Goal: Task Accomplishment & Management: Use online tool/utility

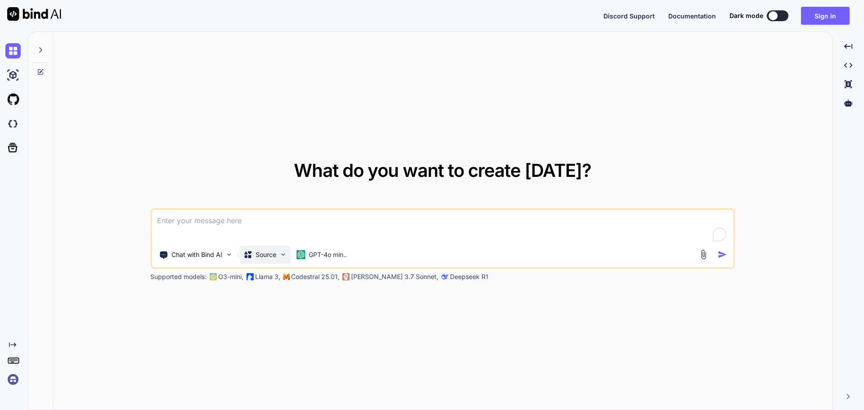
click at [265, 255] on p "Source" at bounding box center [266, 254] width 21 height 9
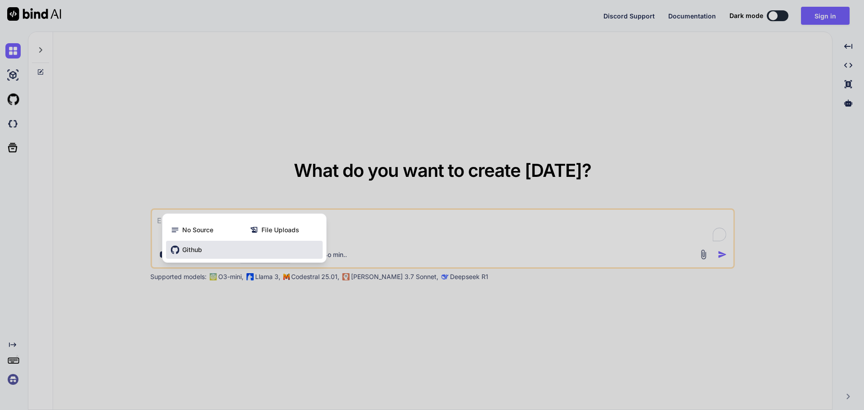
click at [269, 250] on div "Github" at bounding box center [244, 250] width 157 height 18
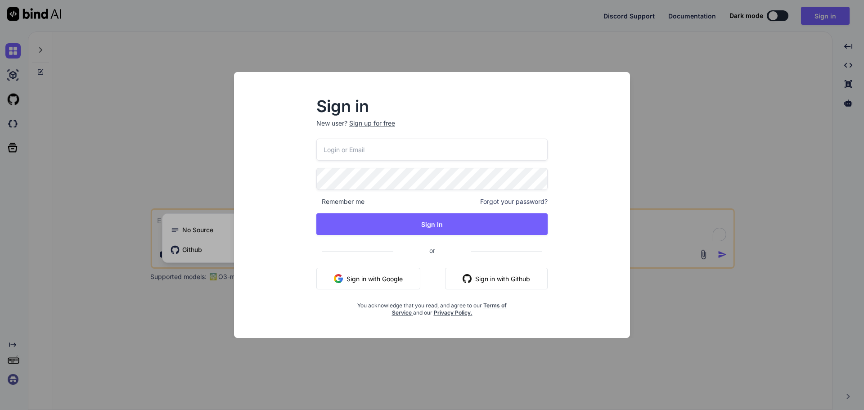
click at [500, 277] on button "Sign in with Github" at bounding box center [496, 279] width 103 height 22
click at [466, 279] on img "button" at bounding box center [467, 278] width 9 height 9
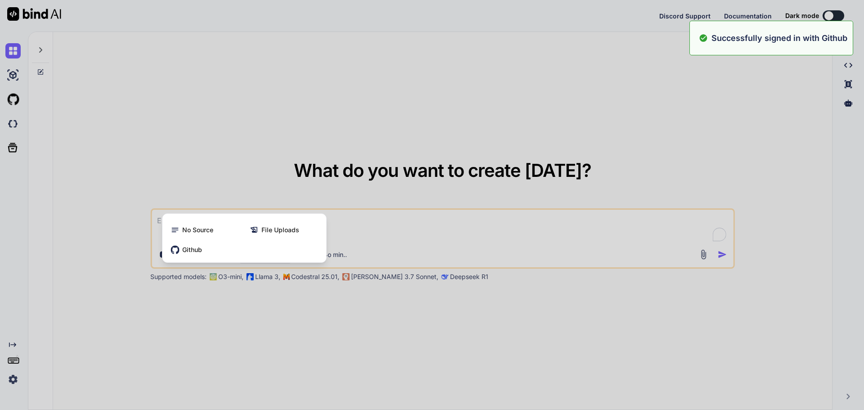
type textarea "x"
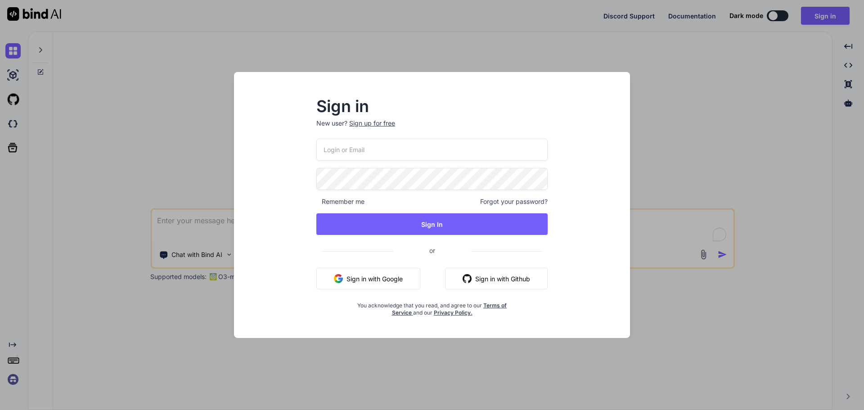
click at [508, 269] on button "Sign in with Github" at bounding box center [496, 279] width 103 height 22
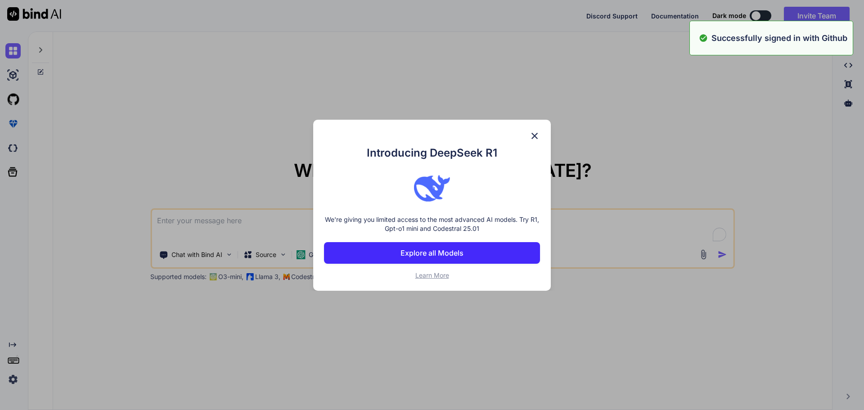
click at [532, 135] on img at bounding box center [534, 135] width 11 height 11
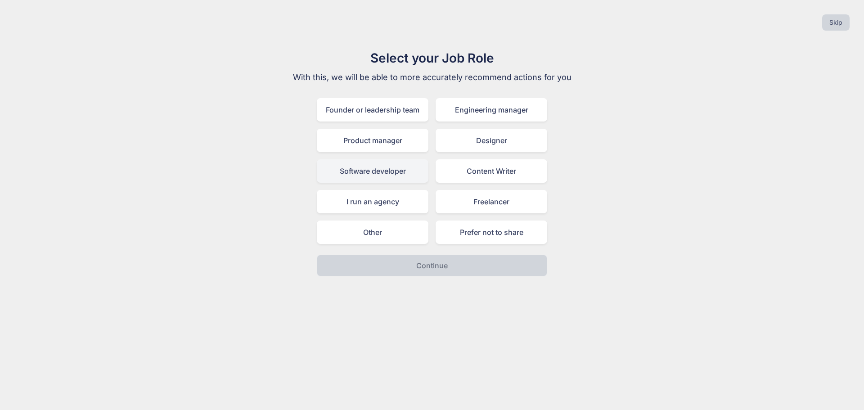
click at [399, 175] on div "Software developer" at bounding box center [373, 170] width 112 height 23
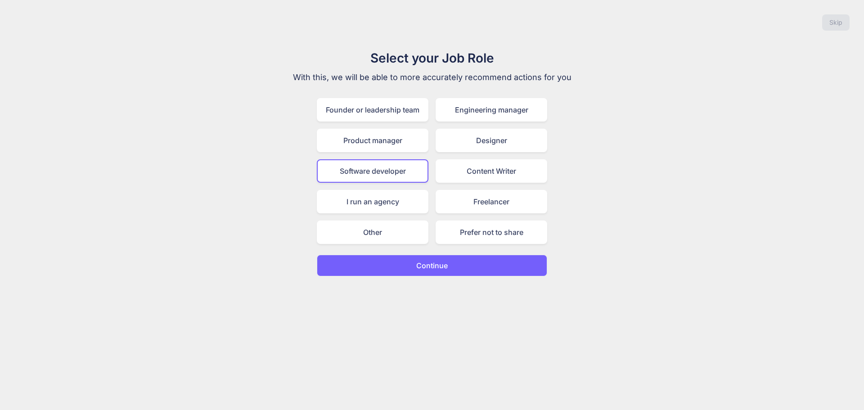
click at [413, 269] on button "Continue" at bounding box center [432, 266] width 230 height 22
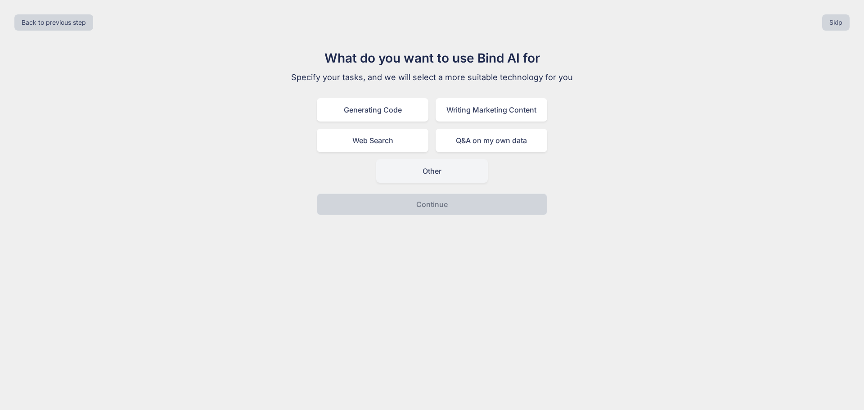
click at [459, 175] on div "Other" at bounding box center [432, 170] width 112 height 23
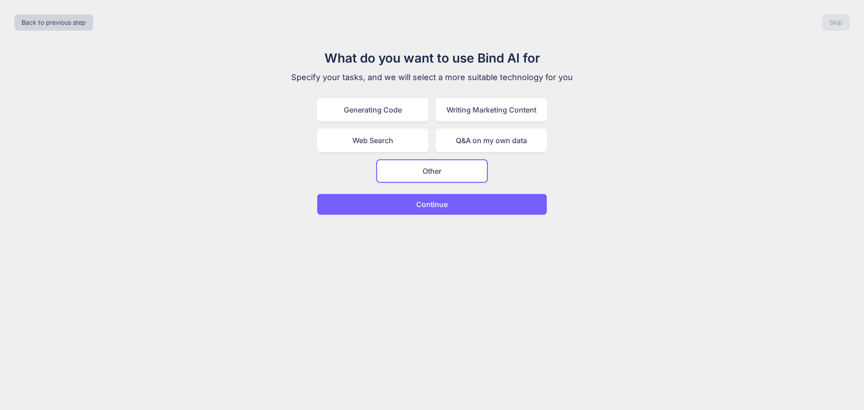
click at [460, 203] on button "Continue" at bounding box center [432, 204] width 230 height 22
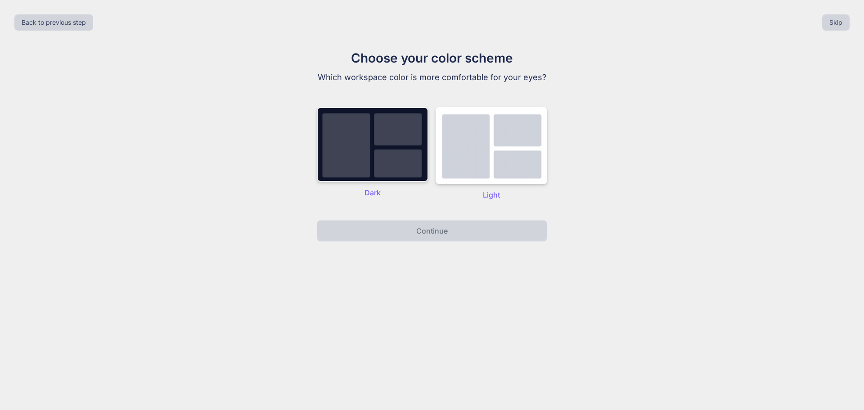
click at [400, 159] on img at bounding box center [373, 144] width 112 height 75
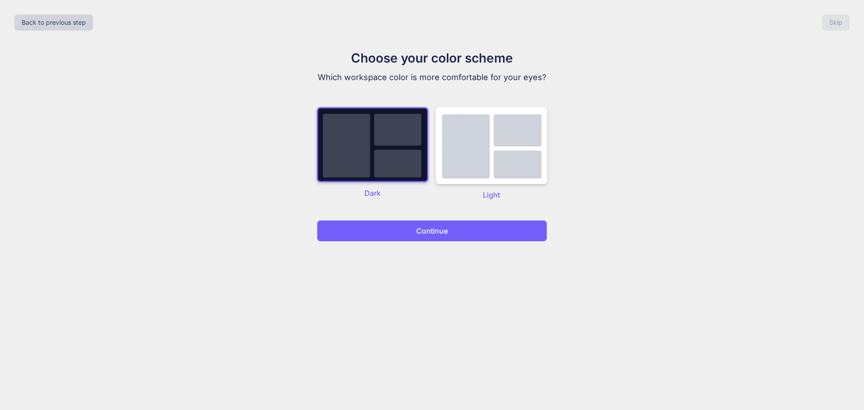
click at [411, 231] on button "Continue" at bounding box center [432, 231] width 230 height 22
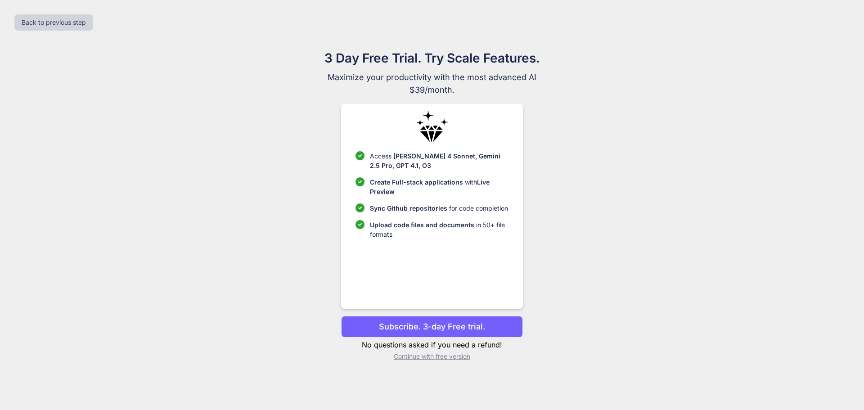
click at [418, 356] on p "Continue with free version" at bounding box center [431, 356] width 181 height 9
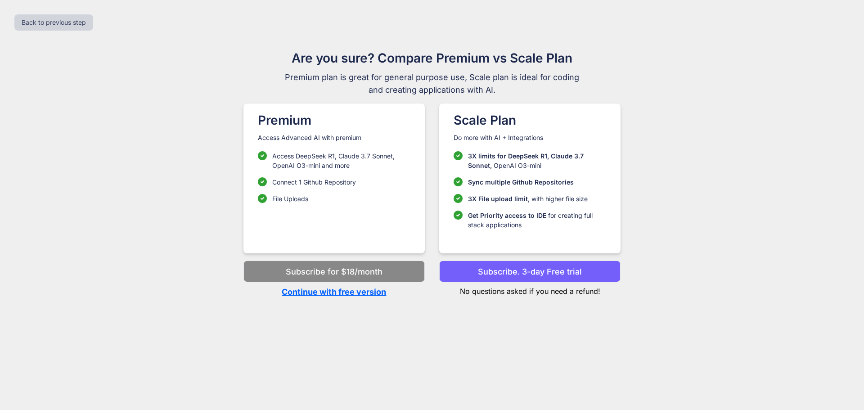
click at [347, 295] on p "Continue with free version" at bounding box center [333, 292] width 181 height 12
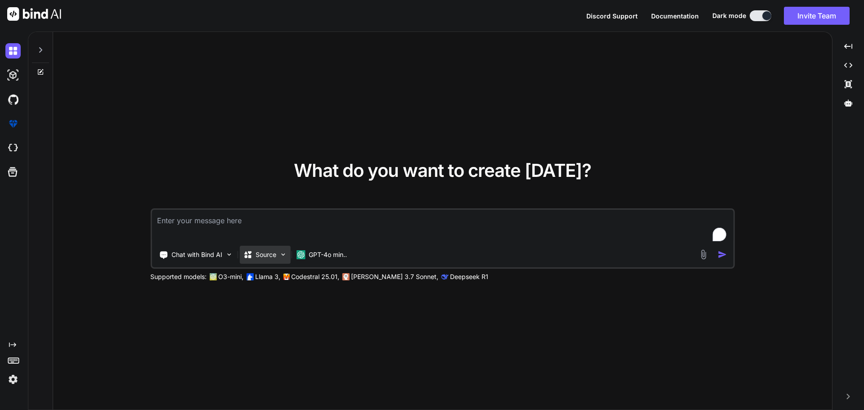
click at [262, 259] on p "Source" at bounding box center [266, 254] width 21 height 9
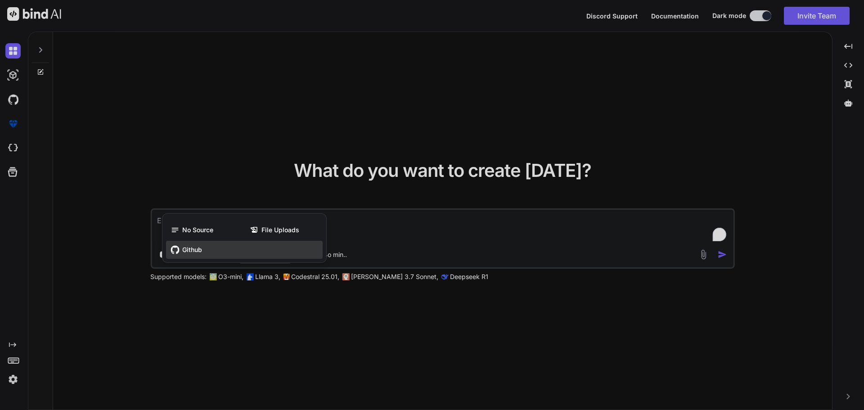
click at [213, 251] on div "Github" at bounding box center [244, 250] width 157 height 18
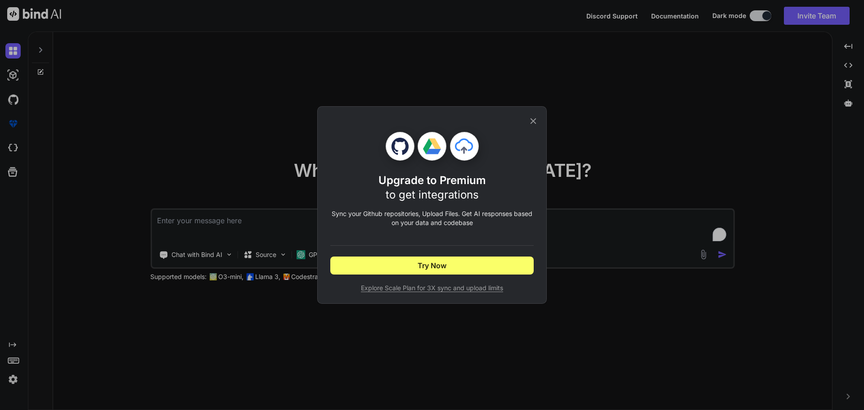
click at [532, 118] on icon at bounding box center [533, 121] width 10 height 10
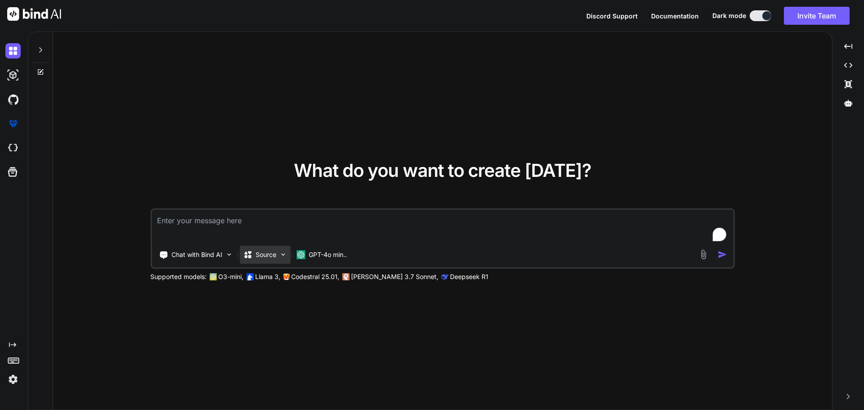
click at [273, 253] on p "Source" at bounding box center [266, 254] width 21 height 9
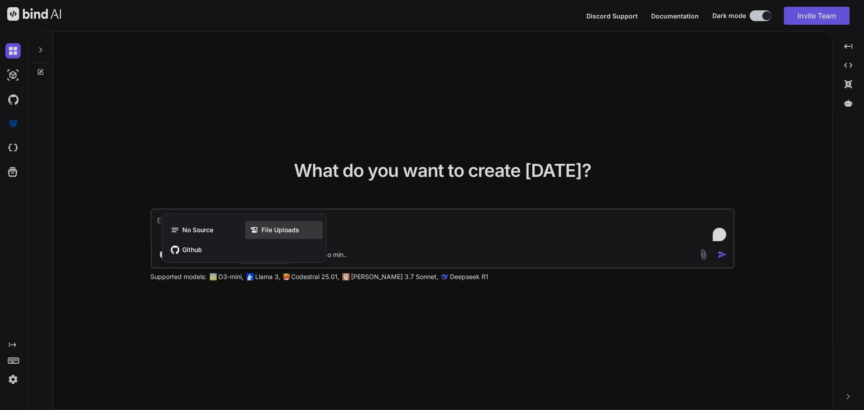
click at [298, 230] on span "File Uploads" at bounding box center [280, 229] width 38 height 9
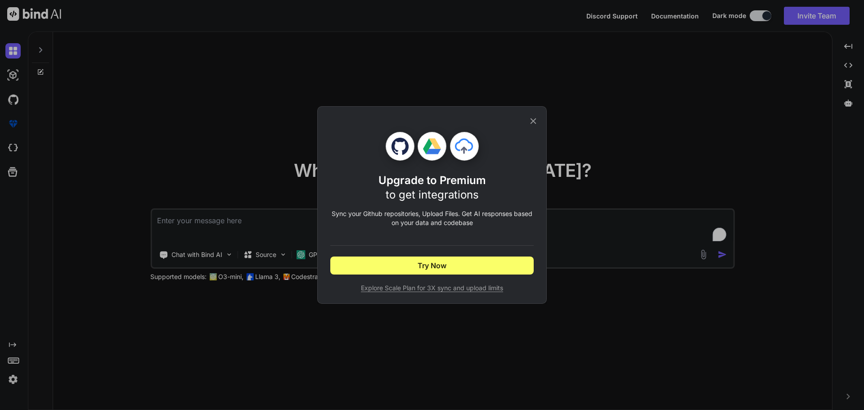
click at [532, 119] on icon at bounding box center [533, 121] width 10 height 10
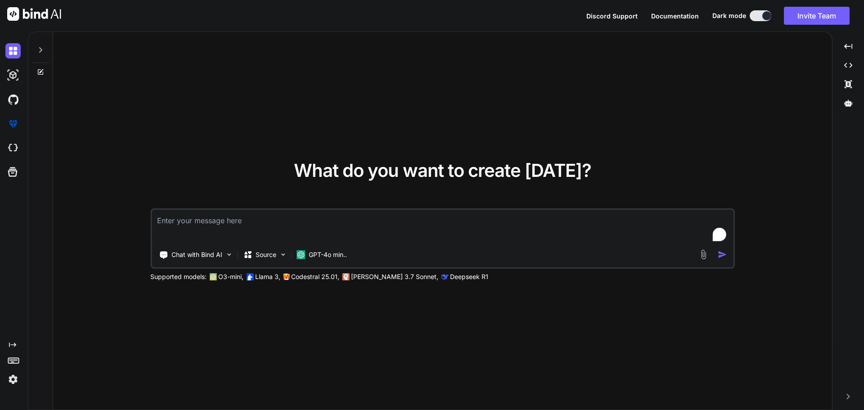
click at [392, 227] on textarea "To enrich screen reader interactions, please activate Accessibility in Grammarl…" at bounding box center [443, 226] width 582 height 33
click at [702, 250] on img at bounding box center [703, 254] width 10 height 10
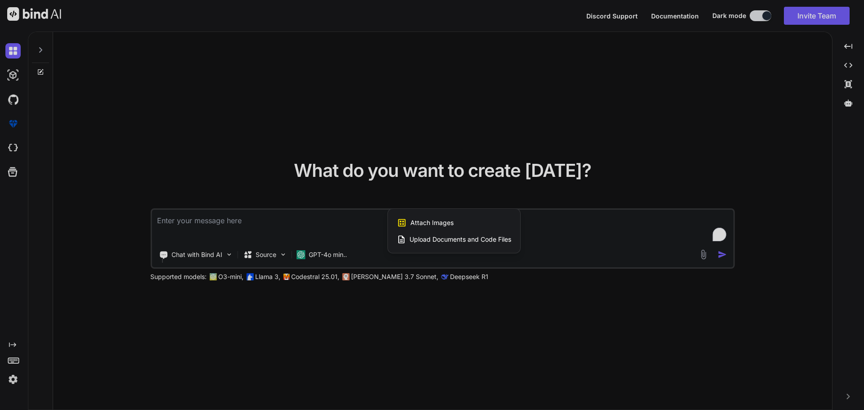
click at [482, 240] on span "Upload Documents and Code Files" at bounding box center [460, 239] width 102 height 9
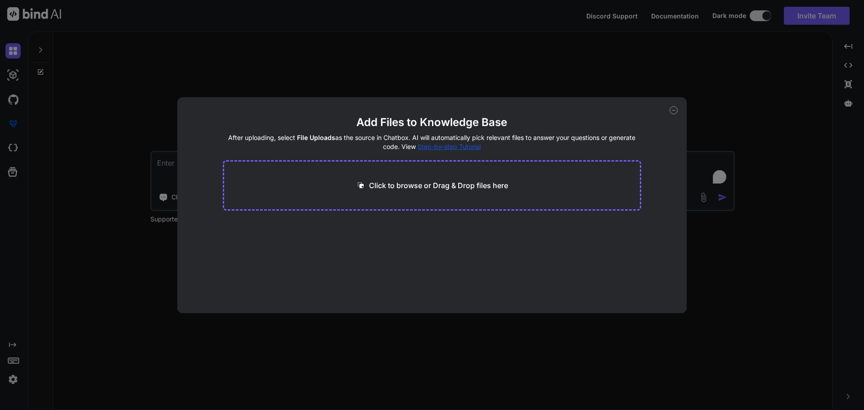
click at [440, 184] on p "Click to browse or Drag & Drop files here" at bounding box center [438, 185] width 139 height 11
type input "C:\fakepath\.env"
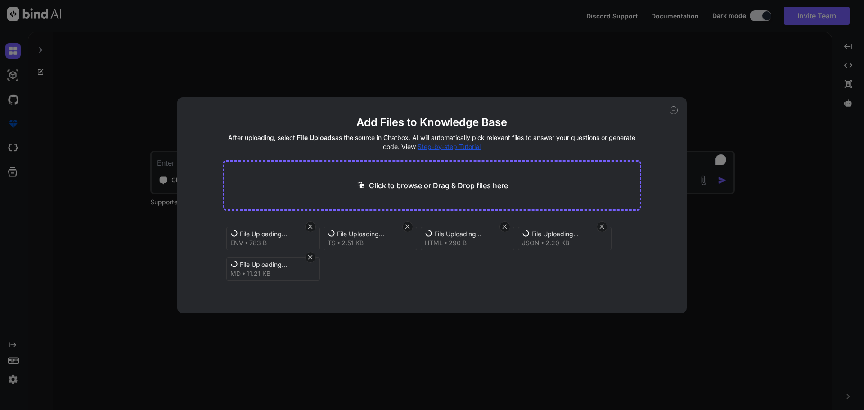
drag, startPoint x: 641, startPoint y: 243, endPoint x: 638, endPoint y: 273, distance: 29.5
click at [638, 273] on div "File Uploading... env 783 B File Uploading... ts 2.51 KB File Uploading... html…" at bounding box center [432, 252] width 419 height 65
drag, startPoint x: 642, startPoint y: 279, endPoint x: 637, endPoint y: 283, distance: 5.9
click at [642, 280] on div "Add Files to Knowledge Base After uploading, select File Uploads as the source …" at bounding box center [432, 205] width 510 height 216
click at [637, 283] on div "File Uploading... env 783 B File Uploading... ts 2.51 KB File Uploading... html…" at bounding box center [432, 252] width 419 height 65
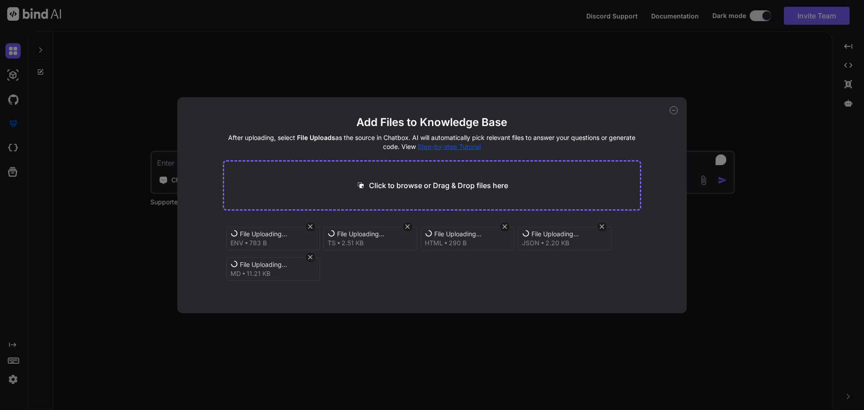
click at [676, 110] on icon at bounding box center [673, 110] width 8 height 8
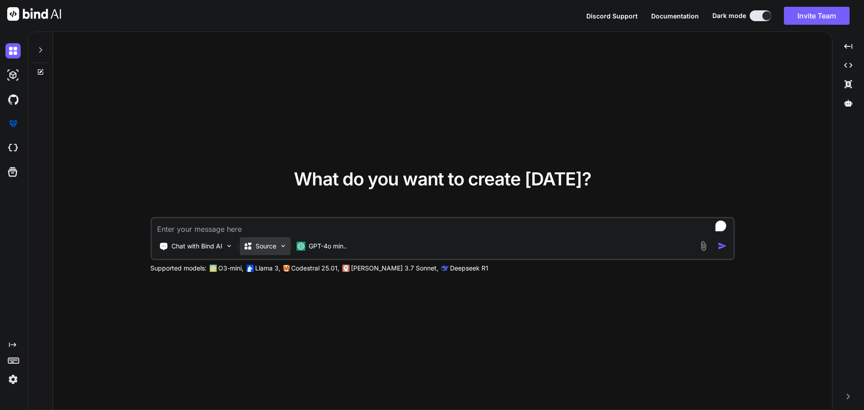
click at [267, 251] on div "Source" at bounding box center [264, 246] width 51 height 18
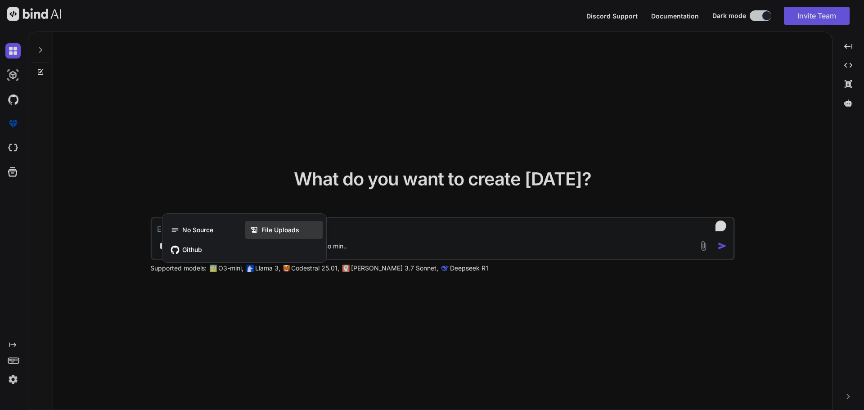
click at [270, 230] on span "File Uploads" at bounding box center [280, 229] width 38 height 9
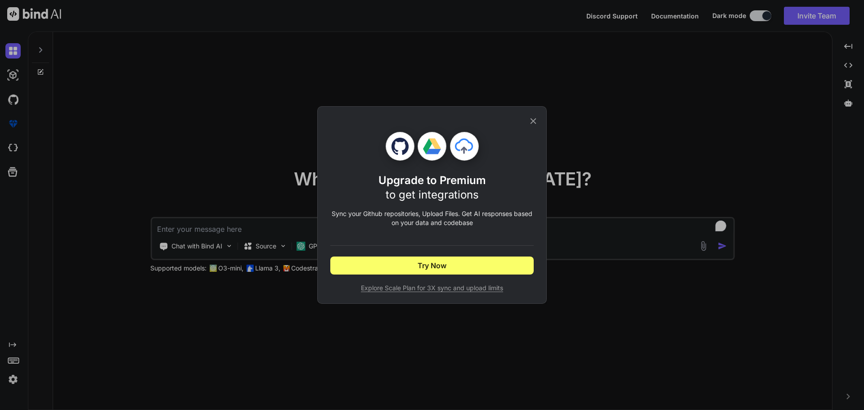
click at [530, 113] on div "Upgrade to Premium to get integrations Sync your Github repositories, Upload Fi…" at bounding box center [431, 205] width 203 height 197
click at [531, 119] on icon at bounding box center [533, 121] width 6 height 6
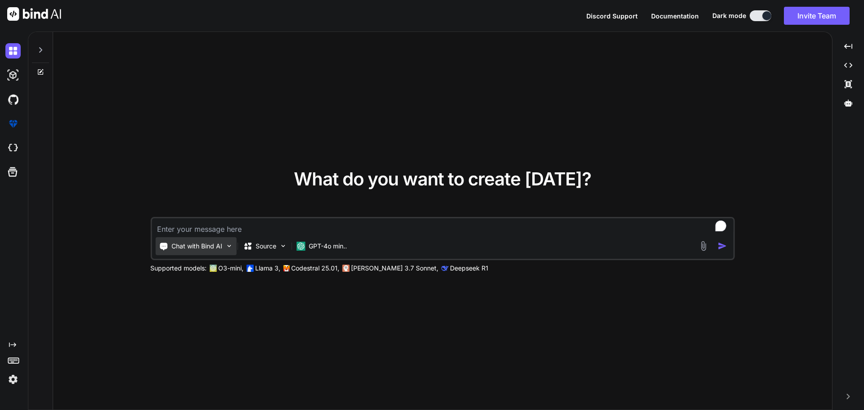
click at [202, 249] on p "Chat with Bind AI" at bounding box center [196, 246] width 51 height 9
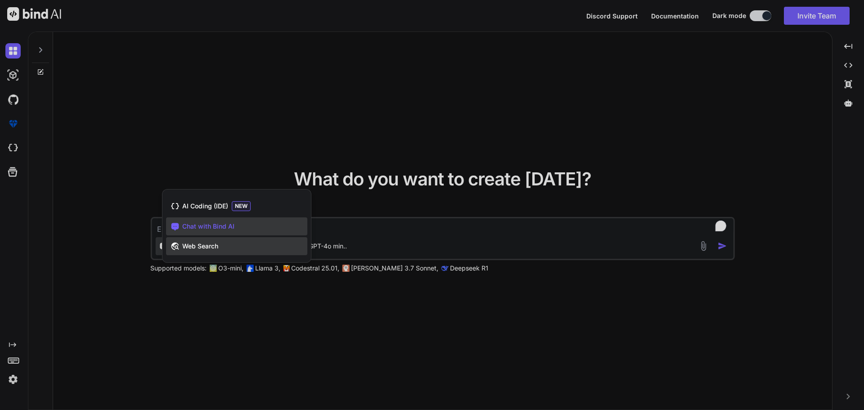
click at [204, 250] on span "Web Search" at bounding box center [200, 246] width 36 height 9
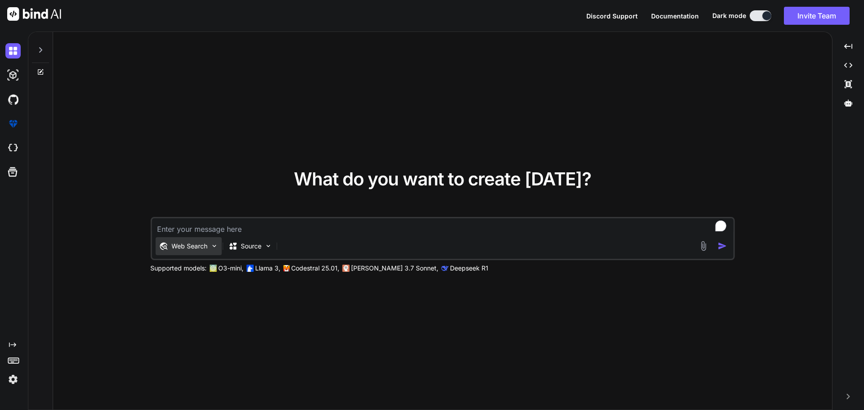
click at [215, 249] on img at bounding box center [214, 246] width 8 height 8
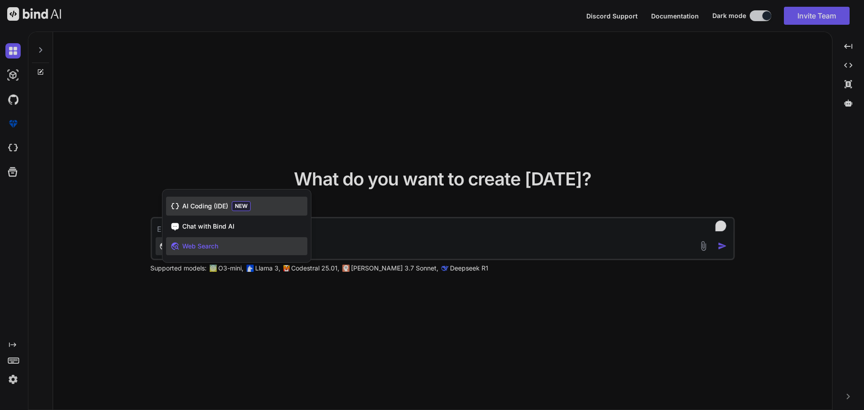
click at [261, 204] on div "AI Coding (IDE) NEW" at bounding box center [236, 206] width 141 height 19
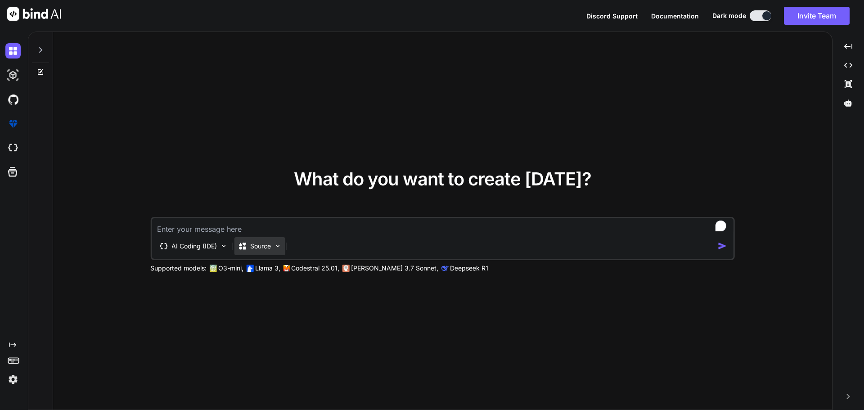
click at [281, 243] on img at bounding box center [278, 246] width 8 height 8
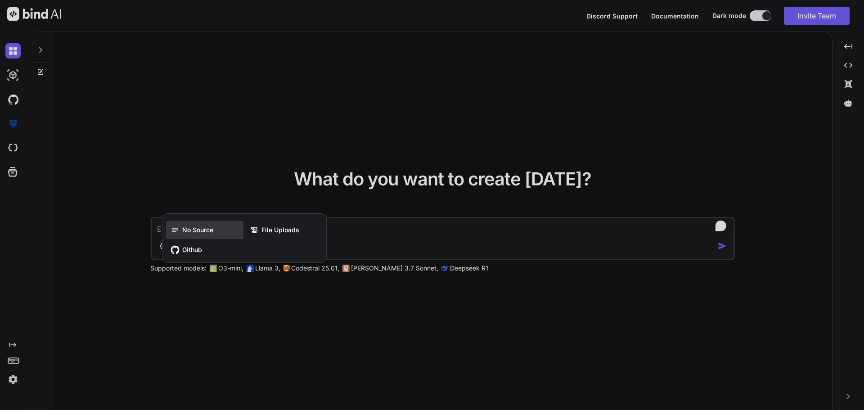
click at [220, 231] on div "No Source" at bounding box center [204, 230] width 77 height 18
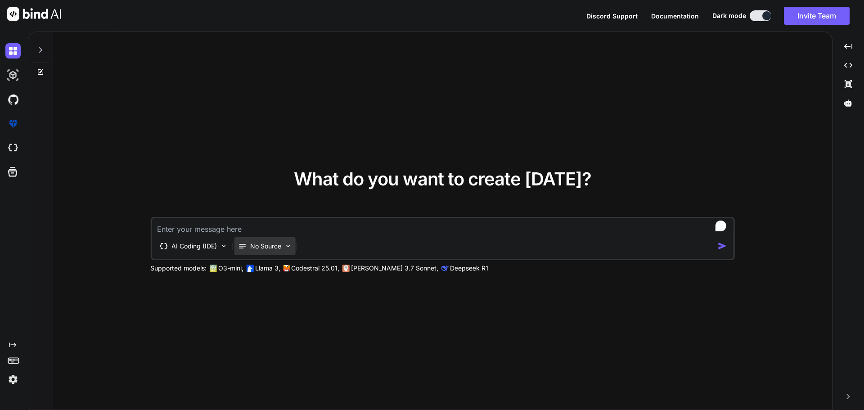
click at [291, 244] on img at bounding box center [288, 246] width 8 height 8
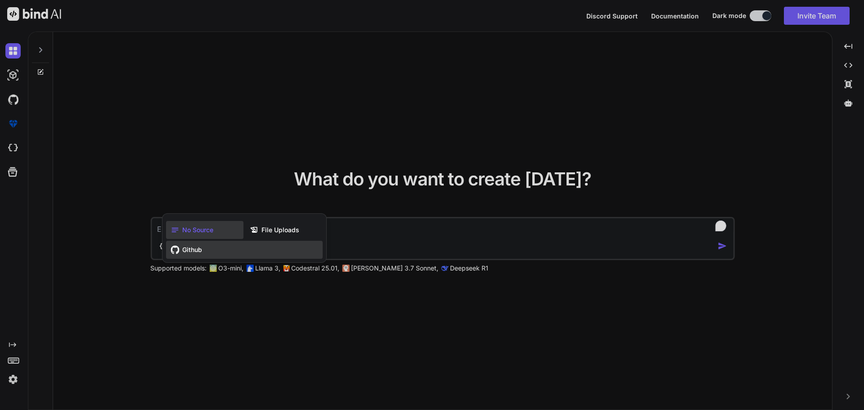
click at [211, 246] on div "Github" at bounding box center [244, 250] width 157 height 18
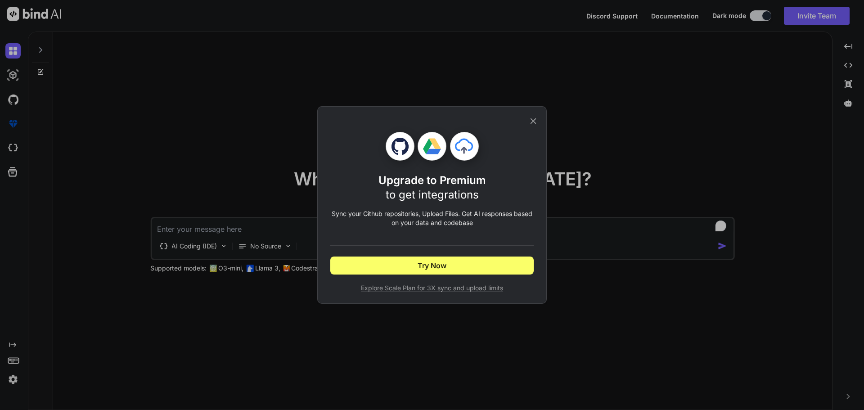
click at [535, 120] on icon at bounding box center [533, 121] width 10 height 10
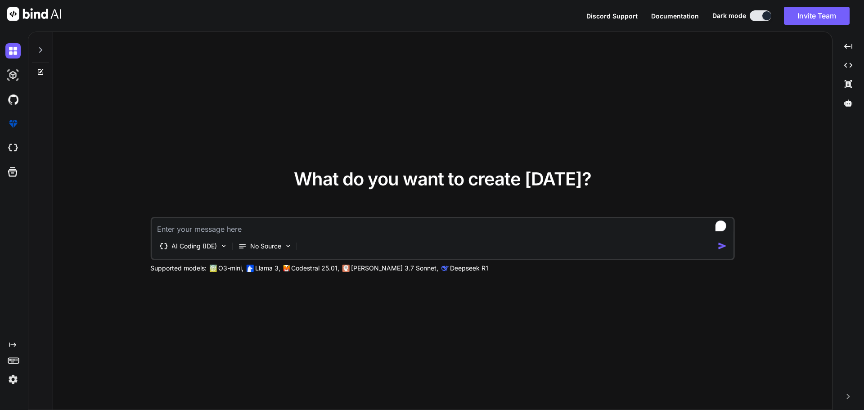
click at [590, 227] on textarea "To enrich screen reader interactions, please activate Accessibility in Grammarl…" at bounding box center [443, 226] width 582 height 16
click at [257, 250] on p "No Source" at bounding box center [265, 246] width 31 height 9
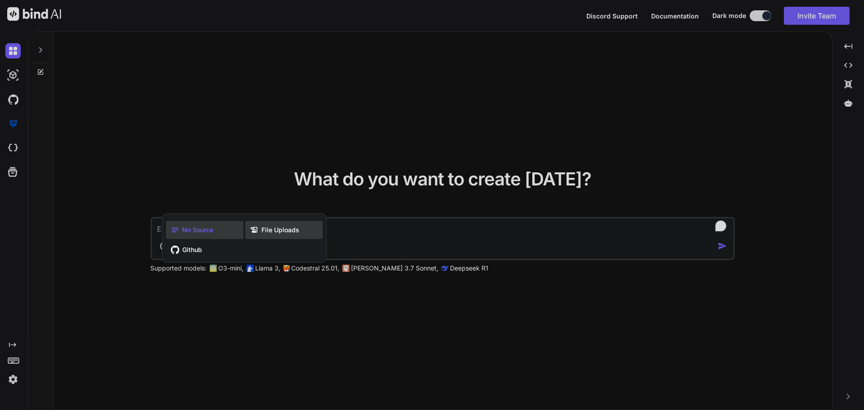
click at [280, 227] on span "File Uploads" at bounding box center [280, 229] width 38 height 9
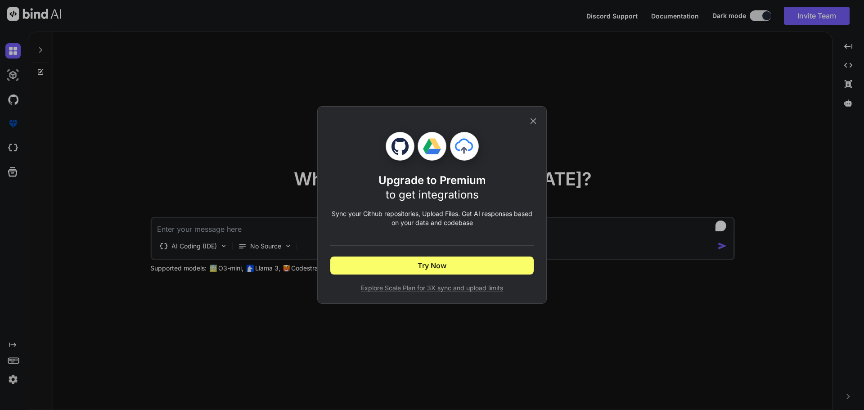
click at [412, 291] on span "Explore Scale Plan for 3X sync and upload limits" at bounding box center [431, 287] width 203 height 9
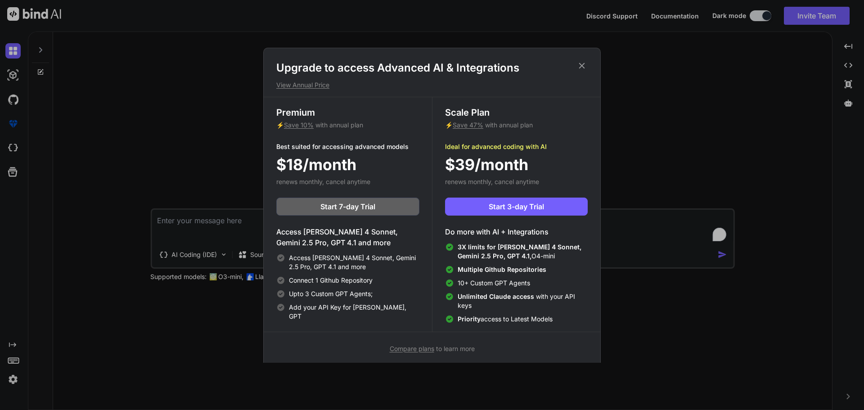
type textarea "x"
click at [349, 206] on span "Start 7-day Trial" at bounding box center [347, 206] width 55 height 11
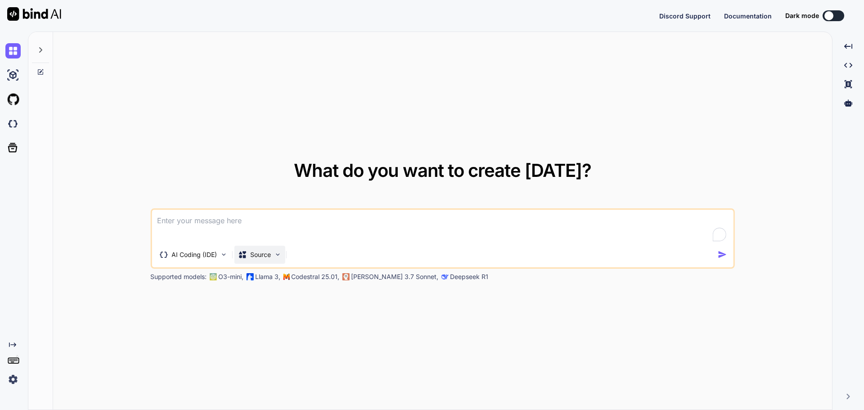
click at [257, 255] on p "Source" at bounding box center [260, 254] width 21 height 9
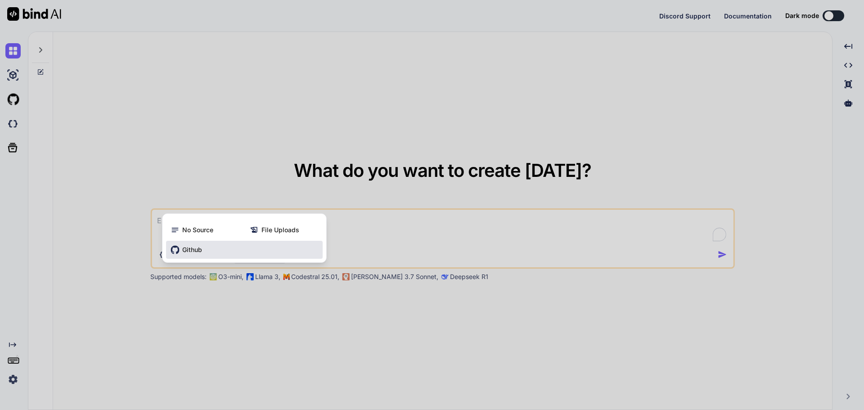
click at [258, 252] on div "Github" at bounding box center [244, 250] width 157 height 18
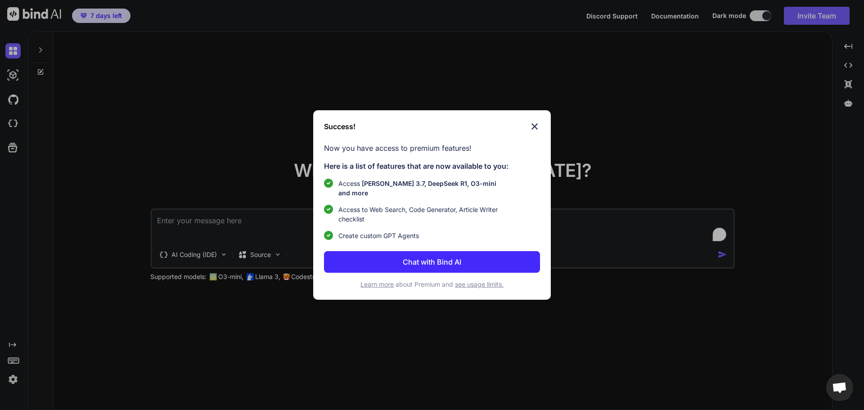
click at [539, 126] on img at bounding box center [534, 126] width 11 height 11
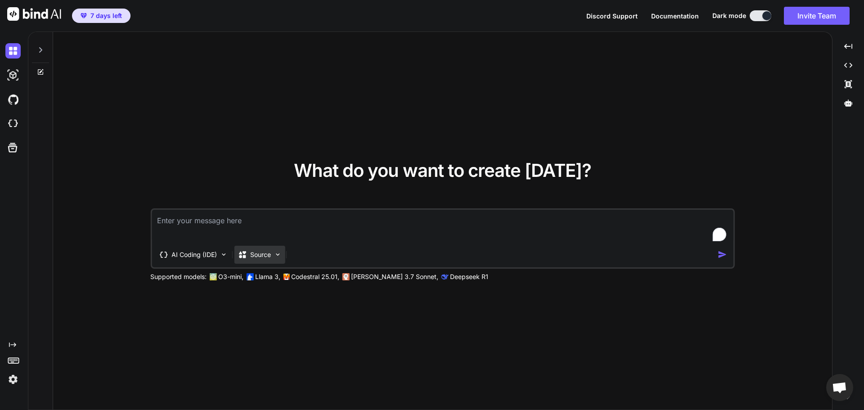
click at [249, 259] on div "Source" at bounding box center [259, 255] width 51 height 18
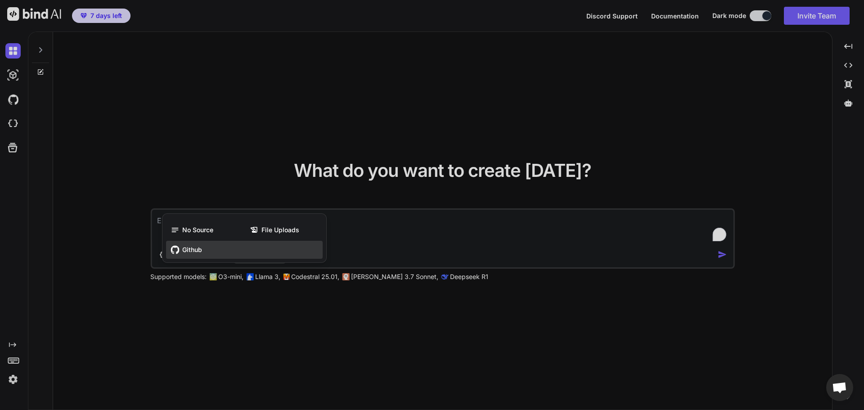
click at [229, 250] on div "Github" at bounding box center [244, 250] width 157 height 18
type textarea "x"
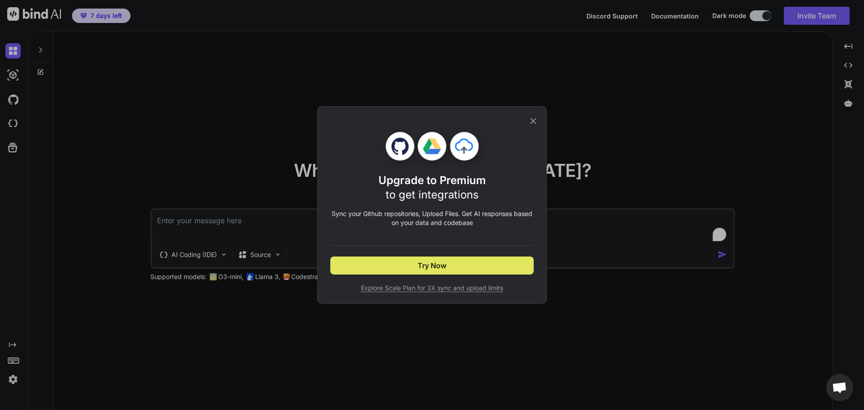
click at [419, 269] on span "Try Now" at bounding box center [432, 265] width 29 height 11
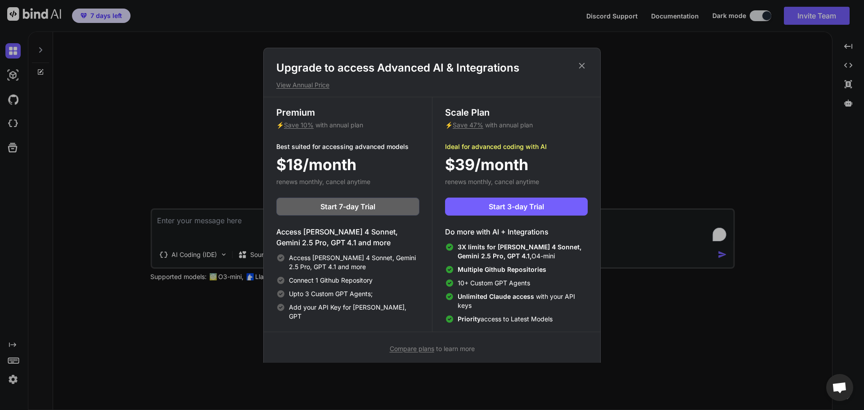
click at [591, 61] on div "Upgrade to access Advanced AI & Integrations View Annual Price" at bounding box center [432, 75] width 337 height 29
click at [572, 68] on h1 "Upgrade to access Advanced AI & Integrations" at bounding box center [431, 68] width 311 height 14
click at [577, 67] on icon at bounding box center [582, 66] width 10 height 10
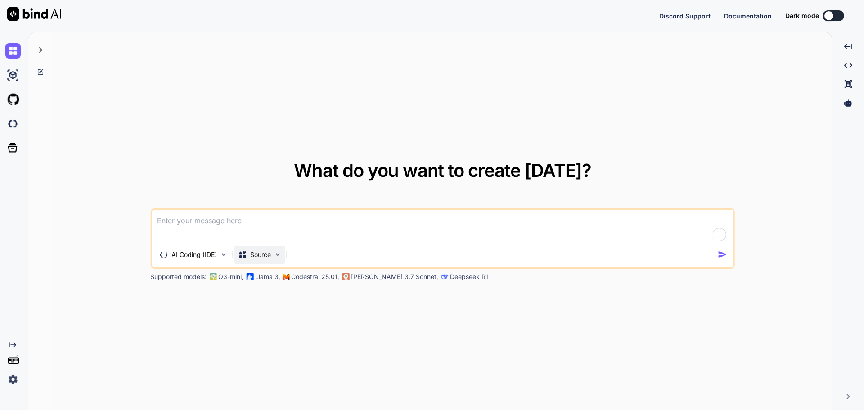
click at [260, 254] on p "Source" at bounding box center [260, 254] width 21 height 9
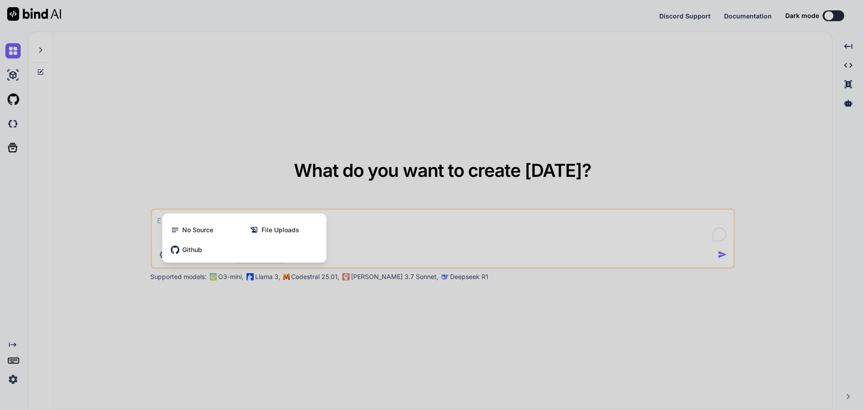
click at [260, 254] on div "Github" at bounding box center [244, 250] width 157 height 18
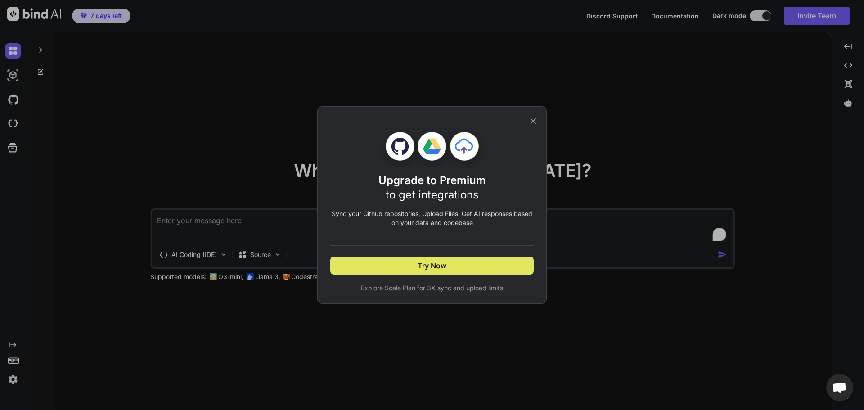
type textarea "x"
click at [395, 271] on button "Try Now" at bounding box center [431, 265] width 203 height 18
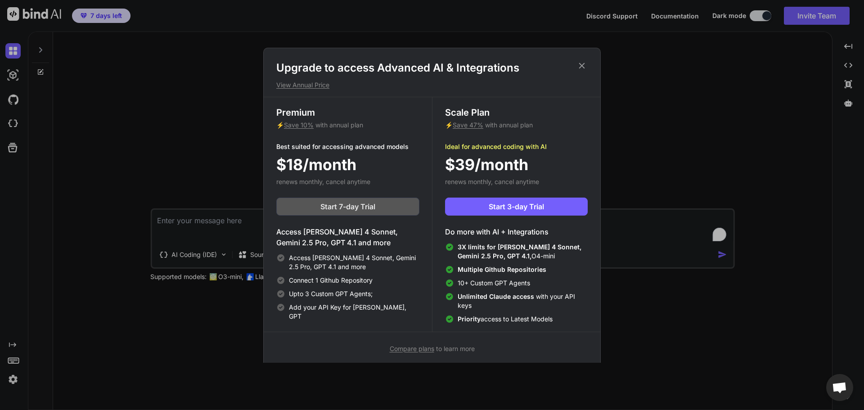
click at [344, 203] on span "Start 7-day Trial" at bounding box center [347, 206] width 55 height 11
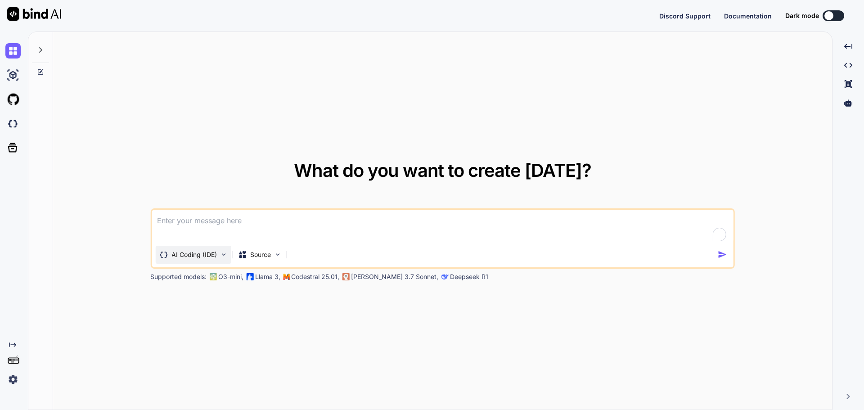
click at [199, 251] on p "AI Coding (IDE)" at bounding box center [193, 254] width 45 height 9
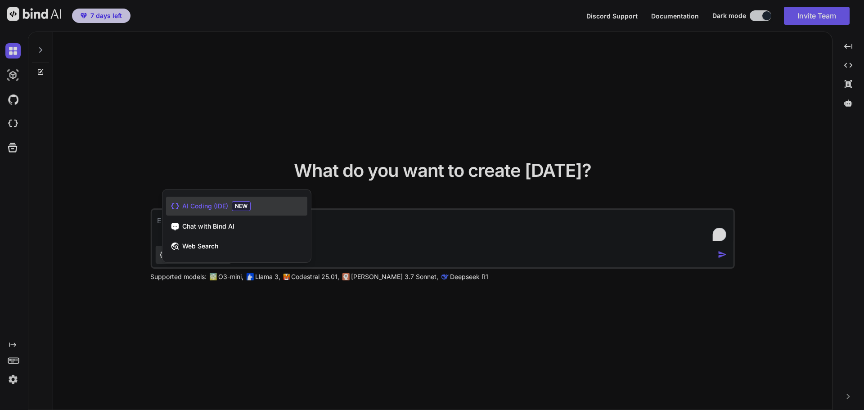
click at [440, 237] on div at bounding box center [432, 205] width 864 height 410
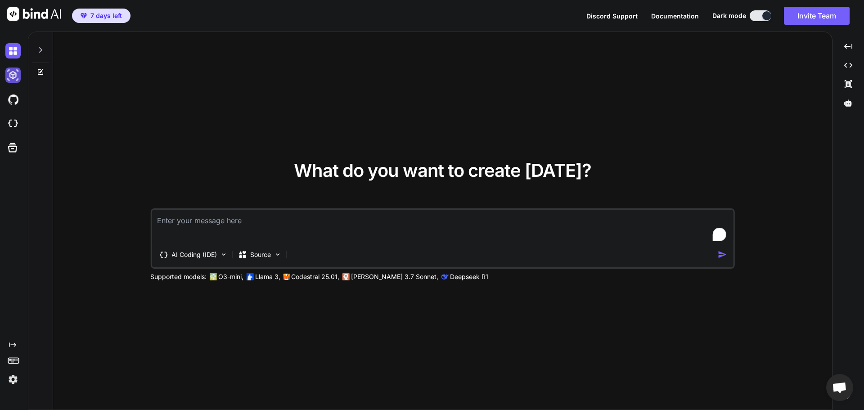
click at [13, 76] on img at bounding box center [12, 74] width 15 height 15
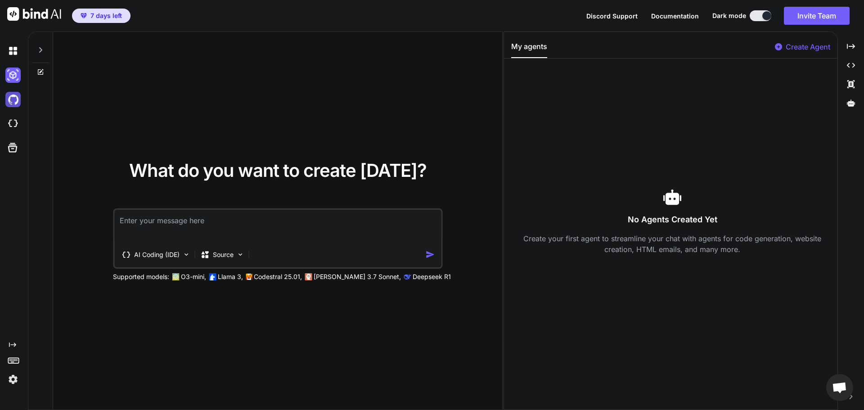
click at [13, 103] on img at bounding box center [12, 99] width 15 height 15
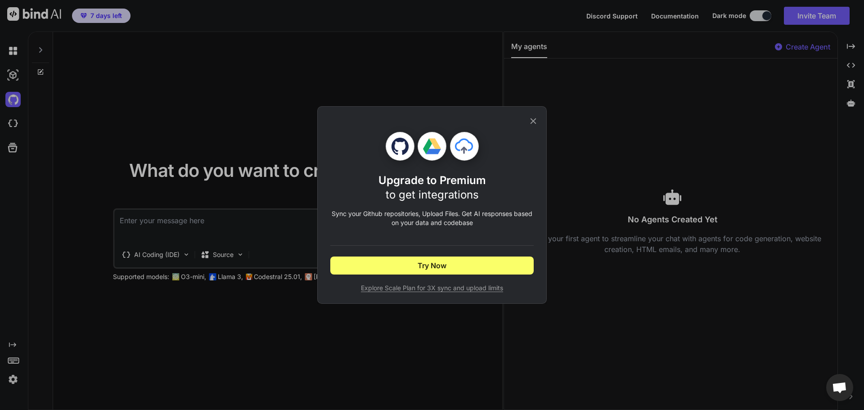
click at [669, 117] on div "Upgrade to Premium to get integrations Sync your Github repositories, Upload Fi…" at bounding box center [432, 205] width 864 height 410
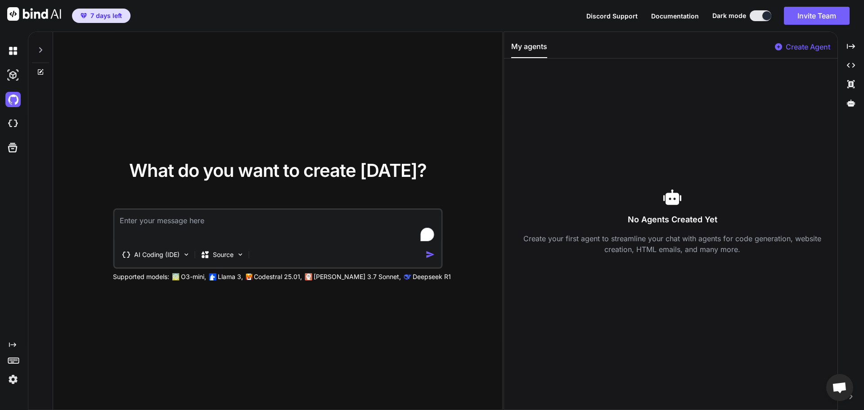
click at [318, 229] on textarea "To enrich screen reader interactions, please activate Accessibility in Grammarl…" at bounding box center [277, 226] width 327 height 33
click at [13, 386] on img at bounding box center [12, 379] width 15 height 15
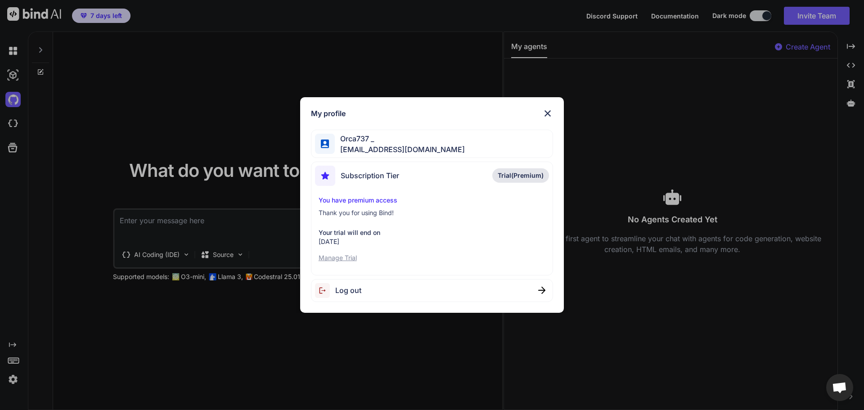
click at [344, 259] on p "Manage Trial" at bounding box center [432, 257] width 227 height 9
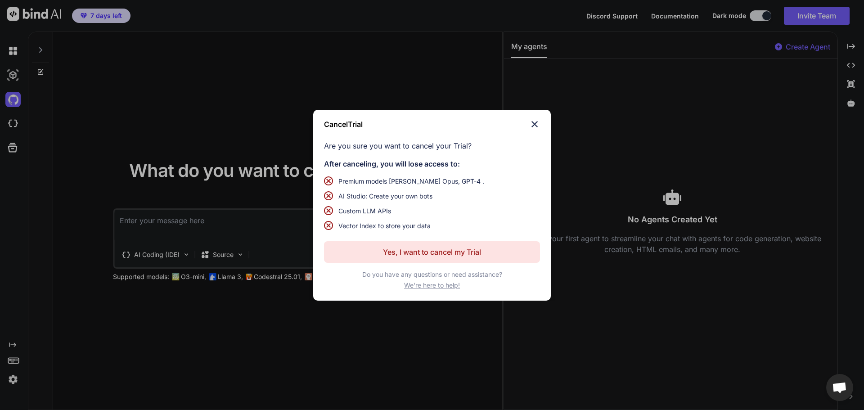
click at [532, 120] on img at bounding box center [534, 124] width 11 height 11
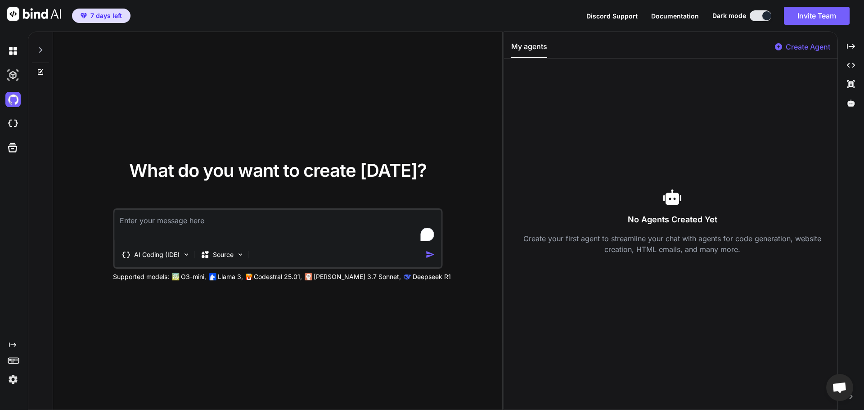
click at [13, 376] on img at bounding box center [12, 379] width 15 height 15
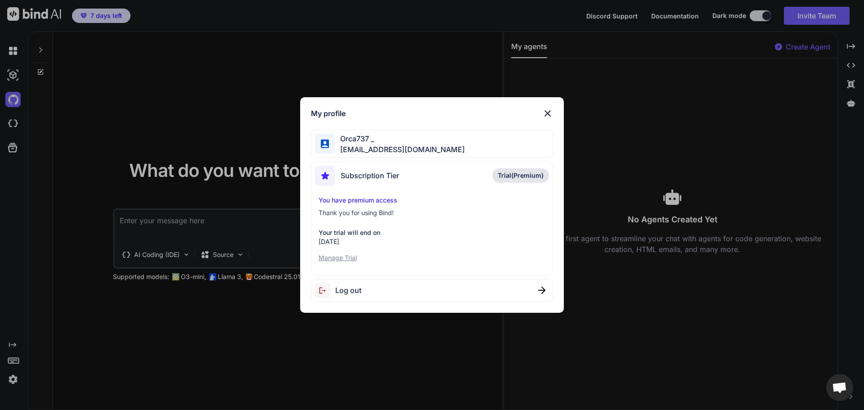
click at [466, 139] on div "Orca737 _ [EMAIL_ADDRESS][DOMAIN_NAME]" at bounding box center [432, 144] width 243 height 28
click at [175, 152] on div "My profile Orca737 _ [EMAIL_ADDRESS][DOMAIN_NAME] Subscription Tier Trial(Premi…" at bounding box center [432, 205] width 864 height 410
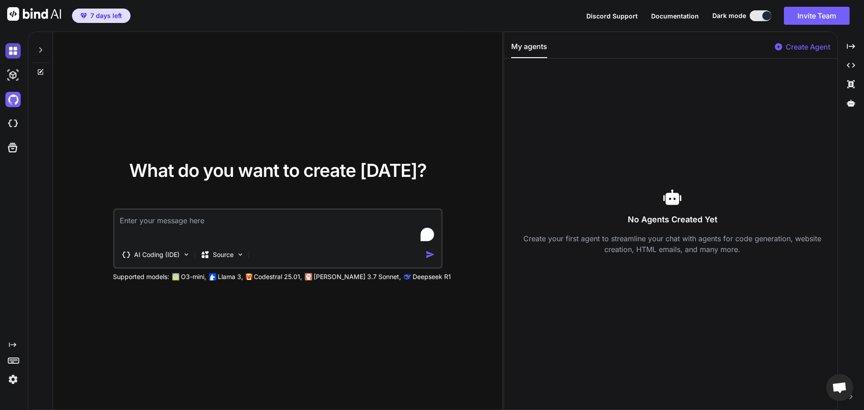
click at [9, 49] on img at bounding box center [12, 50] width 15 height 15
click at [36, 46] on div at bounding box center [40, 47] width 17 height 31
type textarea "x"
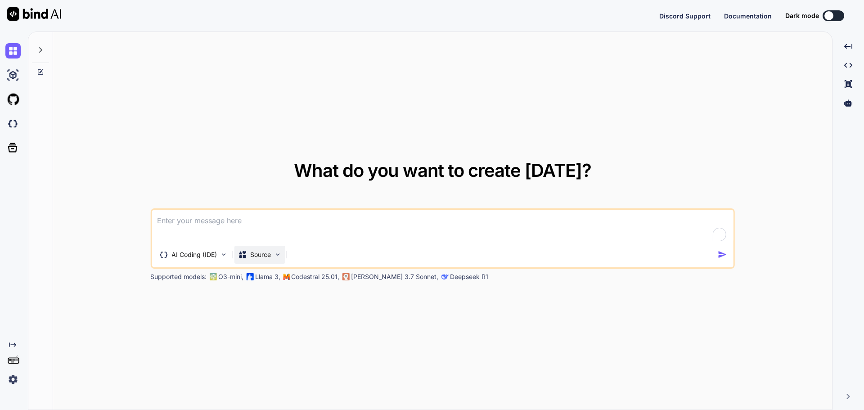
click at [275, 258] on img at bounding box center [278, 255] width 8 height 8
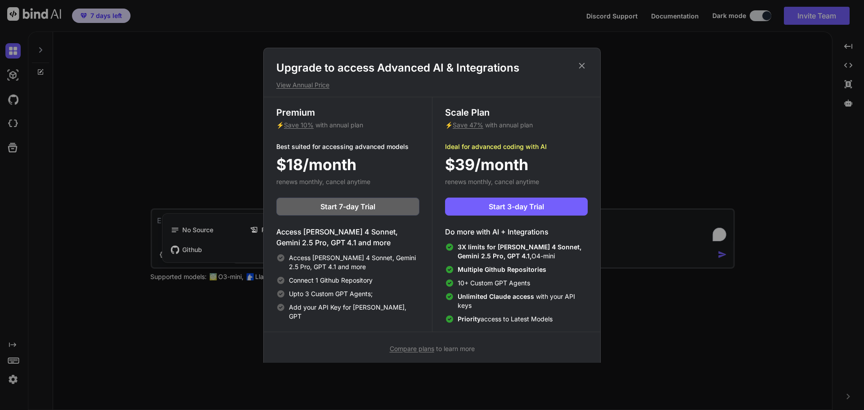
click at [273, 255] on div "Premium ⚡ Save 10% with annual plan Best suited for accessing advanced models $…" at bounding box center [348, 214] width 168 height 234
type textarea "x"
click at [499, 207] on span "Start 3-day Trial" at bounding box center [516, 206] width 55 height 11
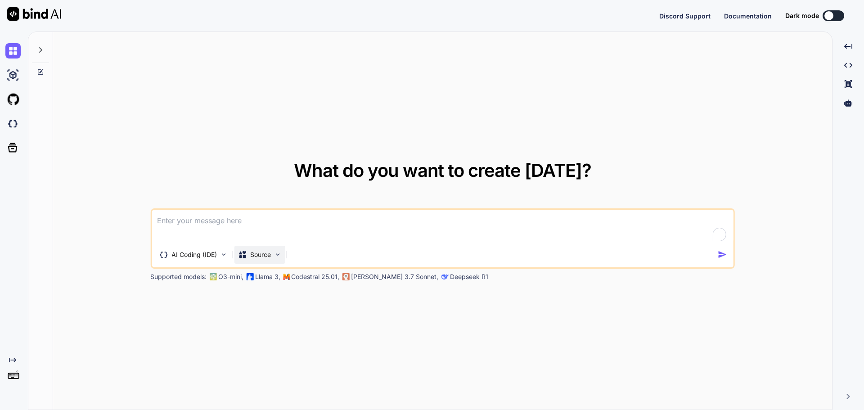
click at [256, 253] on p "Source" at bounding box center [260, 254] width 21 height 9
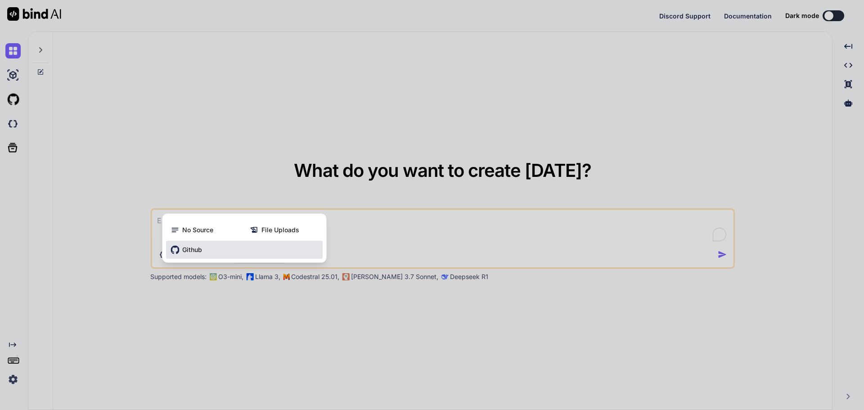
click at [245, 252] on div "Github" at bounding box center [244, 250] width 157 height 18
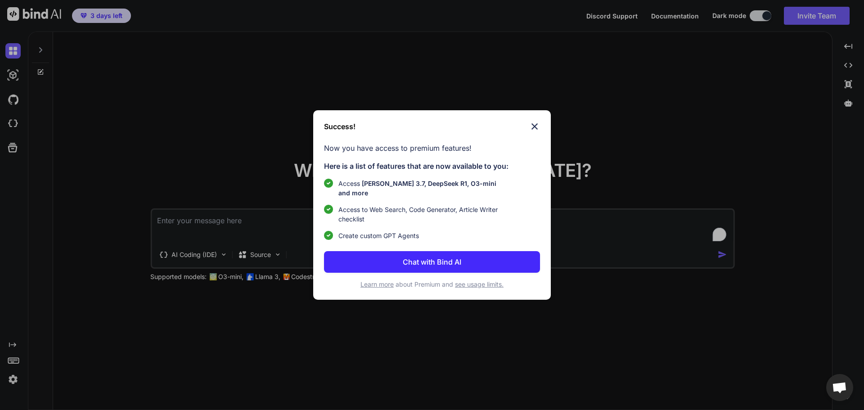
click at [409, 257] on p "Chat with Bind AI" at bounding box center [432, 261] width 58 height 11
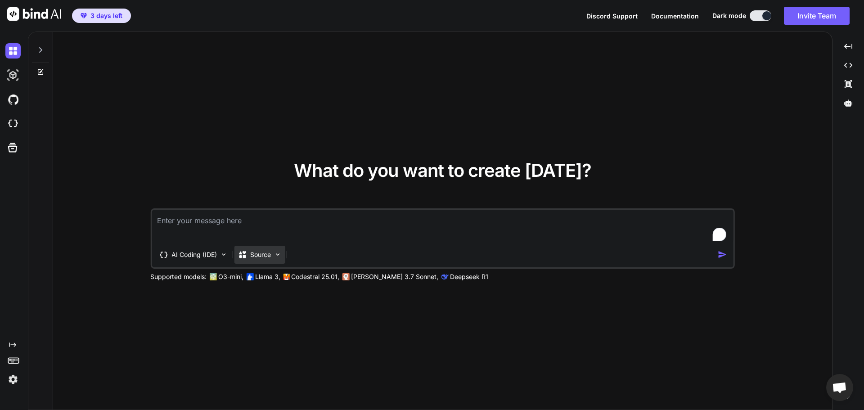
click at [244, 258] on icon at bounding box center [242, 254] width 9 height 9
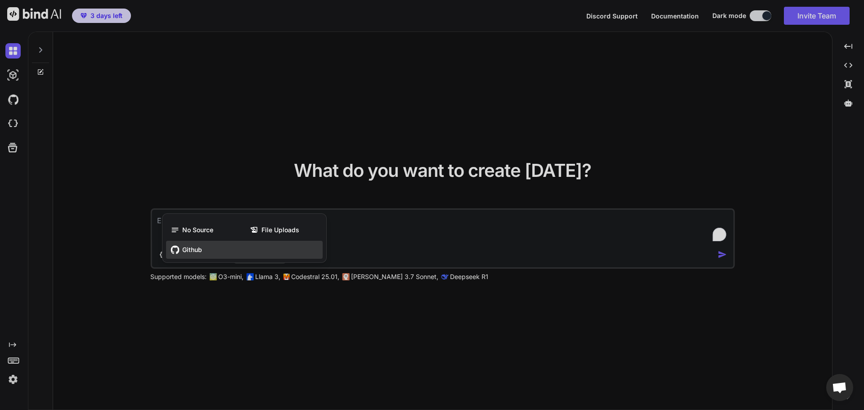
click at [251, 251] on div "Github" at bounding box center [244, 250] width 157 height 18
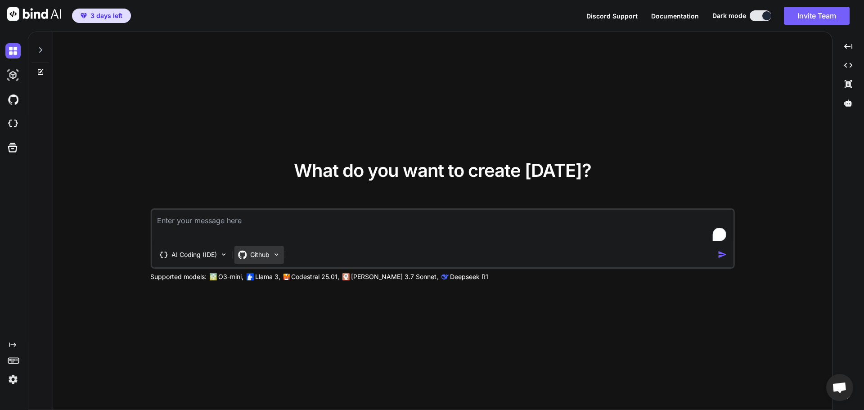
click at [265, 254] on p "Github" at bounding box center [259, 254] width 19 height 9
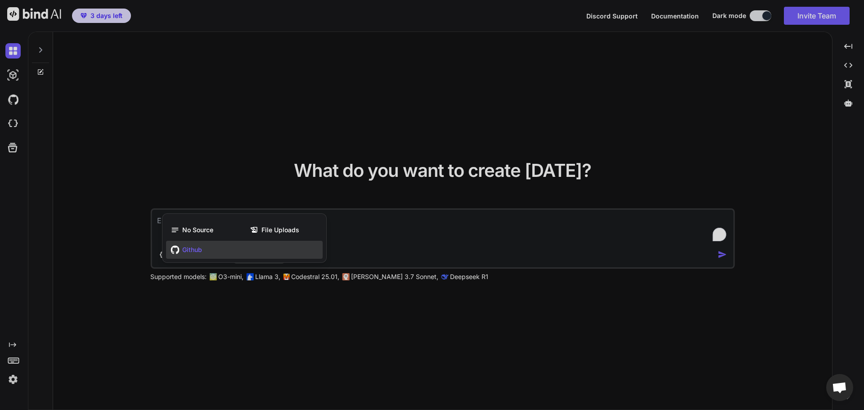
click at [255, 250] on div "Github" at bounding box center [244, 250] width 157 height 18
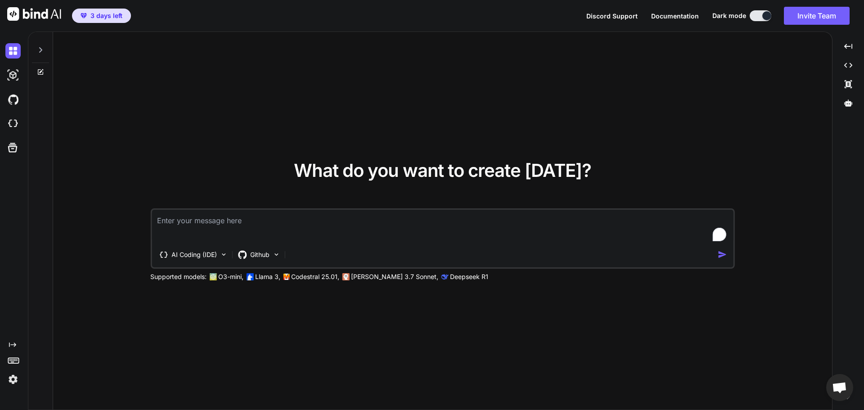
click at [255, 250] on p "Github" at bounding box center [259, 254] width 19 height 9
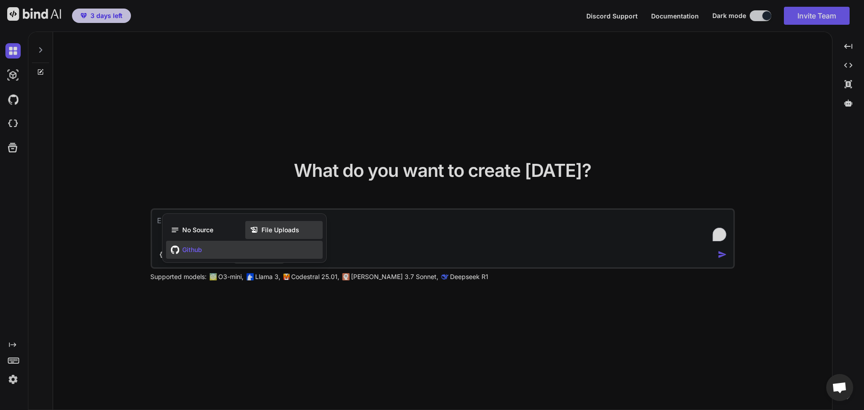
click at [267, 229] on span "File Uploads" at bounding box center [280, 229] width 38 height 9
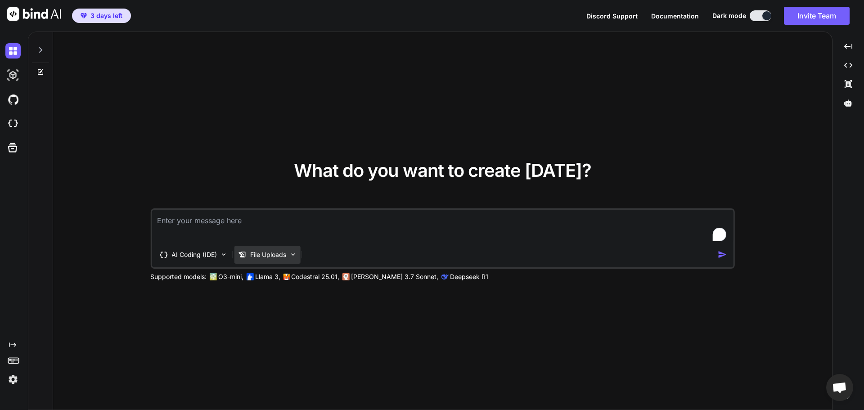
click at [247, 256] on div "File Uploads" at bounding box center [262, 254] width 49 height 9
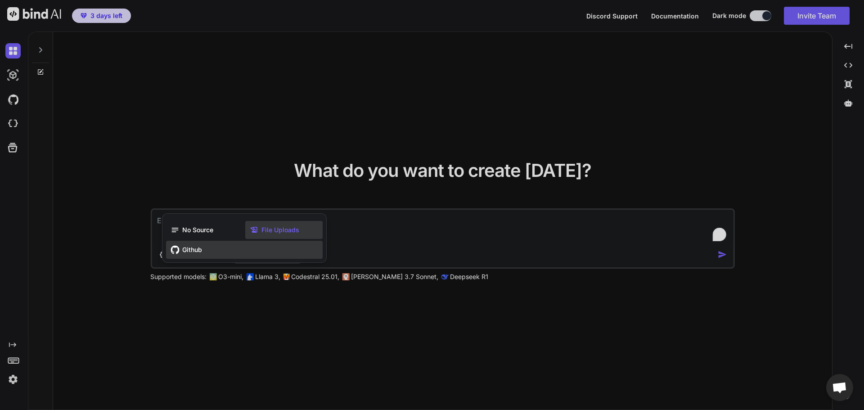
click at [208, 252] on div "Github" at bounding box center [244, 250] width 157 height 18
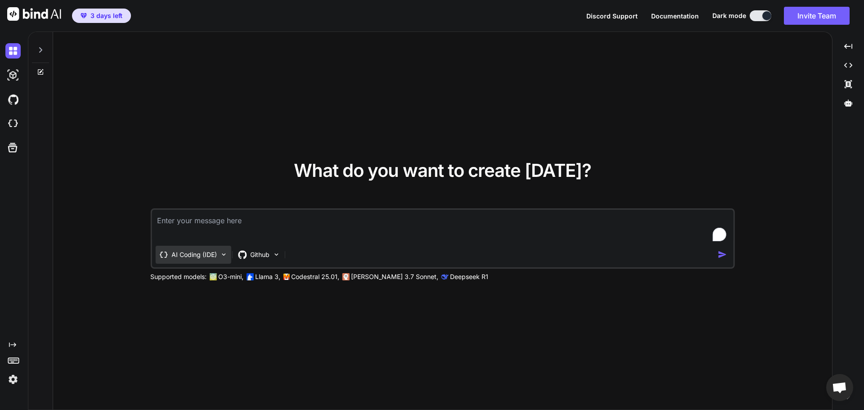
click at [208, 254] on p "AI Coding (IDE)" at bounding box center [193, 254] width 45 height 9
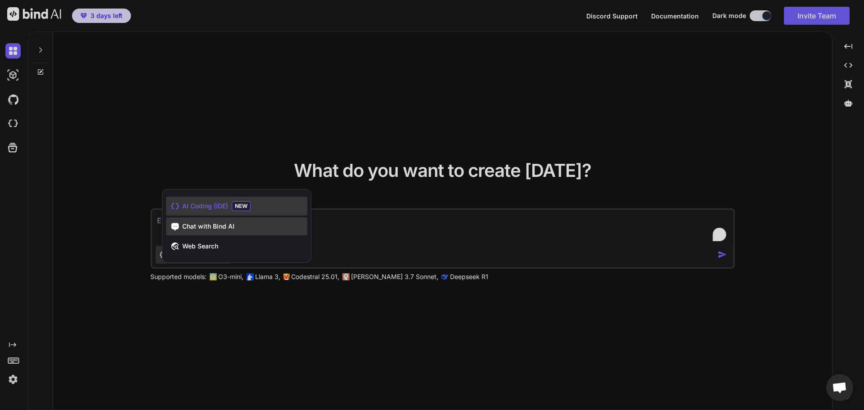
click at [218, 227] on span "Chat with Bind AI" at bounding box center [208, 226] width 52 height 9
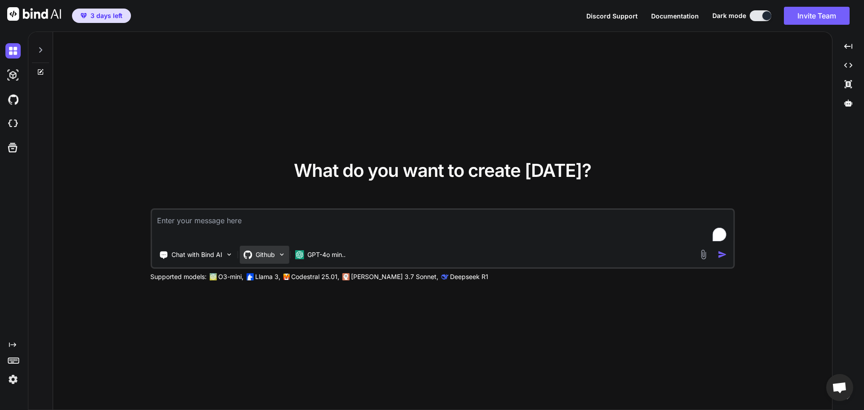
click at [256, 257] on p "Github" at bounding box center [265, 254] width 19 height 9
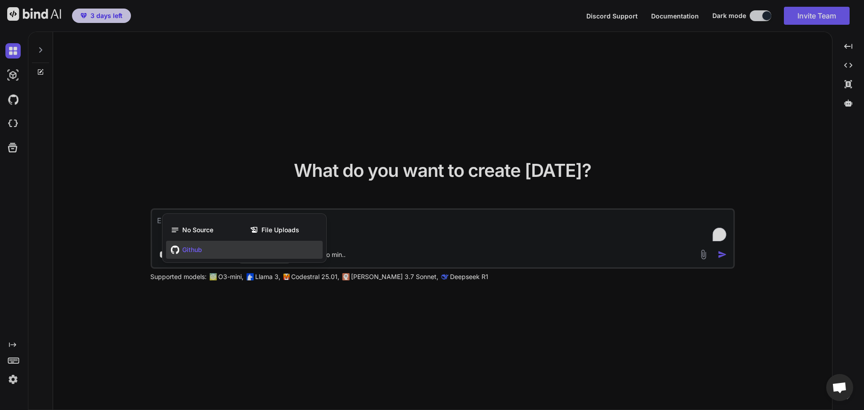
click at [259, 251] on div "Github" at bounding box center [244, 250] width 157 height 18
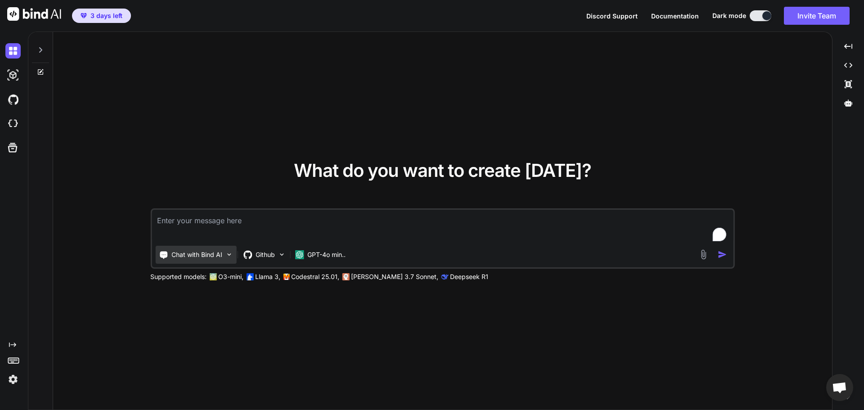
click at [203, 252] on p "Chat with Bind AI" at bounding box center [196, 254] width 51 height 9
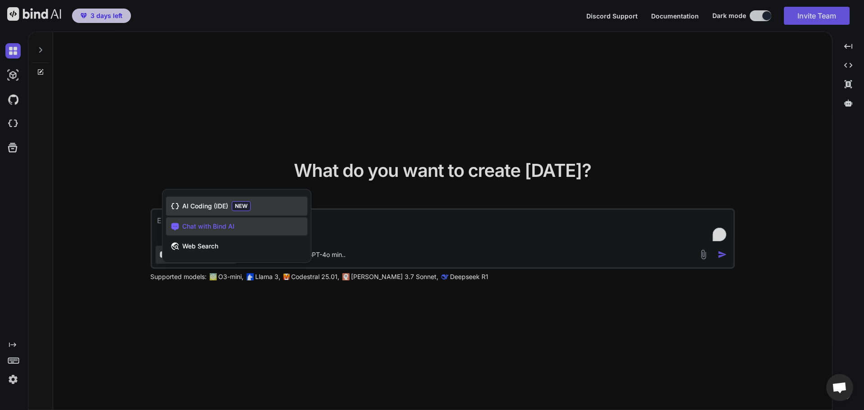
click at [209, 206] on span "AI Coding (IDE)" at bounding box center [205, 206] width 46 height 9
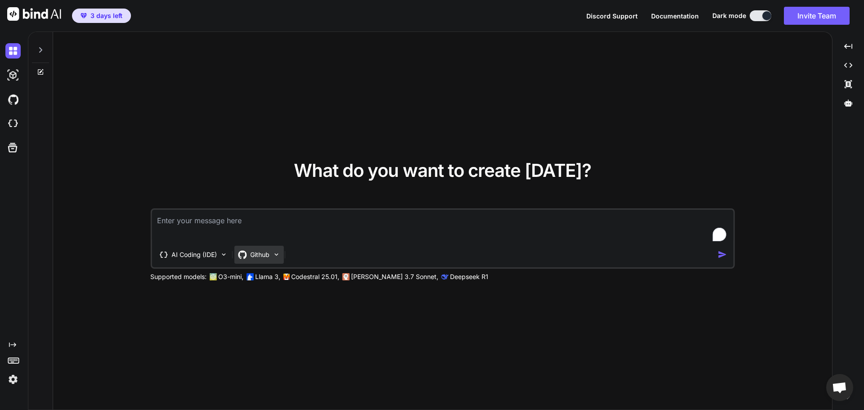
click at [261, 256] on p "Github" at bounding box center [259, 254] width 19 height 9
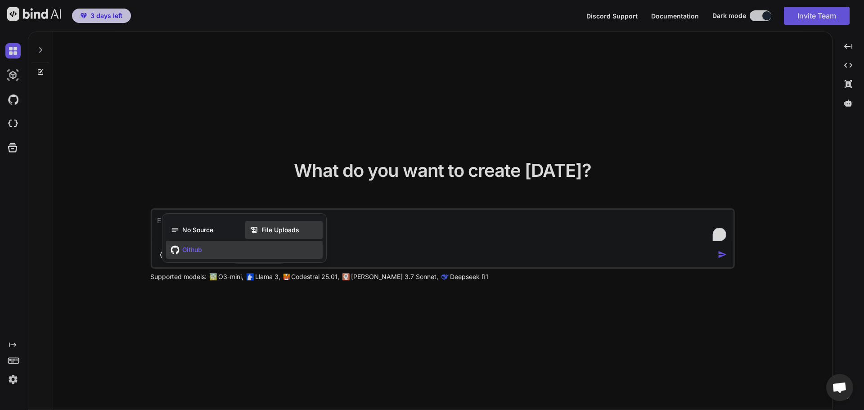
click at [278, 225] on span "File Uploads" at bounding box center [280, 229] width 38 height 9
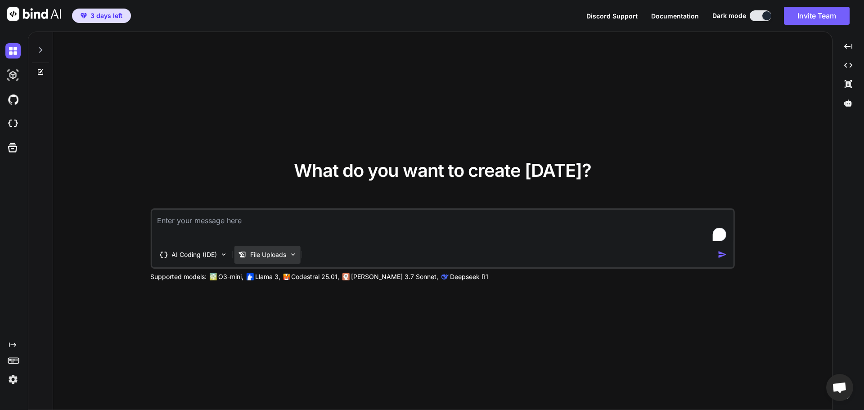
click at [272, 255] on p "File Uploads" at bounding box center [268, 254] width 36 height 9
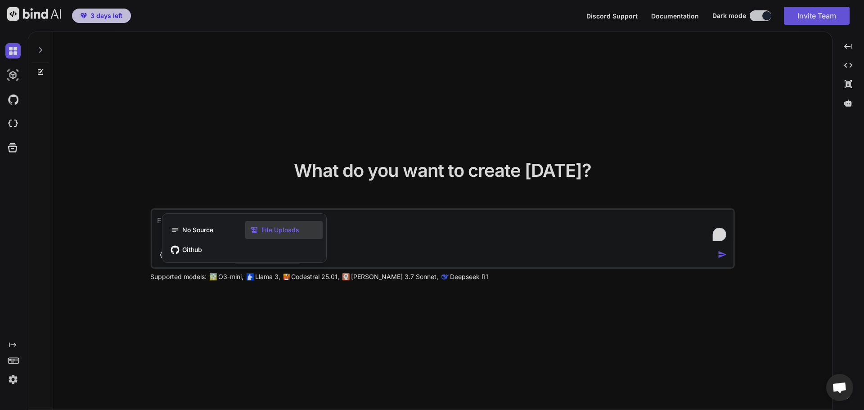
click at [811, 79] on div at bounding box center [432, 205] width 864 height 410
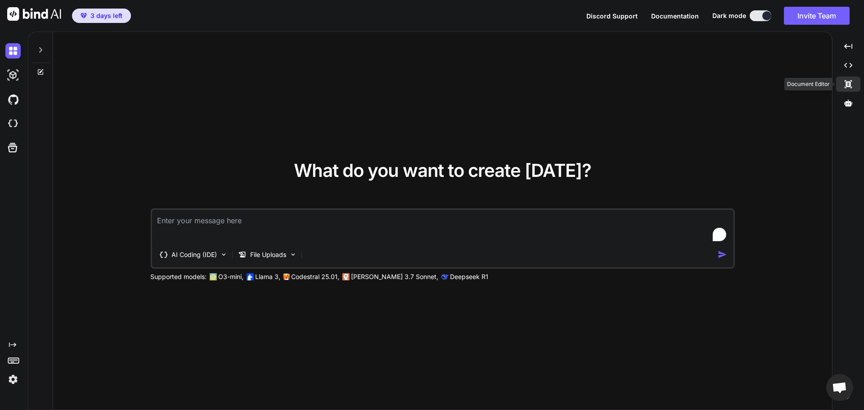
click at [850, 82] on icon at bounding box center [847, 84] width 7 height 8
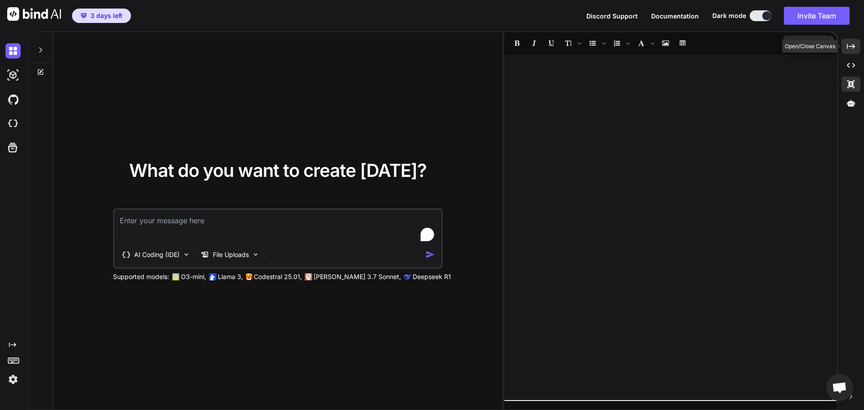
click at [846, 48] on div "Created with Pixso." at bounding box center [850, 46] width 19 height 15
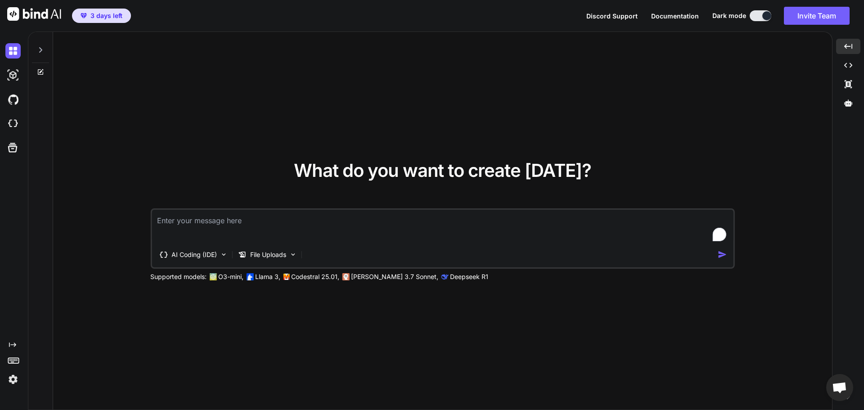
click at [529, 181] on span "What do you want to create today?" at bounding box center [442, 170] width 297 height 22
click at [836, 379] on span "Open chat" at bounding box center [839, 387] width 27 height 27
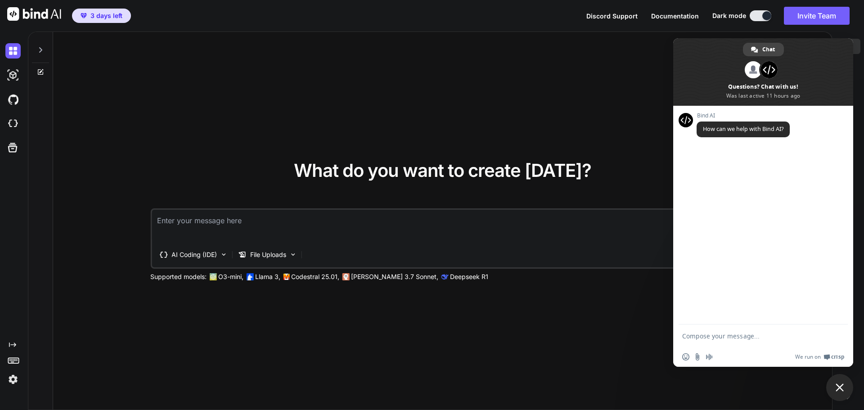
type textarea "x"
click at [724, 338] on textarea "Compose your message..." at bounding box center [753, 336] width 142 height 8
type textarea "connect with github"
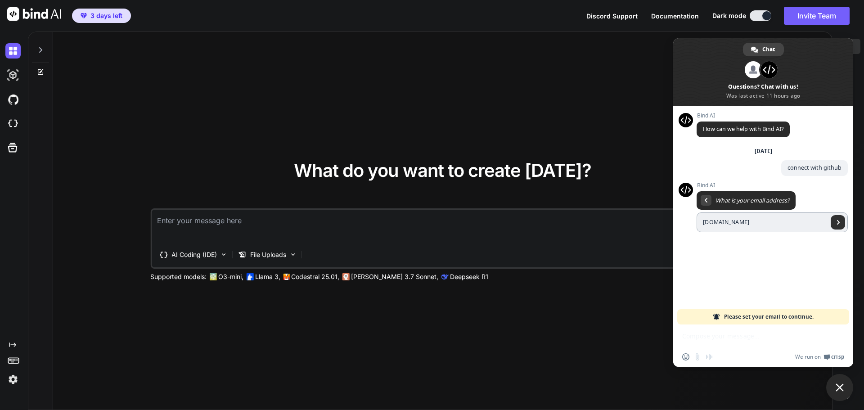
click at [833, 222] on span "Send" at bounding box center [838, 222] width 14 height 14
click at [835, 223] on span "Send" at bounding box center [838, 222] width 14 height 14
drag, startPoint x: 753, startPoint y: 223, endPoint x: 748, endPoint y: 221, distance: 5.4
click at [748, 221] on input "aboudindustriesatgmail.com" at bounding box center [761, 222] width 131 height 20
click at [750, 222] on input "aboudindustriesatgmail.com" at bounding box center [761, 222] width 131 height 20
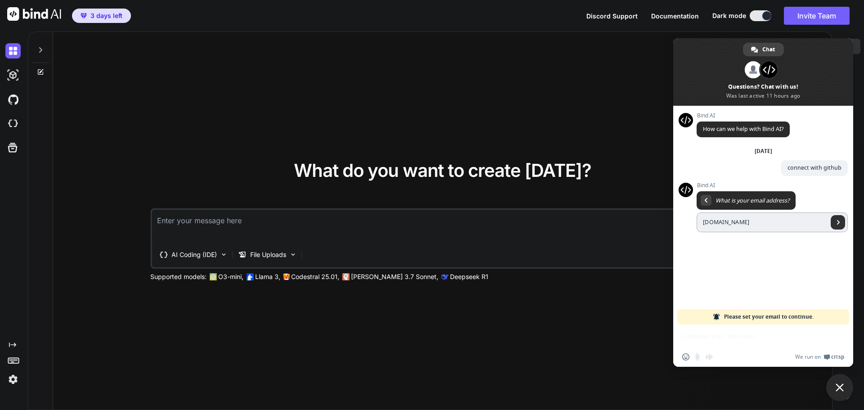
click at [836, 226] on span "Send" at bounding box center [838, 222] width 14 height 14
click at [751, 220] on input "aboudindustriesatgmail.com" at bounding box center [761, 222] width 131 height 20
click at [751, 223] on input "aboudindustriesatgmail.com" at bounding box center [761, 222] width 131 height 20
click at [777, 316] on span "Please set your email to continue." at bounding box center [769, 316] width 90 height 15
click at [742, 344] on div "Insert an emoji Send a file Audio message We run on Crisp" at bounding box center [763, 345] width 180 height 42
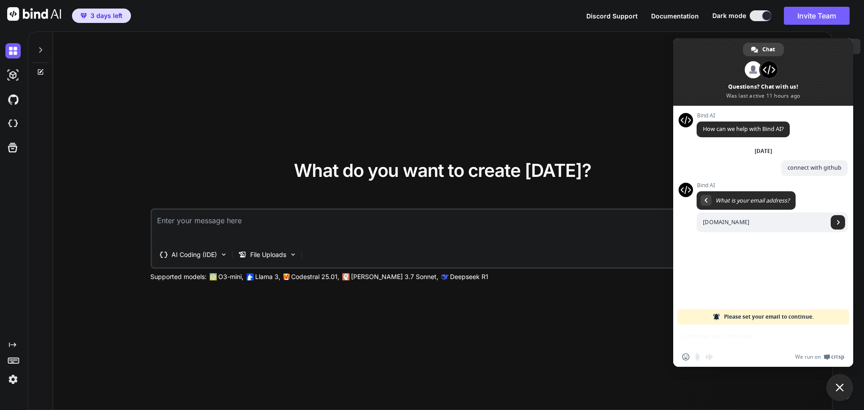
click at [735, 355] on div "We run on Crisp" at bounding box center [780, 357] width 127 height 8
click at [752, 224] on input "aboudindustriesatgmail.com" at bounding box center [761, 222] width 131 height 20
type input "aboudindustries@gmail.com"
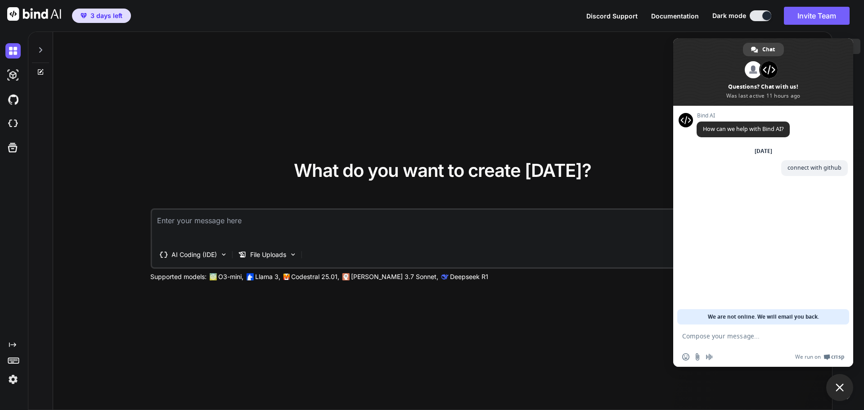
click at [432, 132] on div "What do you want to create today? AI Coding (IDE) File Uploads Supported models…" at bounding box center [442, 221] width 779 height 378
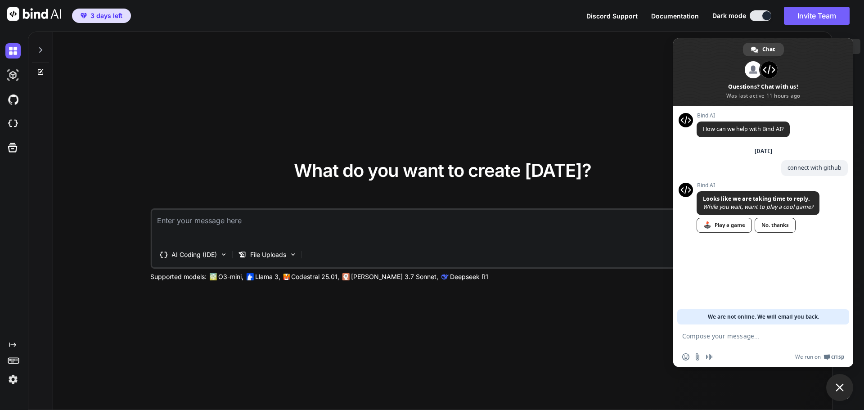
click at [777, 228] on div "No, thanks" at bounding box center [775, 225] width 41 height 15
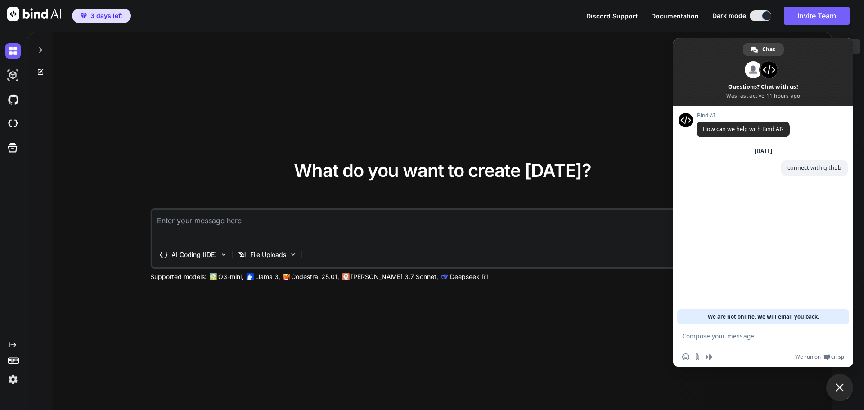
click at [506, 234] on textarea "To enrich screen reader interactions, please activate Accessibility in Grammarl…" at bounding box center [443, 226] width 582 height 33
click at [269, 259] on div "File Uploads" at bounding box center [267, 255] width 66 height 18
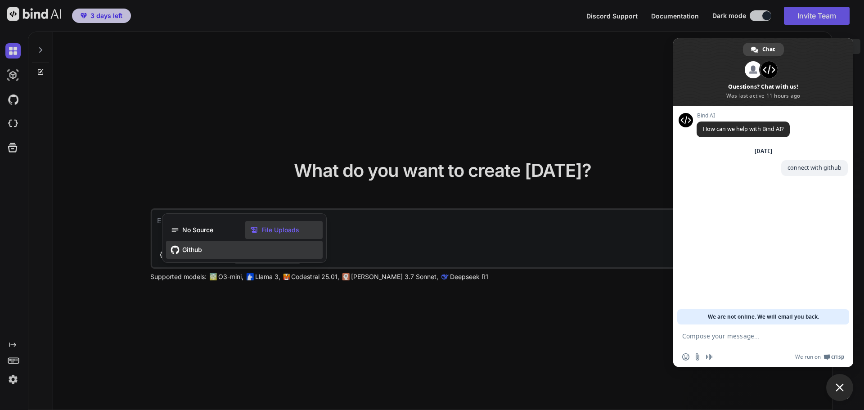
click at [260, 252] on div "Github" at bounding box center [244, 250] width 157 height 18
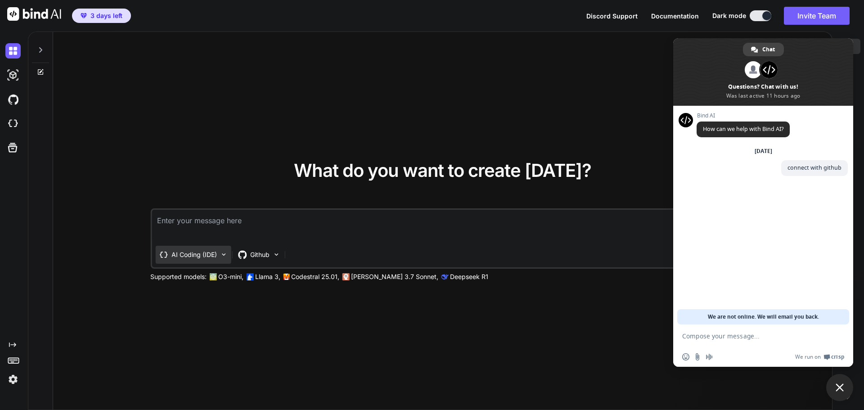
click at [208, 262] on div "AI Coding (IDE)" at bounding box center [193, 255] width 76 height 18
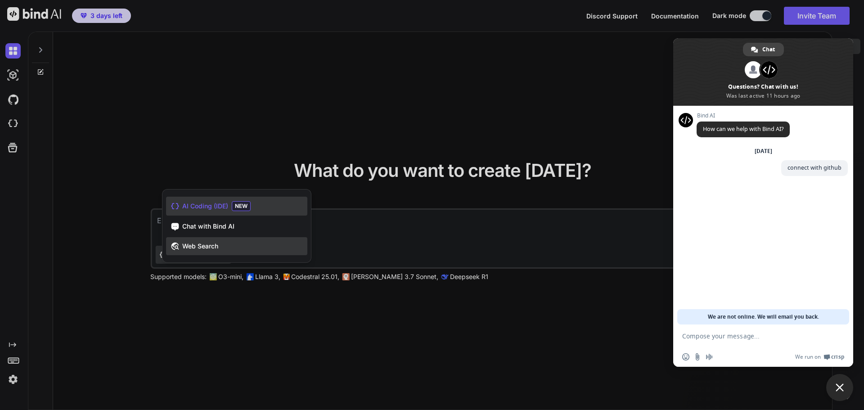
click at [202, 245] on span "Web Search" at bounding box center [200, 246] width 36 height 9
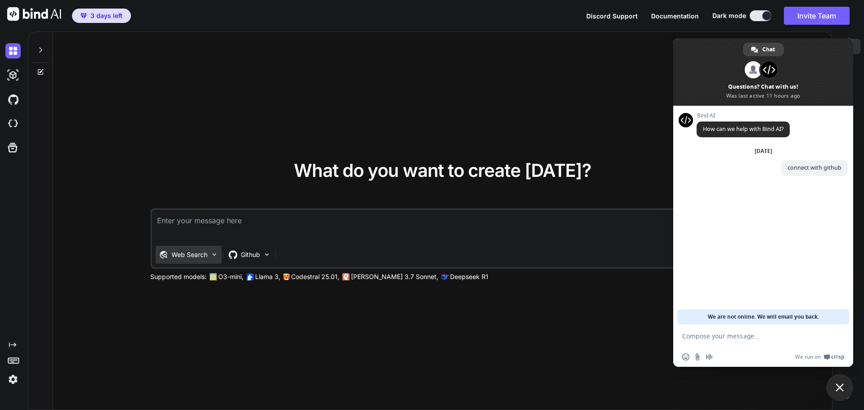
click at [209, 249] on div "Web Search" at bounding box center [188, 255] width 66 height 18
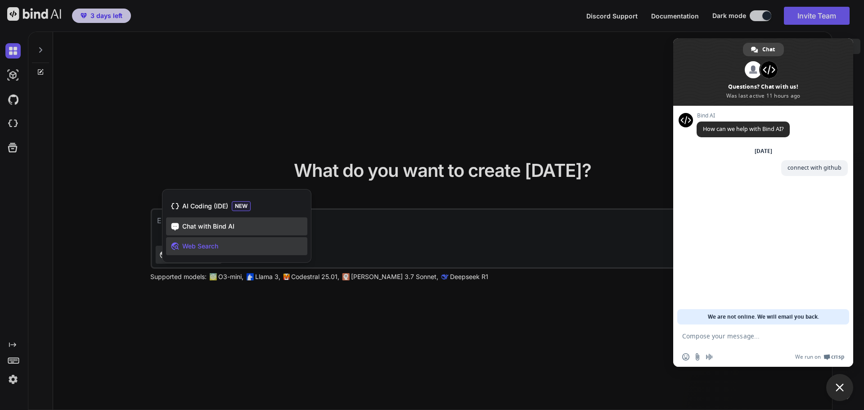
click at [206, 227] on span "Chat with Bind AI" at bounding box center [208, 226] width 52 height 9
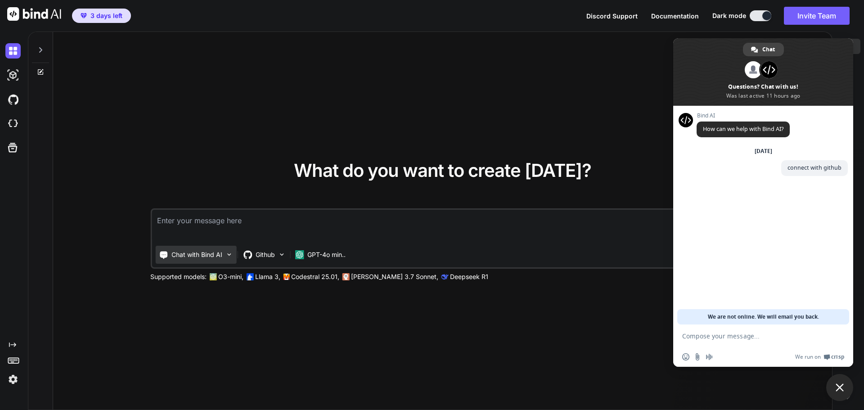
click at [204, 256] on p "Chat with Bind AI" at bounding box center [196, 254] width 51 height 9
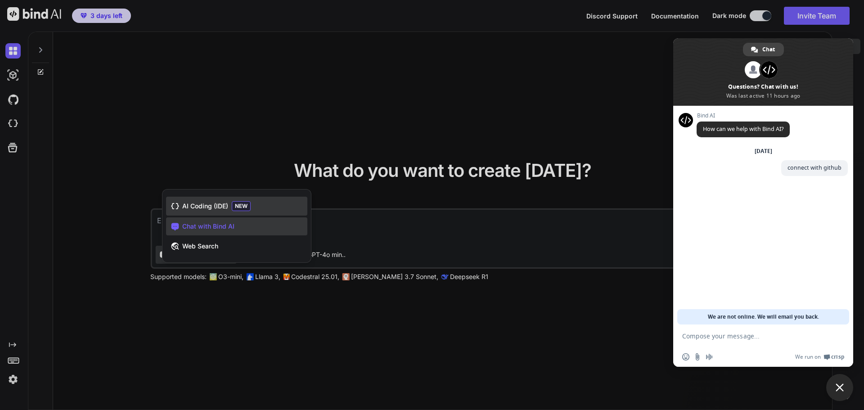
click at [220, 205] on span "AI Coding (IDE)" at bounding box center [205, 206] width 46 height 9
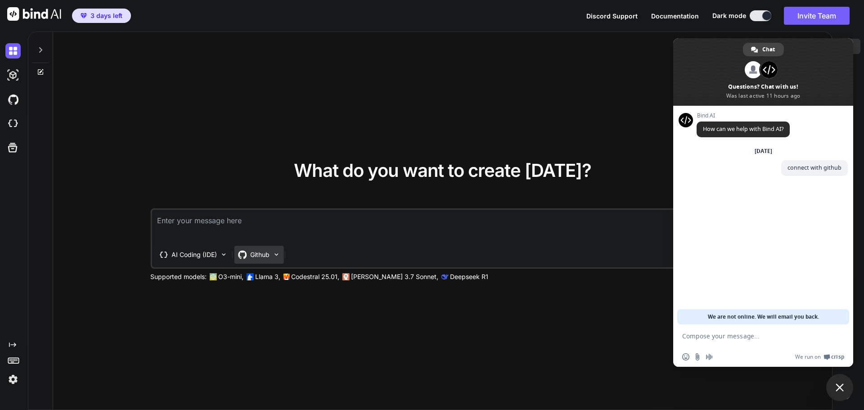
click at [254, 257] on p "Github" at bounding box center [259, 254] width 19 height 9
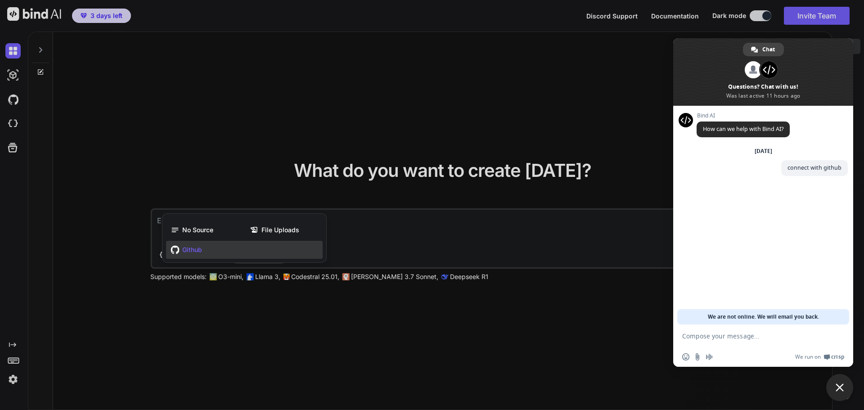
click at [242, 248] on div "Github" at bounding box center [244, 250] width 157 height 18
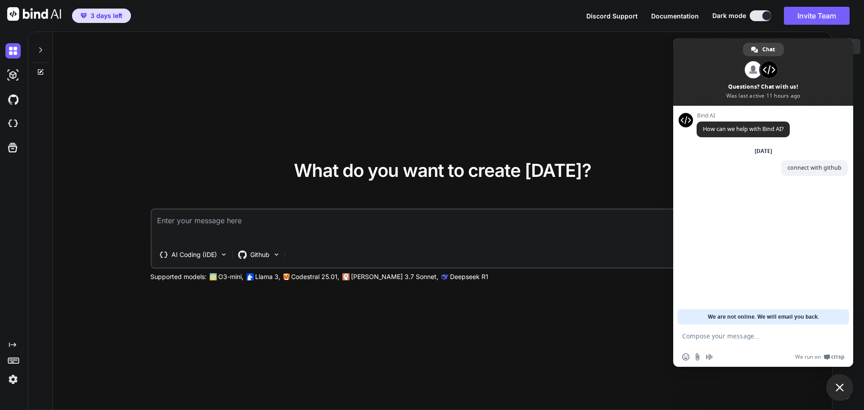
click at [88, 335] on div "What do you want to create today? AI Coding (IDE) Github Supported models: O3-m…" at bounding box center [442, 221] width 779 height 378
click at [13, 344] on icon at bounding box center [12, 344] width 7 height 4
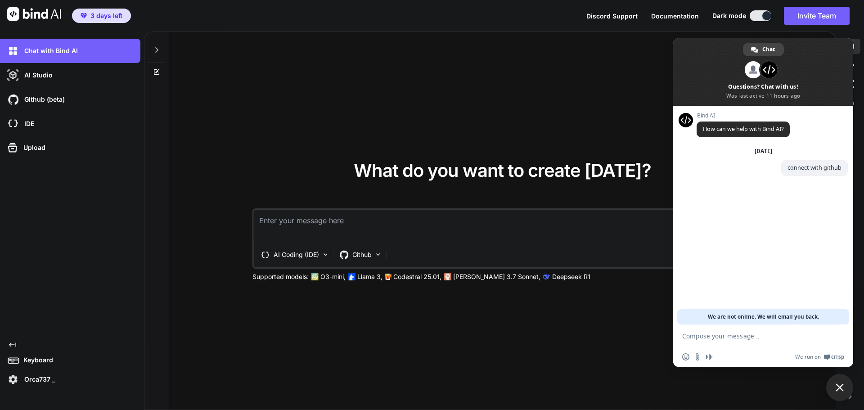
click at [12, 359] on rect at bounding box center [11, 359] width 1 height 1
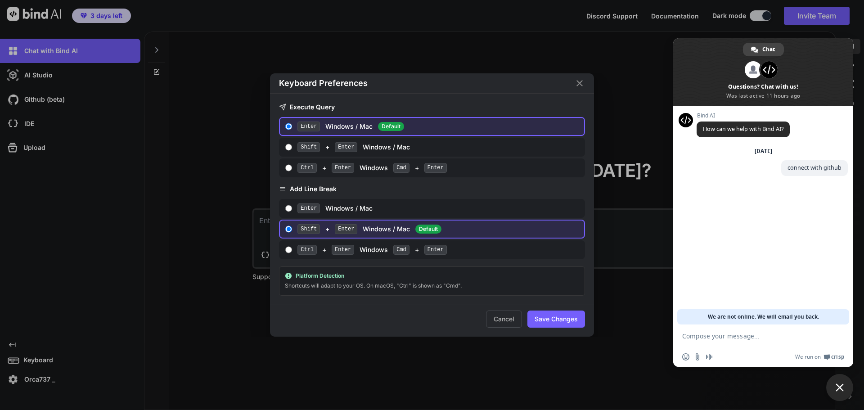
click at [25, 381] on div "Keyboard Preferences Execute Query Enter Windows / Mac Default Shift + Enter Wi…" at bounding box center [432, 205] width 864 height 410
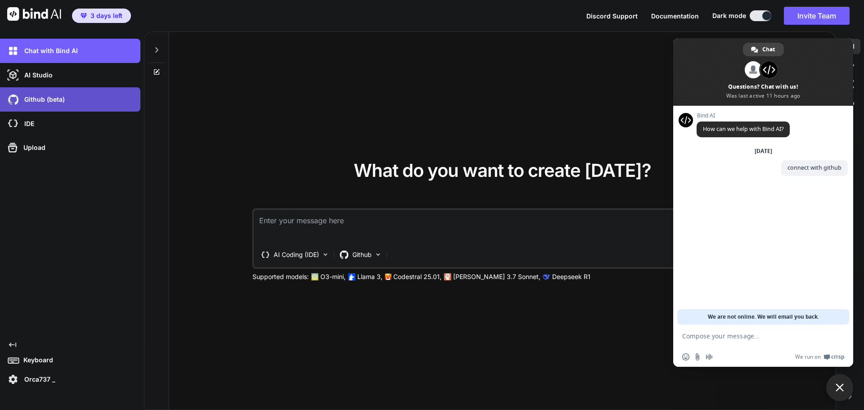
click at [72, 99] on div "Github (beta)" at bounding box center [72, 99] width 135 height 15
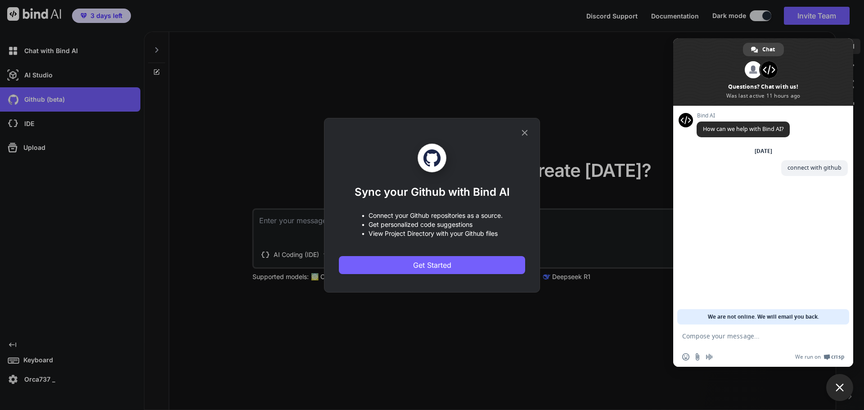
click at [522, 131] on icon at bounding box center [525, 133] width 10 height 10
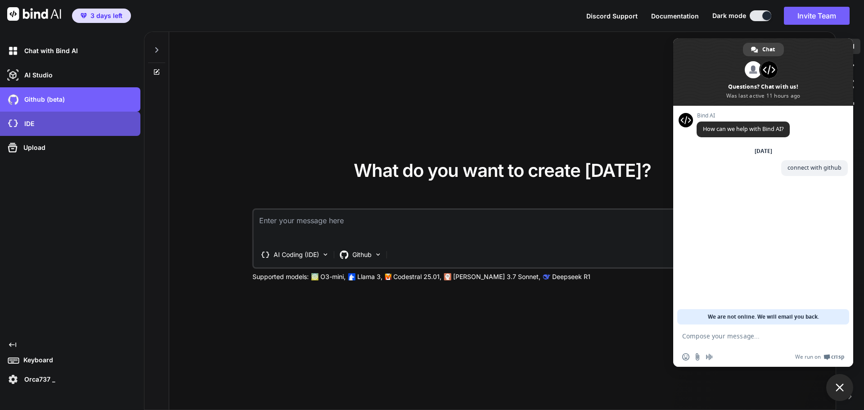
click at [103, 126] on div "IDE" at bounding box center [72, 123] width 135 height 15
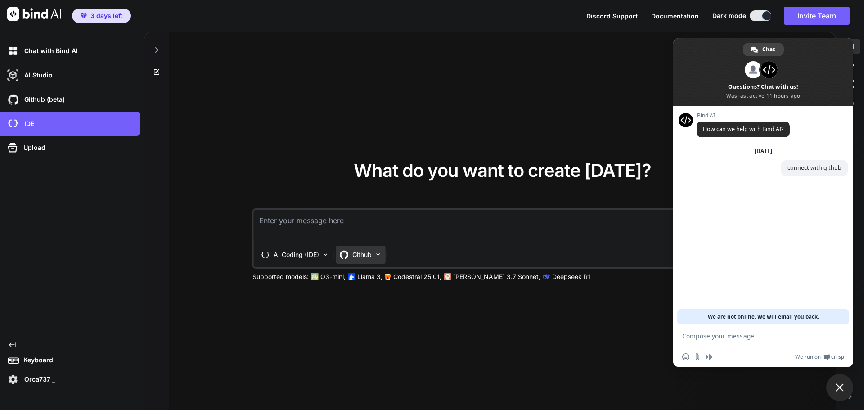
click at [349, 257] on icon at bounding box center [344, 254] width 9 height 9
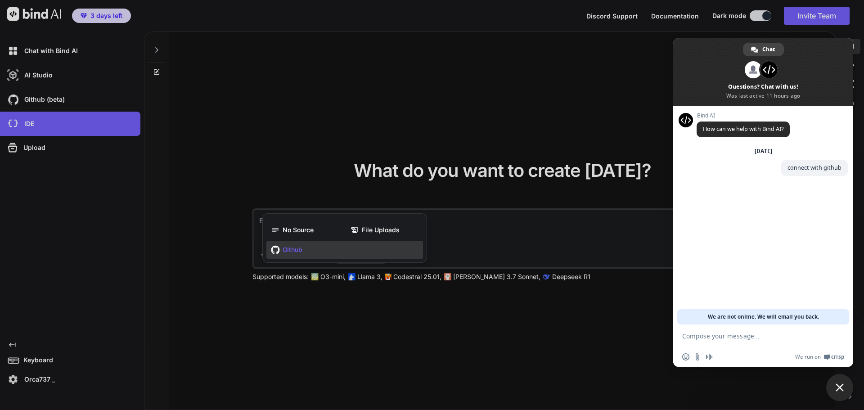
click at [346, 252] on div "Github" at bounding box center [344, 250] width 157 height 18
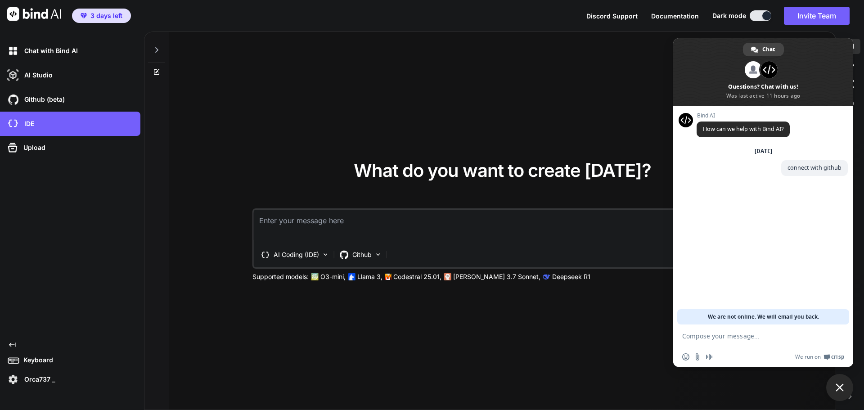
click at [353, 228] on textarea "To enrich screen reader interactions, please activate Accessibility in Grammarl…" at bounding box center [502, 226] width 497 height 33
click at [550, 81] on div "What do you want to create today? AI Coding (IDE) Github Supported models: O3-m…" at bounding box center [502, 221] width 666 height 378
click at [755, 49] on span at bounding box center [754, 49] width 7 height 7
click at [542, 121] on div "What do you want to create today? AI Coding (IDE) Github Supported models: O3-m…" at bounding box center [502, 221] width 666 height 378
click at [343, 254] on icon at bounding box center [344, 254] width 9 height 9
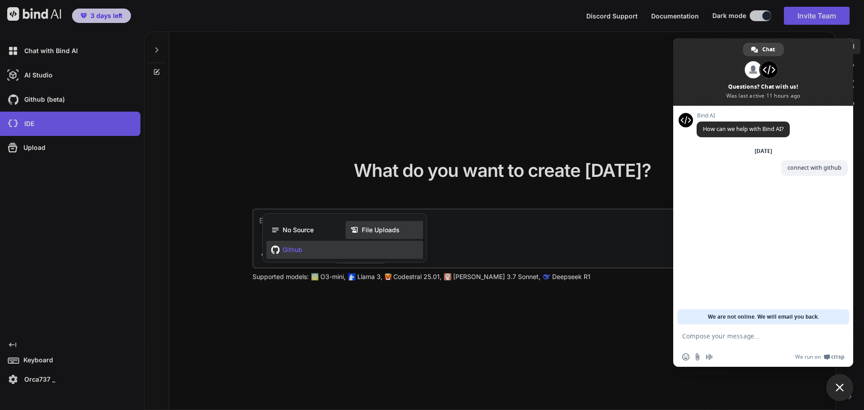
click at [369, 233] on span "File Uploads" at bounding box center [381, 229] width 38 height 9
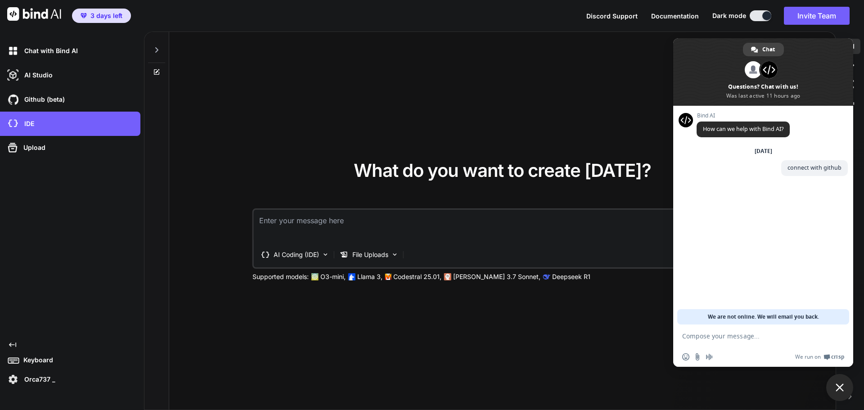
click at [416, 229] on textarea "To enrich screen reader interactions, please activate Accessibility in Grammarl…" at bounding box center [502, 226] width 497 height 33
click at [305, 254] on p "AI Coding (IDE)" at bounding box center [296, 254] width 45 height 9
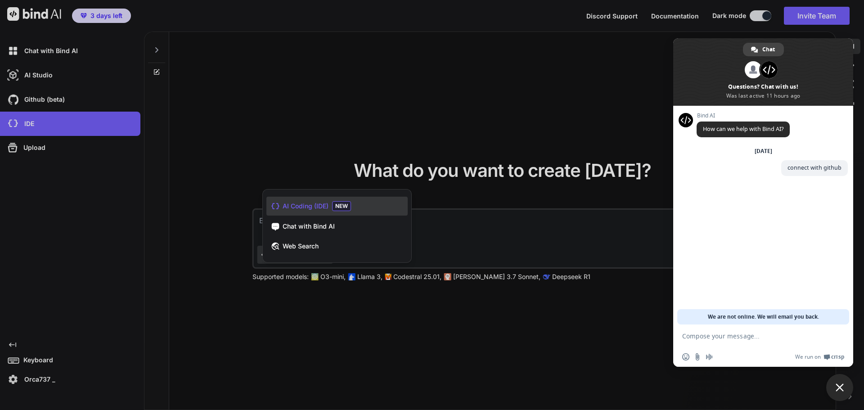
click at [314, 208] on span "AI Coding (IDE)" at bounding box center [306, 206] width 46 height 9
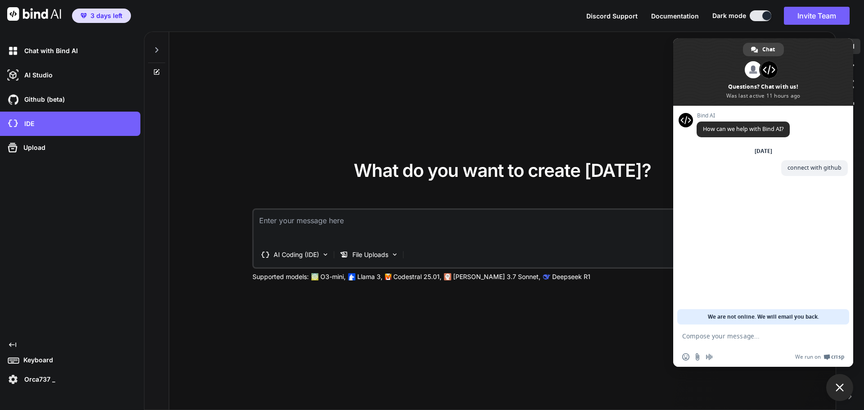
click at [838, 381] on span "Close chat" at bounding box center [839, 387] width 27 height 27
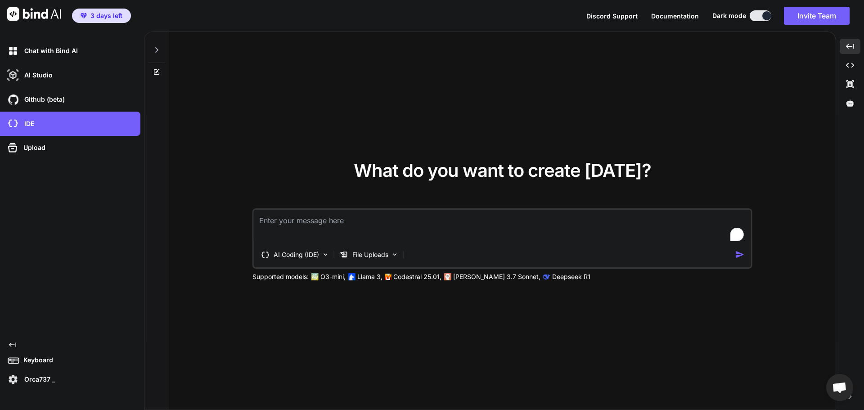
click at [740, 255] on img "button" at bounding box center [739, 254] width 9 height 9
click at [391, 254] on div "File Uploads" at bounding box center [369, 255] width 66 height 18
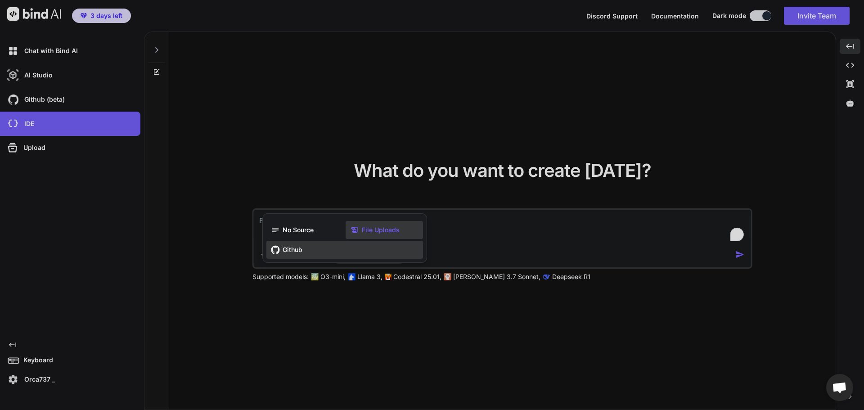
click at [379, 251] on div "Github" at bounding box center [344, 250] width 157 height 18
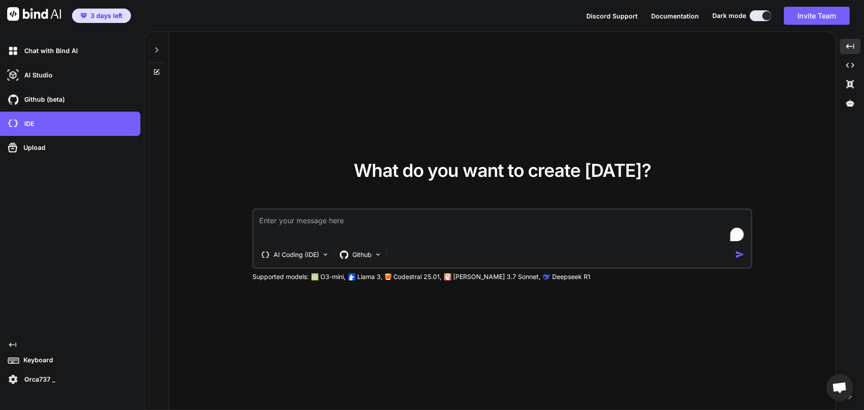
click at [740, 255] on img "button" at bounding box center [739, 254] width 9 height 9
click at [63, 93] on div "Github (beta)" at bounding box center [72, 99] width 135 height 15
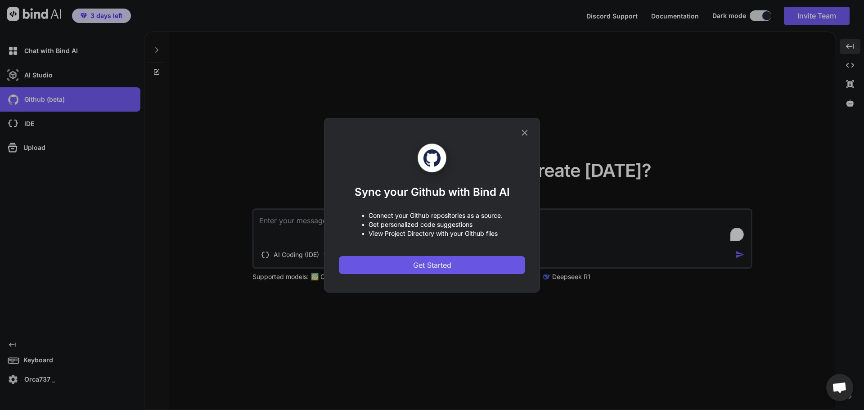
click at [383, 259] on button "Get Started" at bounding box center [432, 265] width 186 height 18
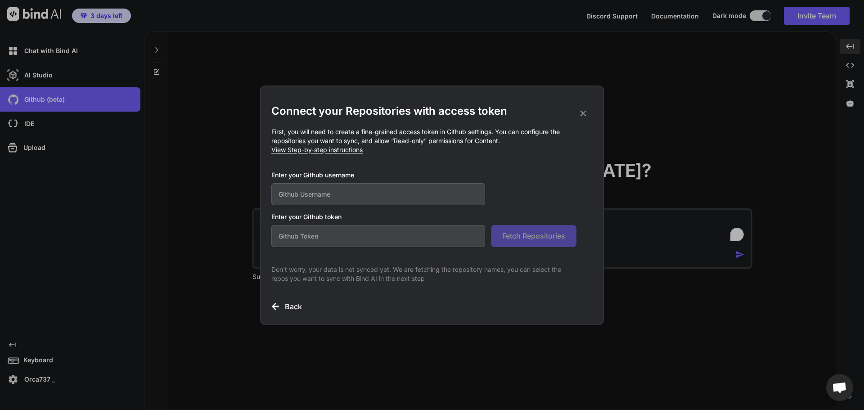
click at [368, 198] on input "text" at bounding box center [378, 194] width 214 height 22
click at [358, 239] on input "text" at bounding box center [378, 236] width 214 height 22
click at [547, 247] on div "Connect your Repositories with access token First, you will need to create a fi…" at bounding box center [431, 208] width 321 height 208
click at [377, 191] on input "text" at bounding box center [378, 194] width 214 height 22
type input "orca737"
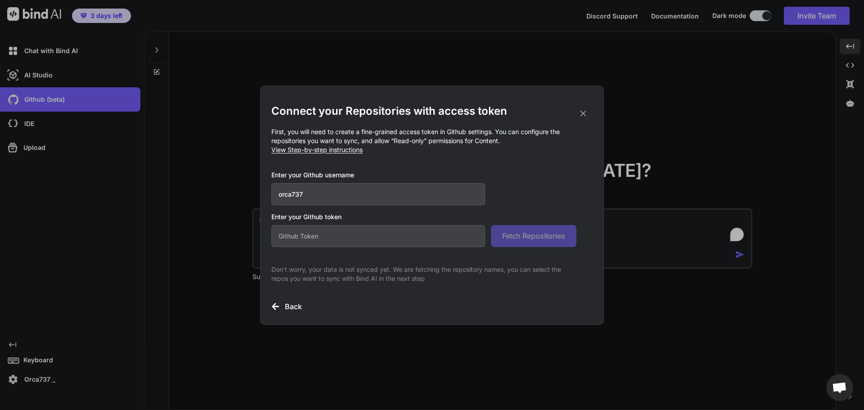
click at [356, 240] on input "text" at bounding box center [378, 236] width 214 height 22
click at [299, 305] on h3 "Back" at bounding box center [293, 306] width 17 height 11
click at [581, 111] on icon at bounding box center [583, 113] width 6 height 6
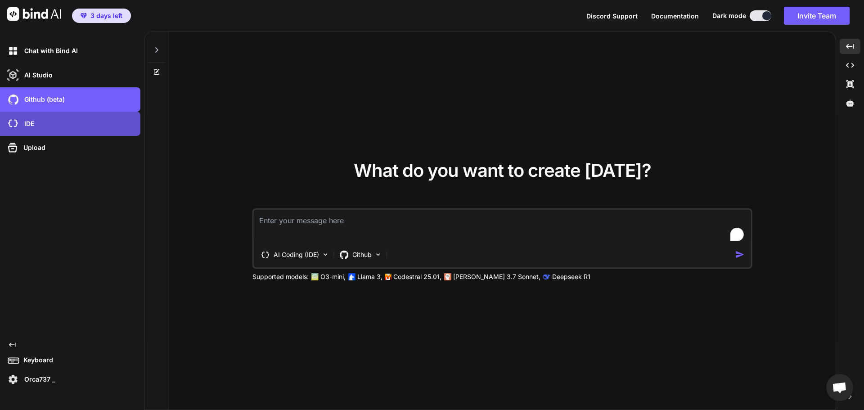
click at [62, 117] on div "IDE" at bounding box center [72, 123] width 135 height 15
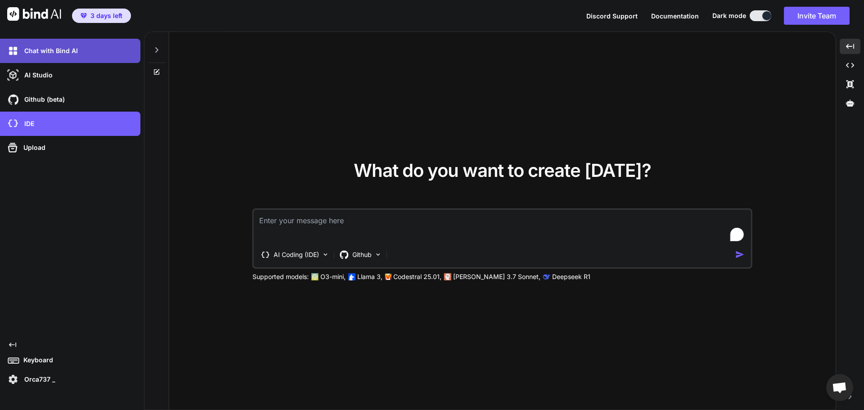
click at [70, 47] on p "Chat with Bind AI" at bounding box center [49, 50] width 57 height 9
click at [83, 51] on div "Chat with Bind AI" at bounding box center [72, 50] width 135 height 15
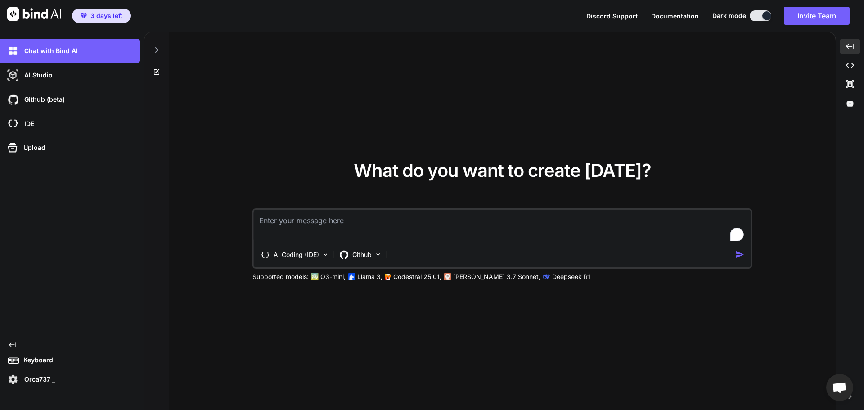
click at [148, 52] on div at bounding box center [156, 54] width 24 height 44
click at [154, 51] on icon at bounding box center [156, 49] width 7 height 7
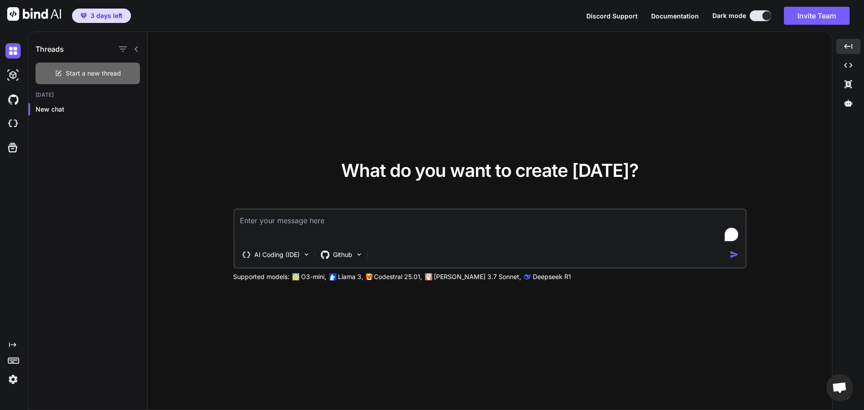
click at [96, 73] on span "Start a new thread" at bounding box center [93, 73] width 55 height 9
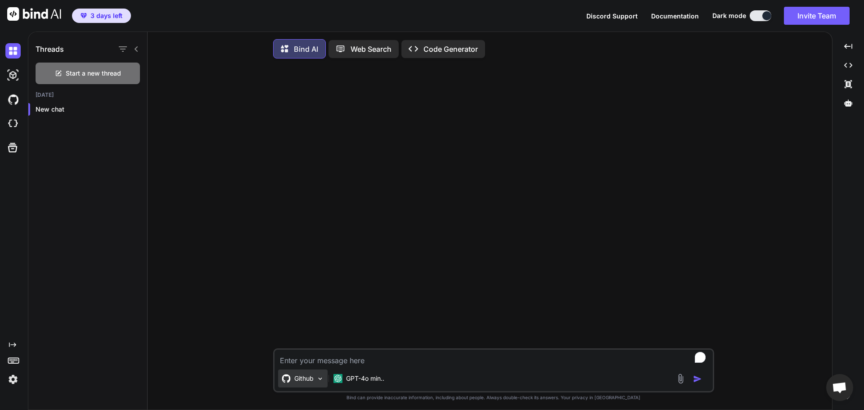
click at [280, 377] on div "Github" at bounding box center [302, 378] width 49 height 18
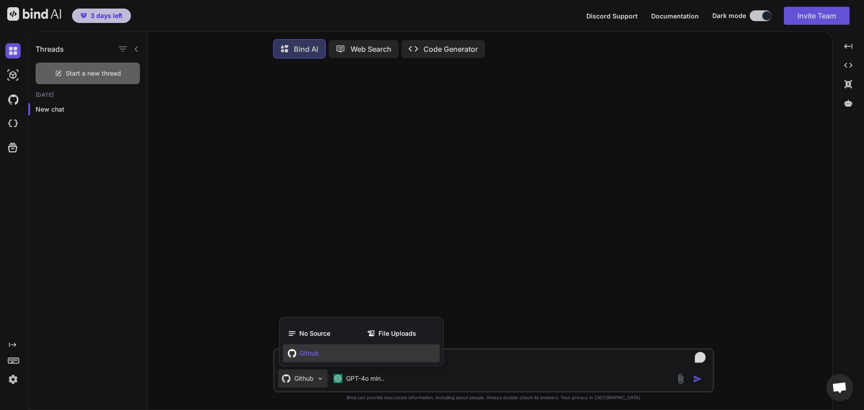
click at [326, 355] on div "Github" at bounding box center [361, 353] width 157 height 18
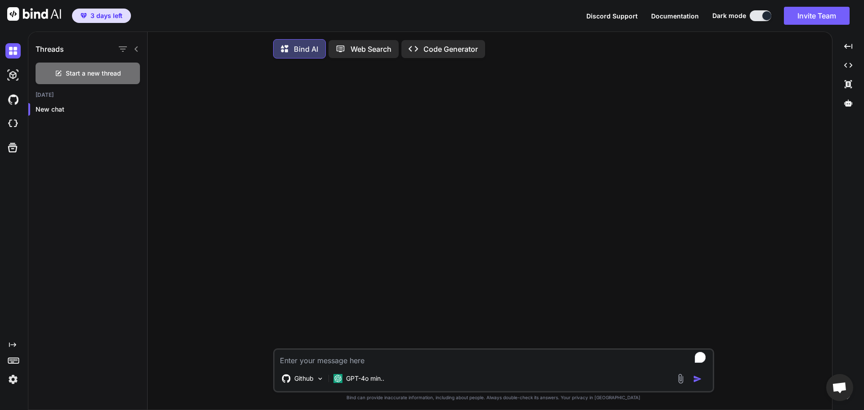
click at [348, 364] on textarea "To enrich screen reader interactions, please activate Accessibility in Grammarl…" at bounding box center [493, 358] width 438 height 16
paste textarea "Here’s a **Bolt prompt** you can paste that will auto-create a fresh React + Vi…"
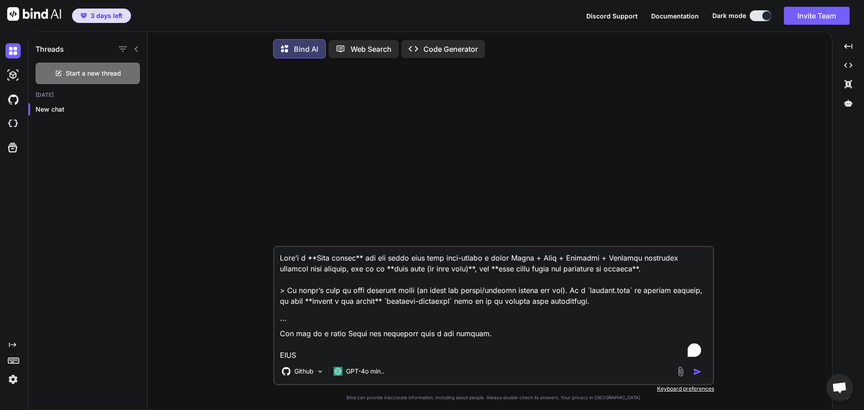
scroll to position [3899, 0]
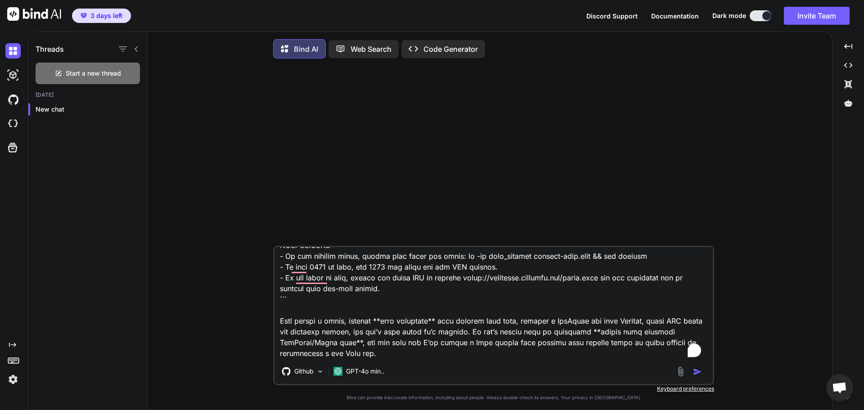
type textarea "Here’s a **Bolt prompt** you can paste that will auto-create a fresh React + Vi…"
click at [699, 373] on img "button" at bounding box center [697, 371] width 9 height 9
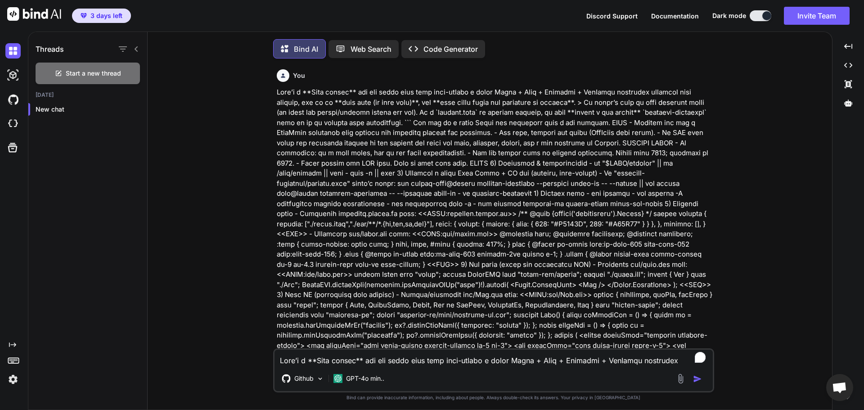
scroll to position [4, 0]
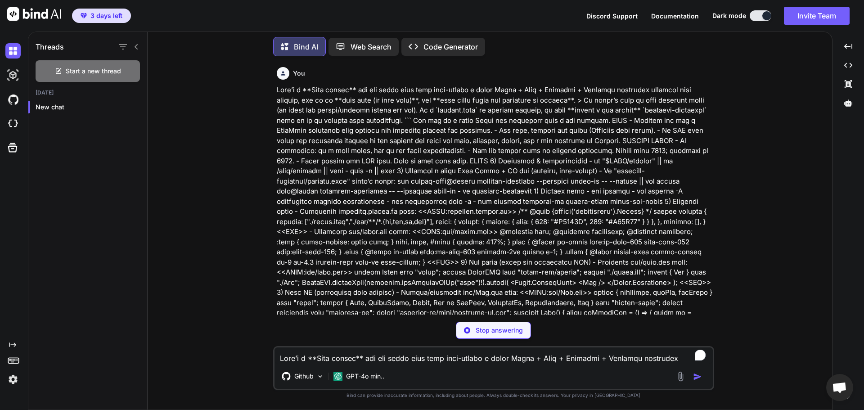
click at [416, 46] on icon at bounding box center [413, 46] width 9 height 5
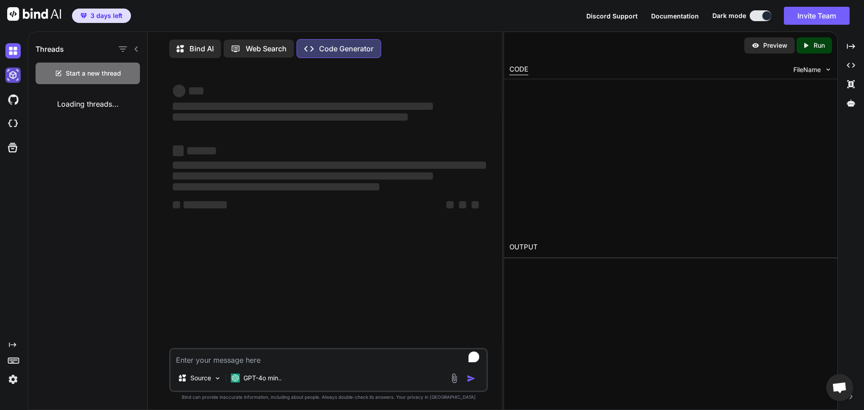
click at [17, 80] on img at bounding box center [12, 74] width 15 height 15
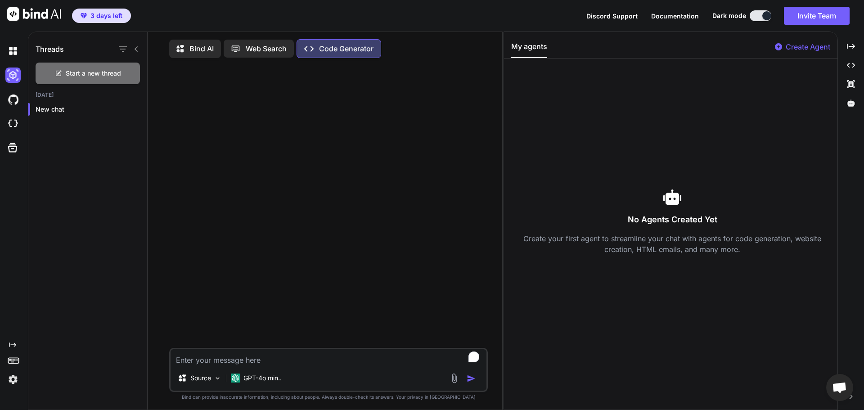
click at [8, 86] on div at bounding box center [14, 75] width 19 height 24
click at [11, 104] on img at bounding box center [12, 99] width 15 height 15
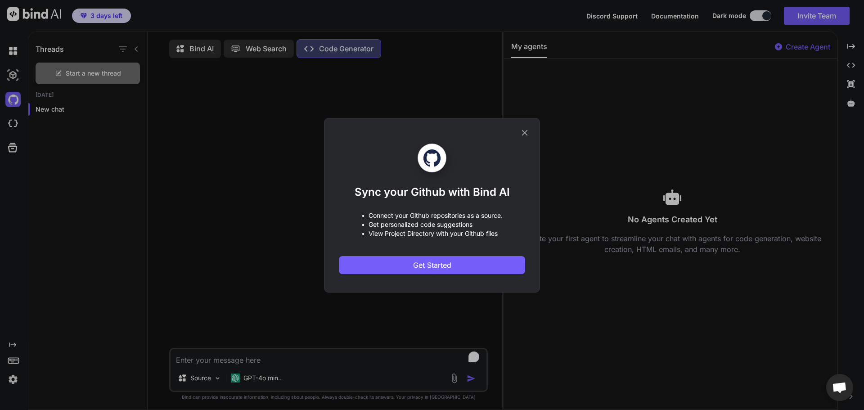
click at [18, 53] on div "Sync your Github with Bind AI • Connect your Github repositories as a source. •…" at bounding box center [432, 205] width 864 height 410
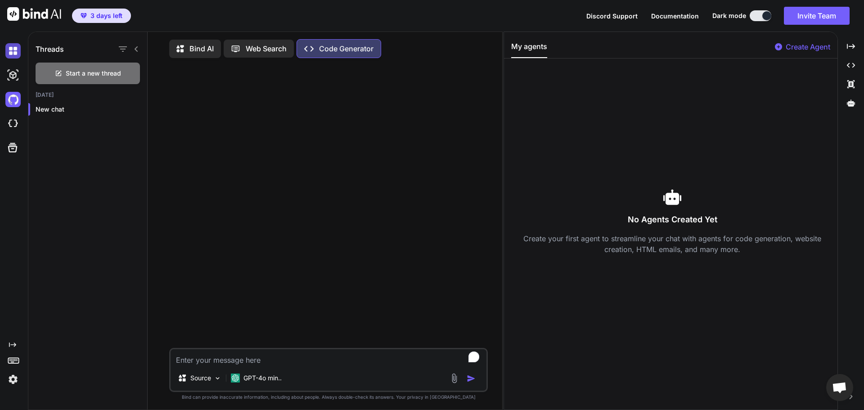
click at [20, 46] on img at bounding box center [12, 50] width 15 height 15
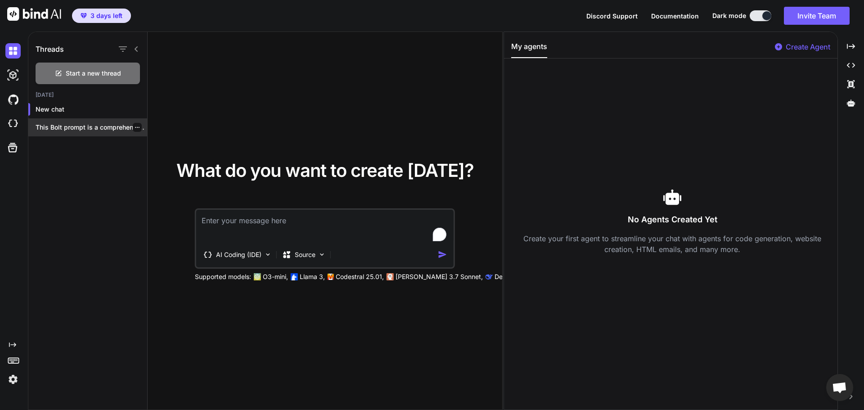
click at [65, 122] on div "This Bolt prompt is a comprehensive guide..." at bounding box center [87, 127] width 119 height 18
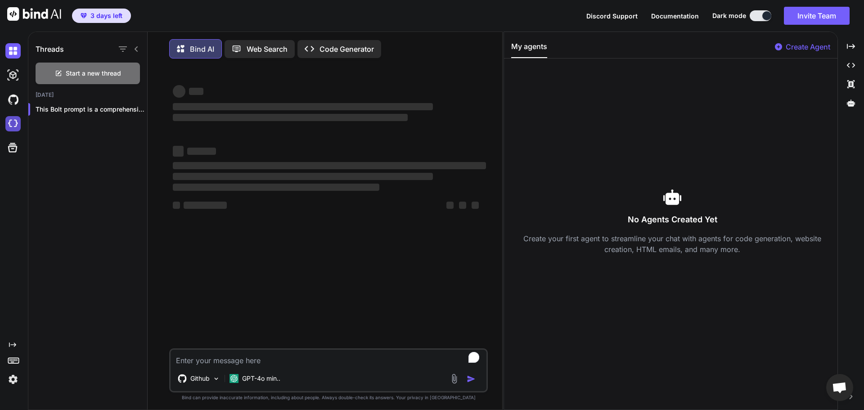
click at [16, 123] on img at bounding box center [12, 123] width 15 height 15
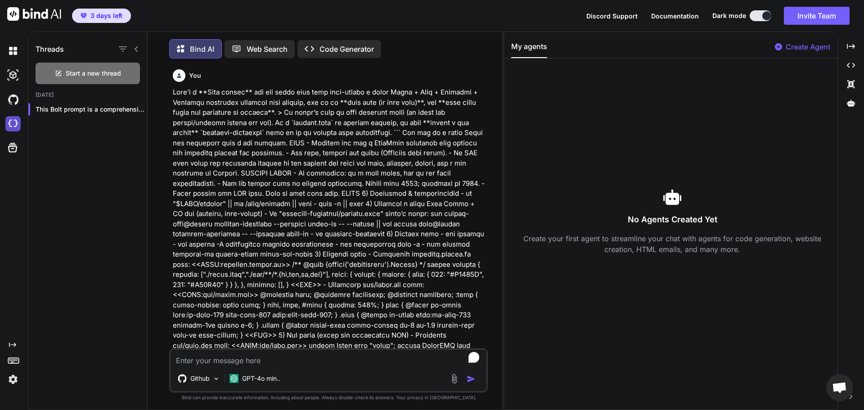
scroll to position [4, 0]
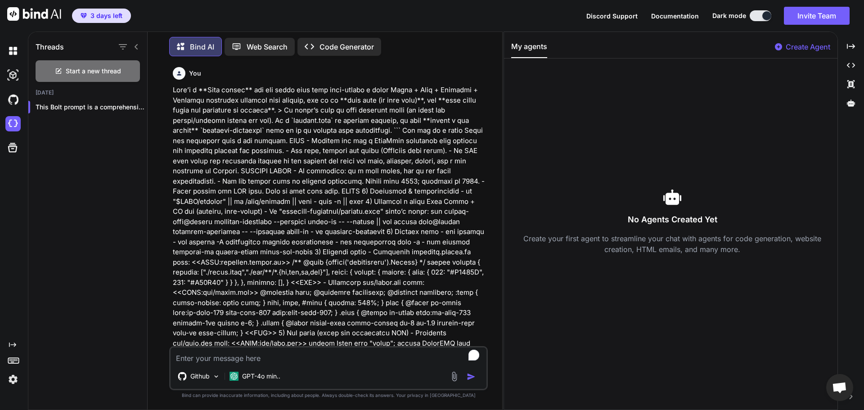
click at [244, 363] on textarea "To enrich screen reader interactions, please activate Accessibility in Grammarl…" at bounding box center [329, 355] width 316 height 16
click at [471, 376] on img "button" at bounding box center [471, 376] width 9 height 9
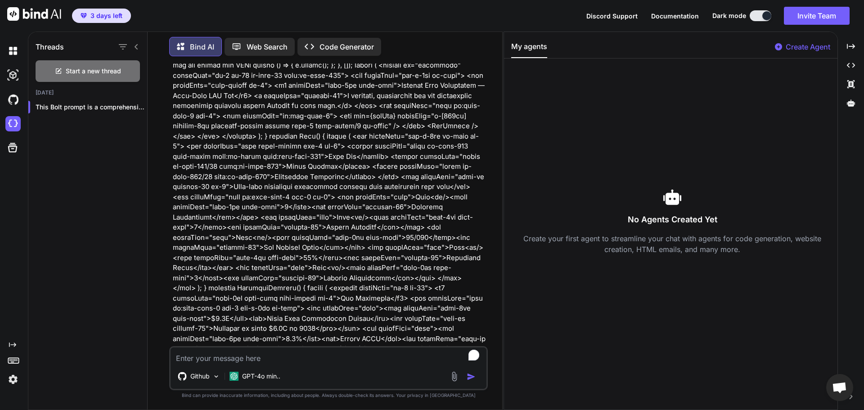
scroll to position [1619, 0]
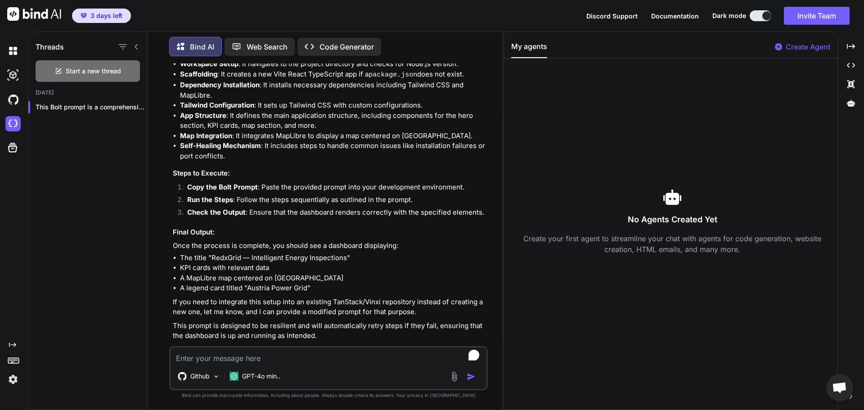
click at [789, 45] on p "Create Agent" at bounding box center [808, 46] width 45 height 11
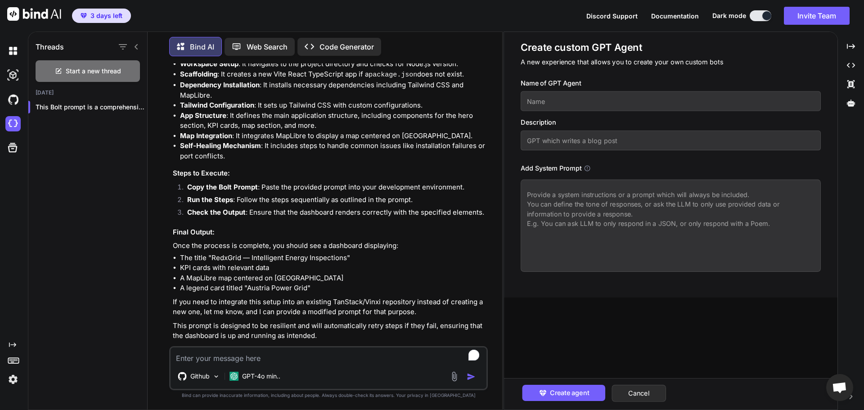
click at [547, 99] on input "text" at bounding box center [671, 101] width 300 height 20
click at [557, 141] on input "text" at bounding box center [671, 140] width 300 height 20
click at [353, 349] on textarea "To enrich screen reader interactions, please activate Accessibility in Grammarl…" at bounding box center [329, 355] width 316 height 16
click at [208, 380] on p "Github" at bounding box center [199, 376] width 19 height 9
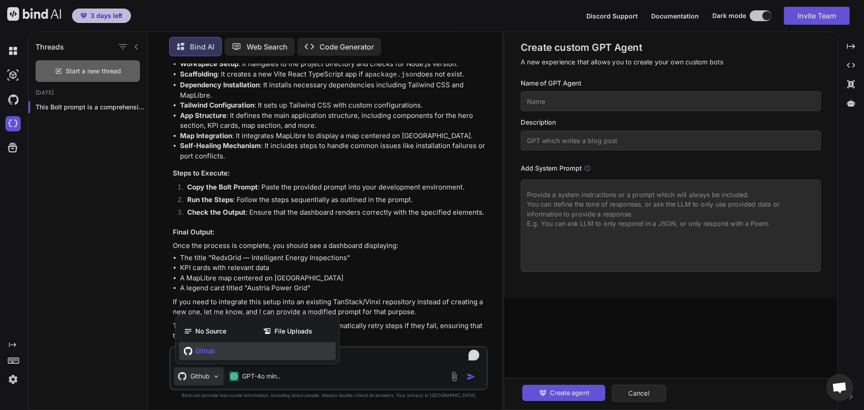
click at [358, 377] on div at bounding box center [432, 205] width 864 height 410
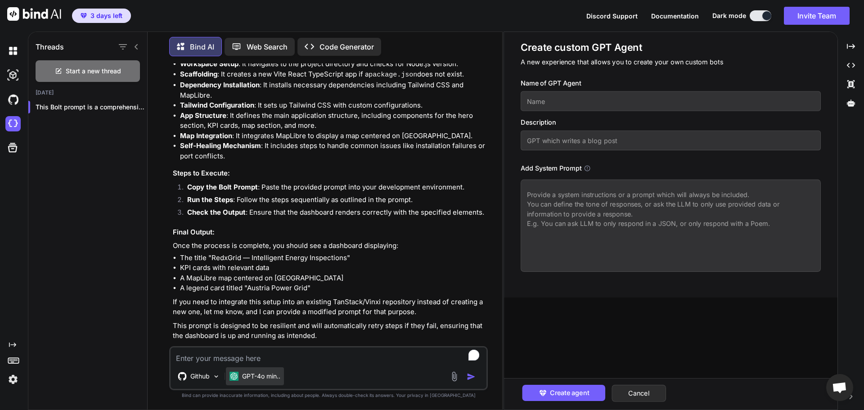
click at [271, 376] on p "GPT-4o min.." at bounding box center [261, 376] width 38 height 9
click at [269, 42] on p "Web Search" at bounding box center [267, 46] width 41 height 11
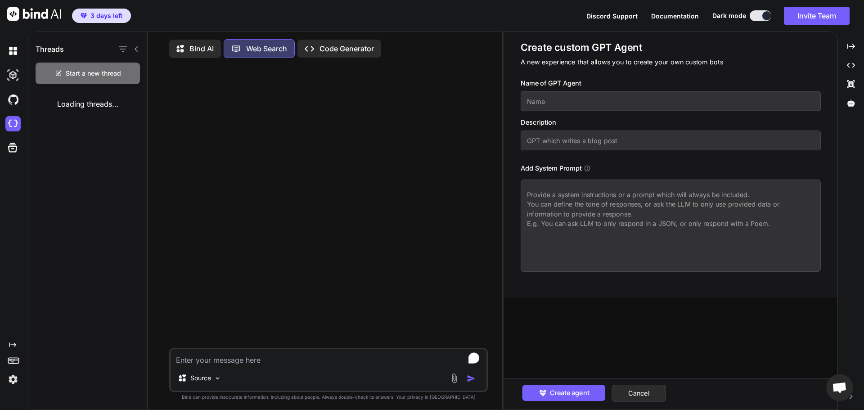
scroll to position [4, 0]
click at [319, 44] on icon "Created with Pixso." at bounding box center [312, 46] width 15 height 9
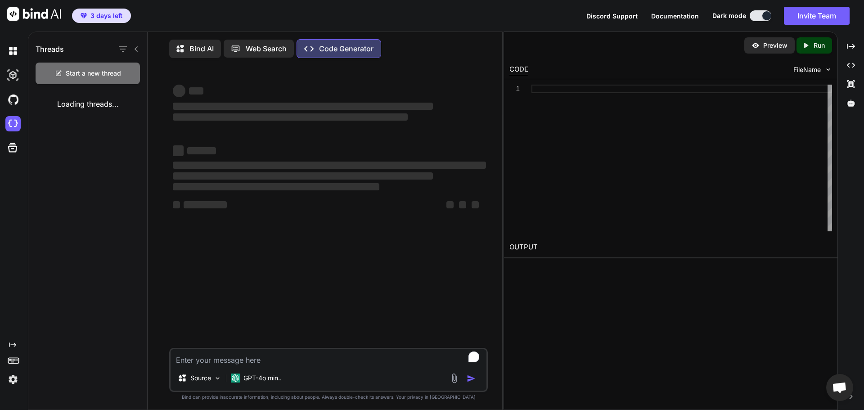
click at [301, 369] on div "Source GPT-4o min.." at bounding box center [328, 370] width 319 height 44
click at [296, 359] on textarea "To enrich screen reader interactions, please activate Accessibility in Grammarl…" at bounding box center [329, 357] width 316 height 16
paste textarea "[plugin:vite:css] Failed to load PostCSS config (searchPath: /home/project/redx…"
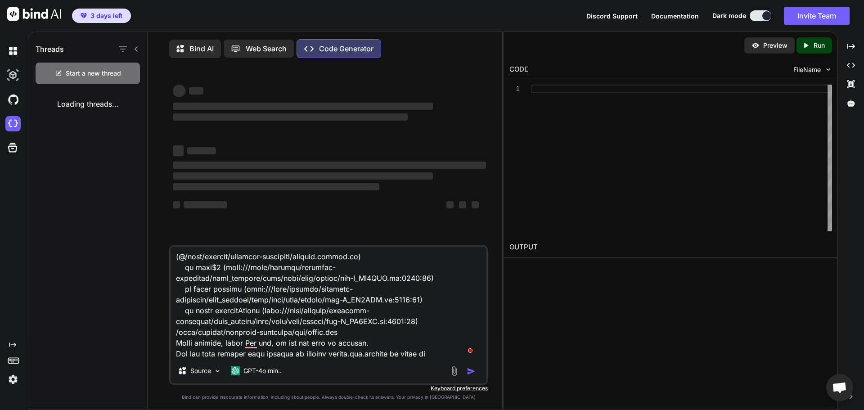
type textarea "[plugin:vite:css] Failed to load PostCSS config (searchPath: /home/project/redx…"
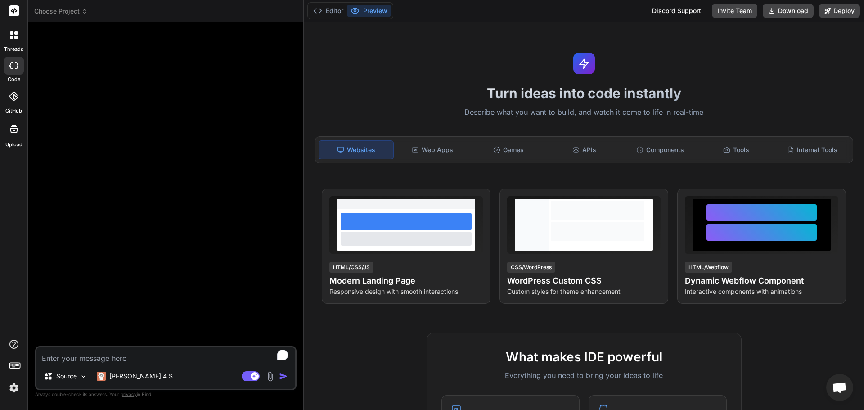
click at [17, 40] on div at bounding box center [13, 35] width 19 height 19
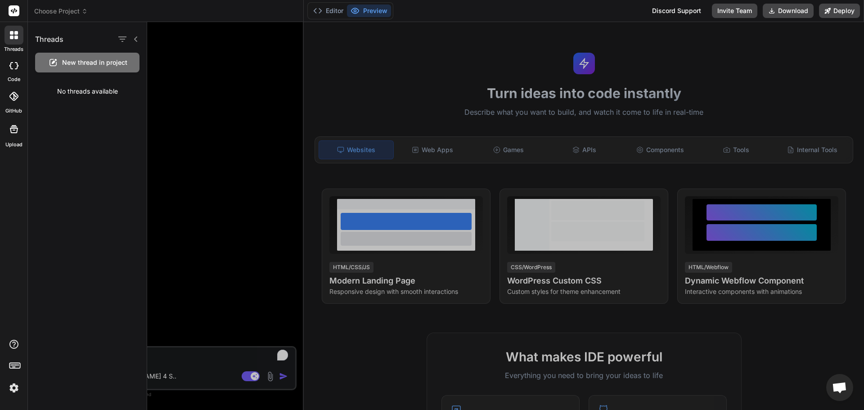
click at [76, 94] on div "No threads available" at bounding box center [87, 91] width 119 height 23
click at [12, 68] on icon at bounding box center [13, 65] width 9 height 7
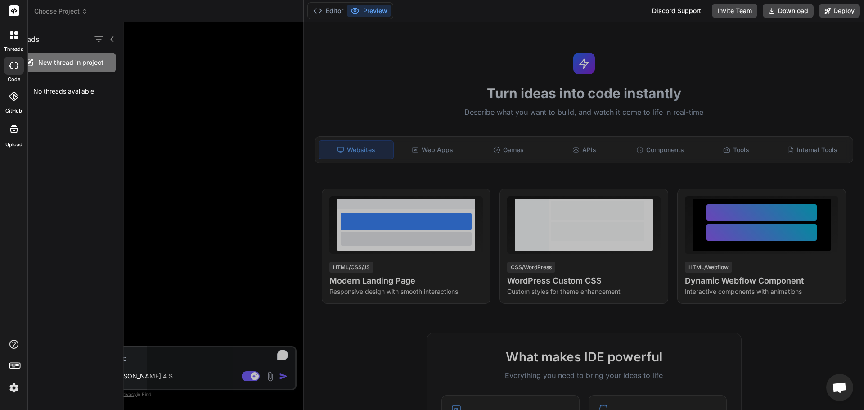
type textarea "x"
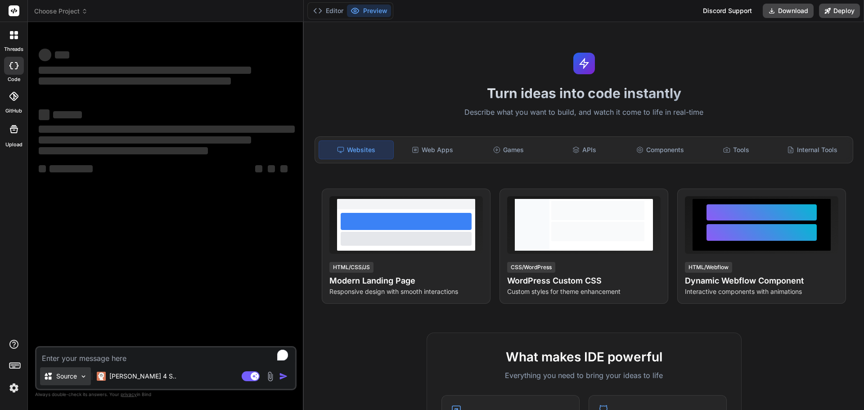
click at [67, 368] on div "Source" at bounding box center [65, 376] width 51 height 18
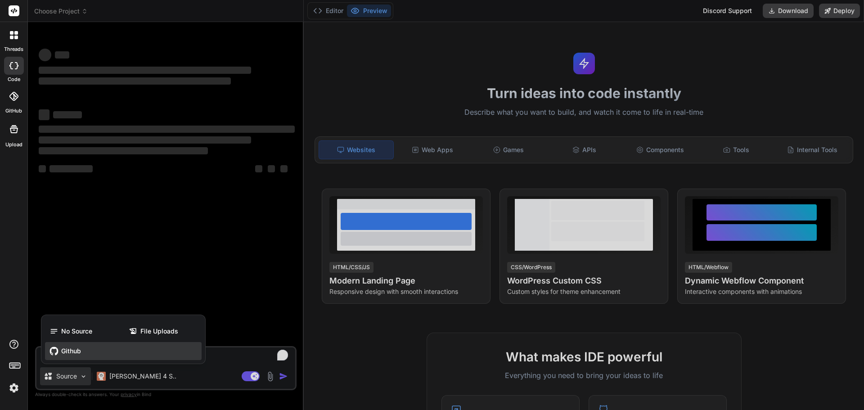
click at [74, 348] on span "Github" at bounding box center [71, 350] width 20 height 9
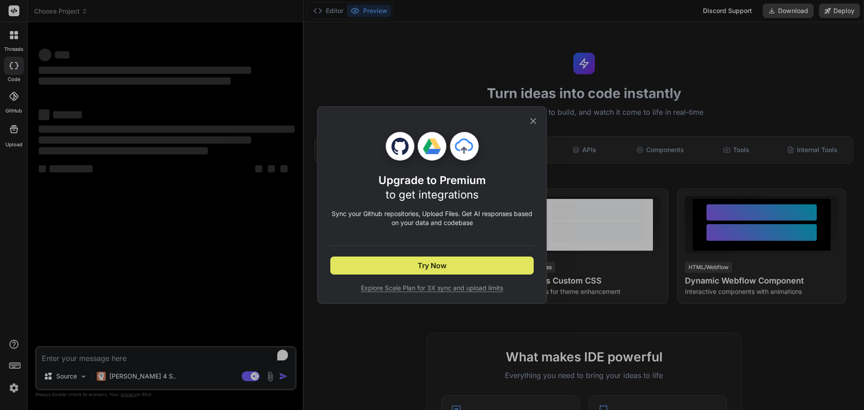
click at [499, 265] on button "Try Now" at bounding box center [431, 265] width 203 height 18
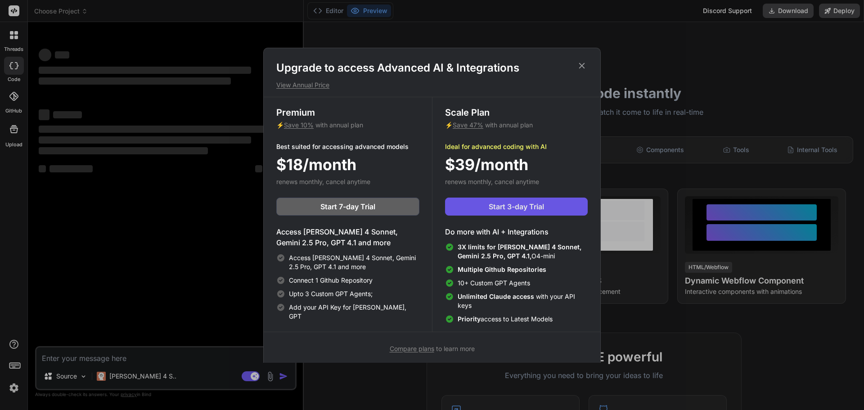
click at [521, 205] on span "Start 3-day Trial" at bounding box center [516, 206] width 55 height 11
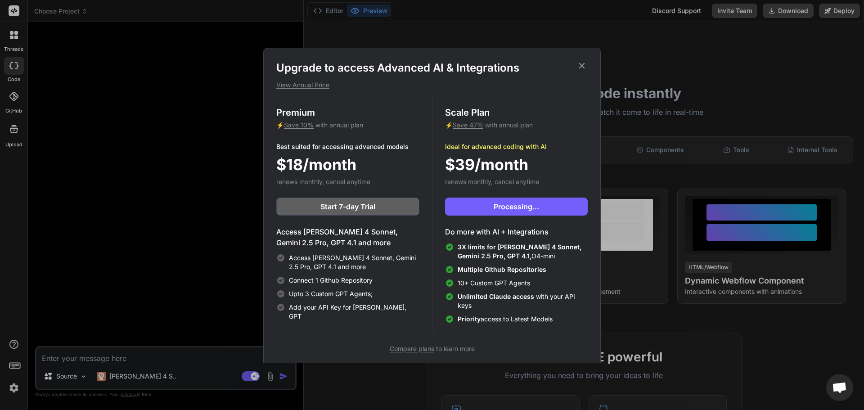
type textarea "x"
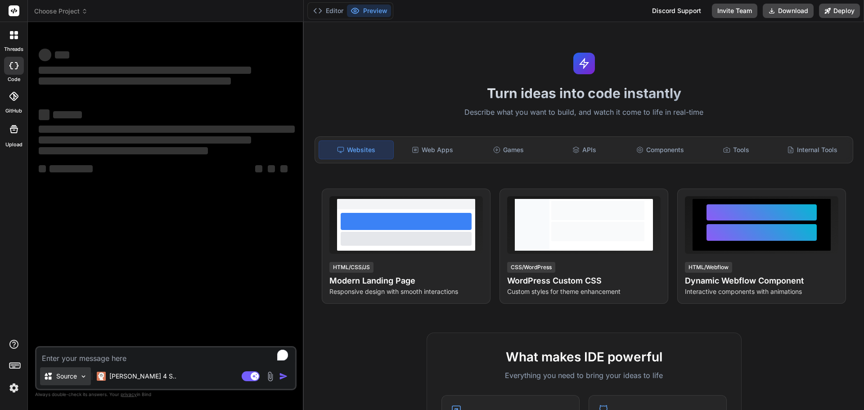
click at [64, 374] on p "Source" at bounding box center [66, 376] width 21 height 9
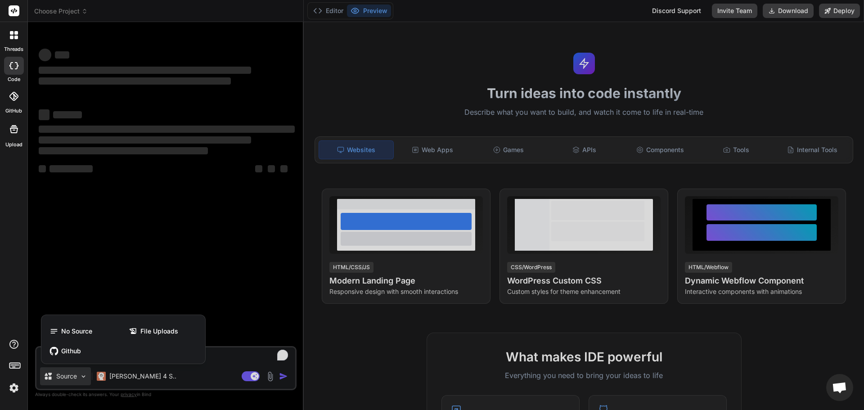
click at [235, 350] on div at bounding box center [432, 205] width 864 height 410
type textarea "x"
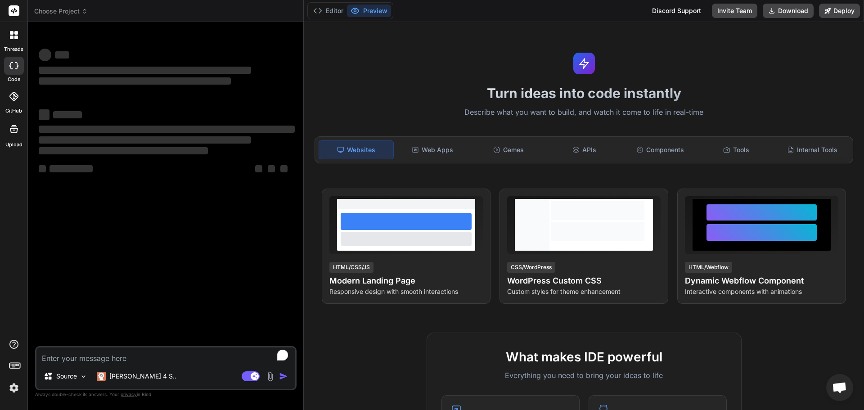
paste textarea "Here’s a **Bolt prompt** you can paste that will auto-create a fresh React + Vi…"
type textarea "Here’s a **Bolt prompt** you can paste that will auto-create a fresh React + Vi…"
type textarea "x"
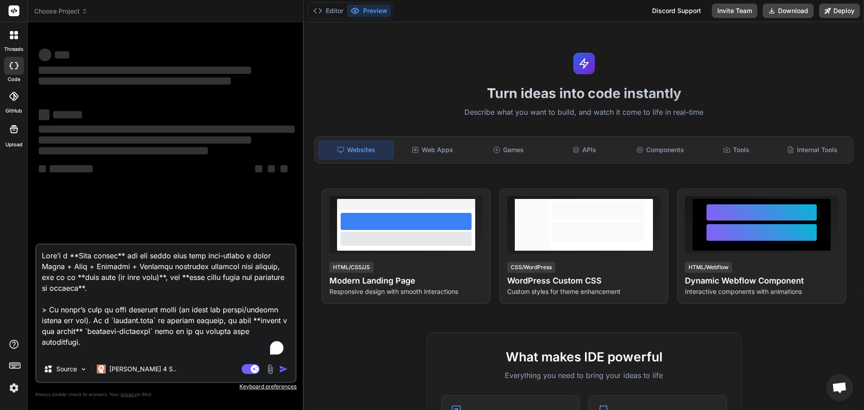
scroll to position [4558, 0]
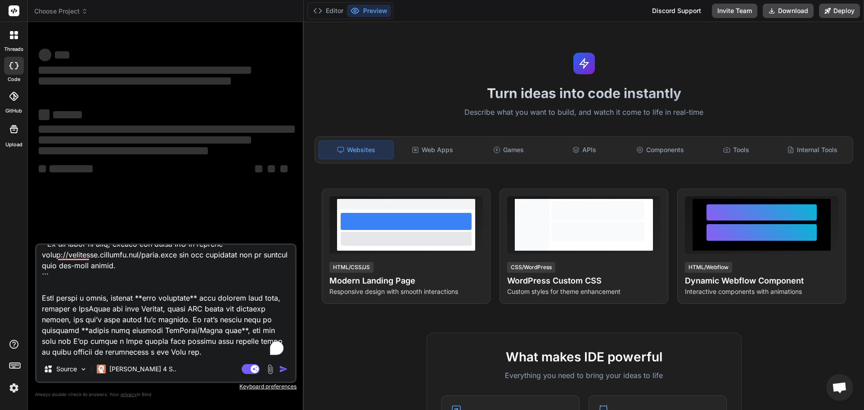
type textarea "Here’s a **Bolt prompt** you can paste that will auto-create a fresh React + Vi…"
click at [426, 154] on div "Web Apps" at bounding box center [432, 149] width 74 height 19
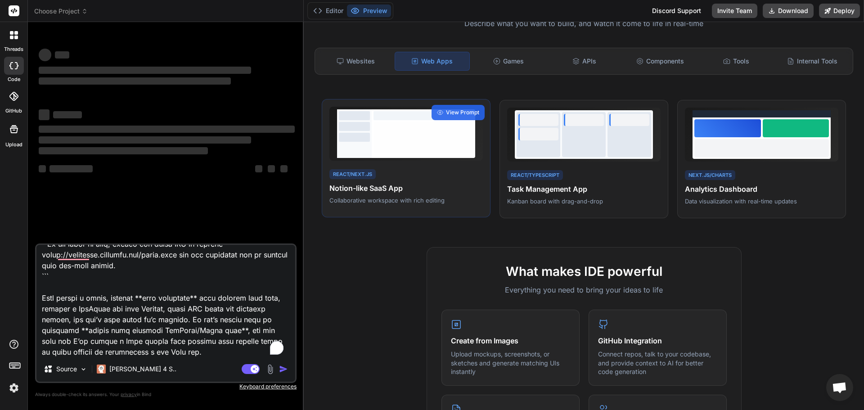
scroll to position [90, 0]
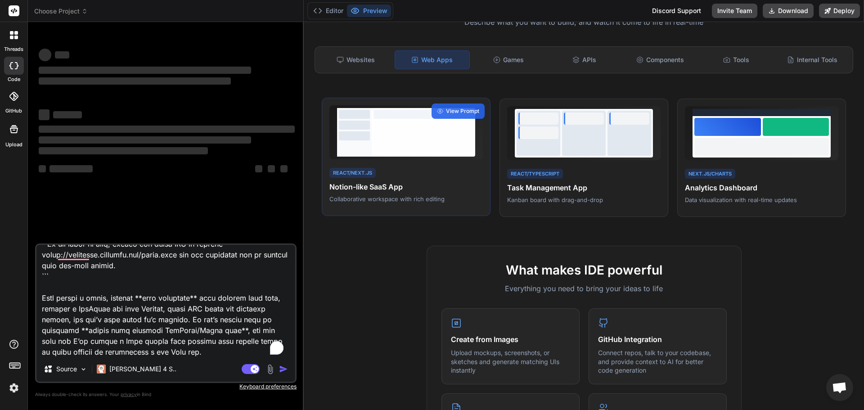
click at [416, 199] on p "Collaborative workspace with rich editing" at bounding box center [405, 199] width 153 height 8
click at [449, 182] on h4 "Notion-like SaaS App" at bounding box center [405, 186] width 153 height 11
click at [454, 111] on span "View Prompt" at bounding box center [462, 111] width 33 height 8
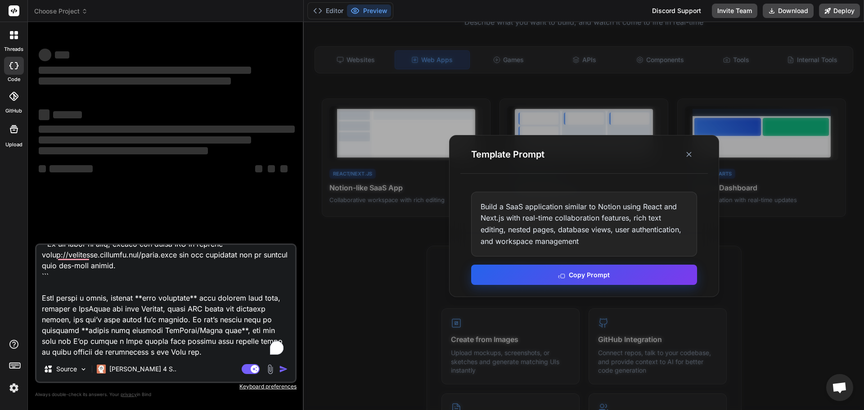
click at [570, 275] on button "Copy Prompt" at bounding box center [584, 275] width 226 height 20
type textarea "x"
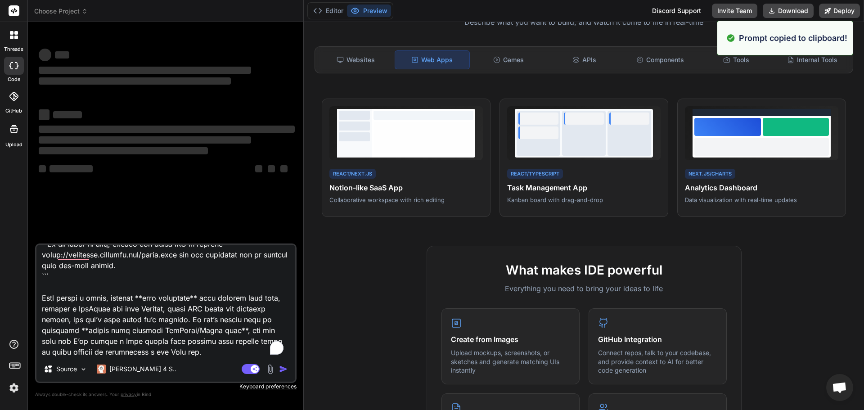
click at [170, 339] on textarea "To enrich screen reader interactions, please activate Accessibility in Grammarl…" at bounding box center [165, 301] width 259 height 112
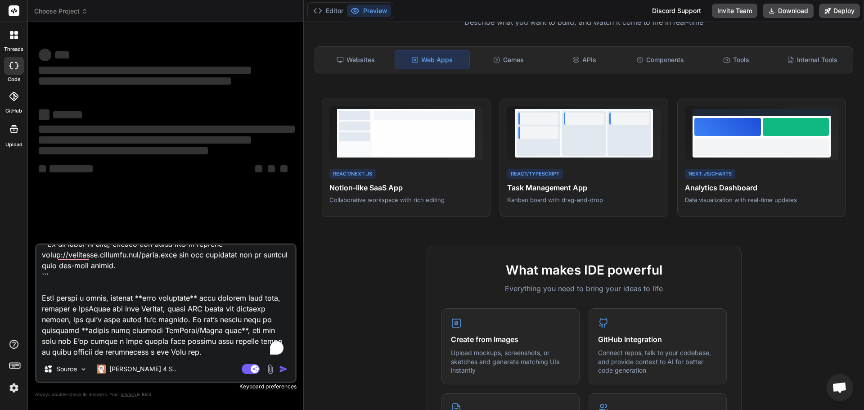
type textarea "Here’s a **Bolt prompt** you can paste that will auto-create a fresh React + Vi…"
type textarea "x"
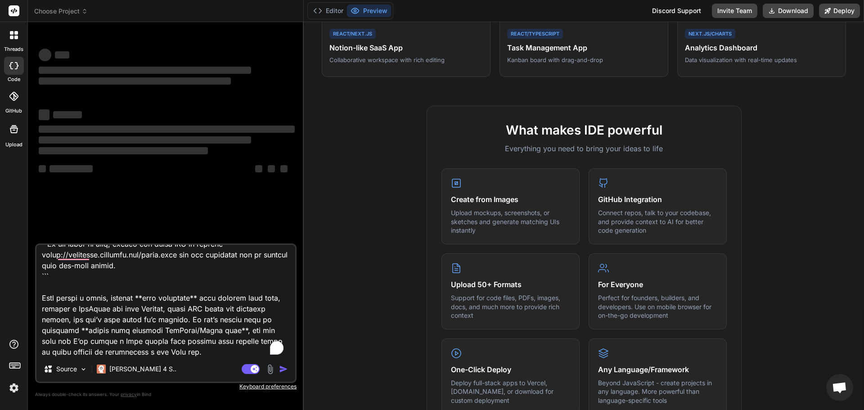
scroll to position [264, 0]
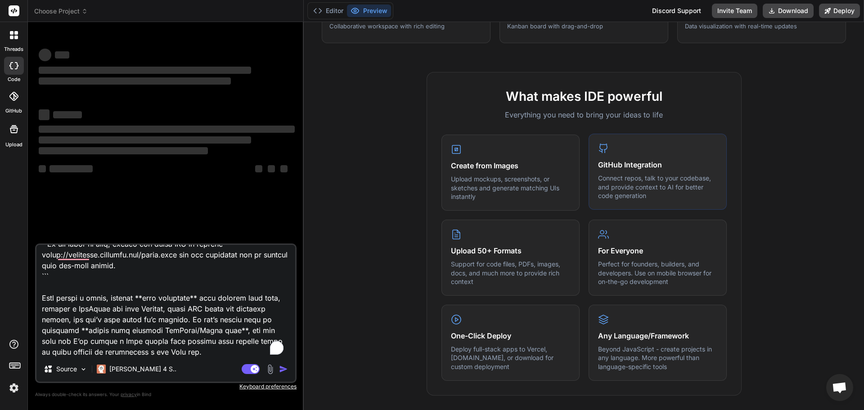
click at [630, 172] on div "GitHub Integration Connect repos, talk to your codebase, and provide context to…" at bounding box center [657, 172] width 138 height 76
click at [615, 155] on div "GitHub Integration Connect repos, talk to your codebase, and provide context to…" at bounding box center [657, 172] width 138 height 76
drag, startPoint x: 615, startPoint y: 155, endPoint x: 601, endPoint y: 157, distance: 14.6
click at [601, 157] on div "GitHub Integration Connect repos, talk to your codebase, and provide context to…" at bounding box center [657, 172] width 138 height 76
click at [220, 349] on textarea "To enrich screen reader interactions, please activate Accessibility in Grammarl…" at bounding box center [165, 301] width 259 height 112
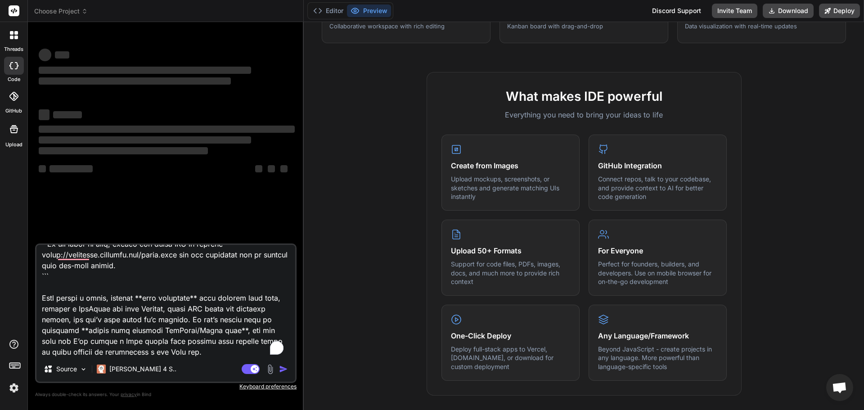
click at [194, 340] on textarea "To enrich screen reader interactions, please activate Accessibility in Grammarl…" at bounding box center [165, 301] width 259 height 112
type textarea "Here’s a **Bolt prompt** you can paste that will auto-create a fresh React + Vi…"
type textarea "x"
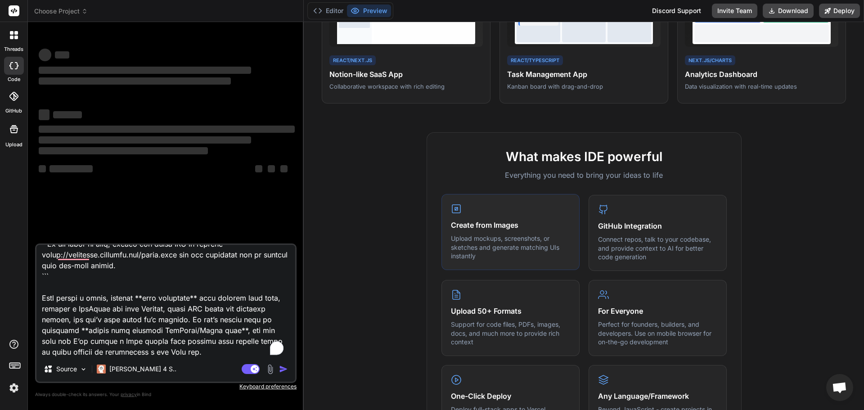
scroll to position [0, 0]
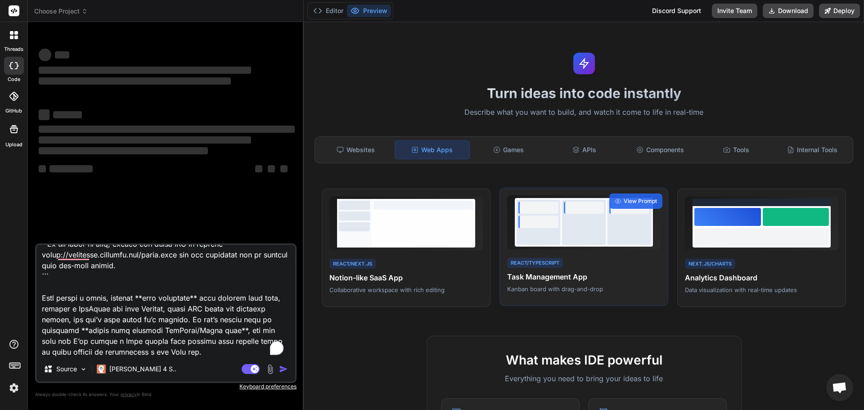
click at [658, 219] on div "React/TypeScript Task Management App Kanban board with drag-and-drop View Prompt" at bounding box center [583, 247] width 169 height 119
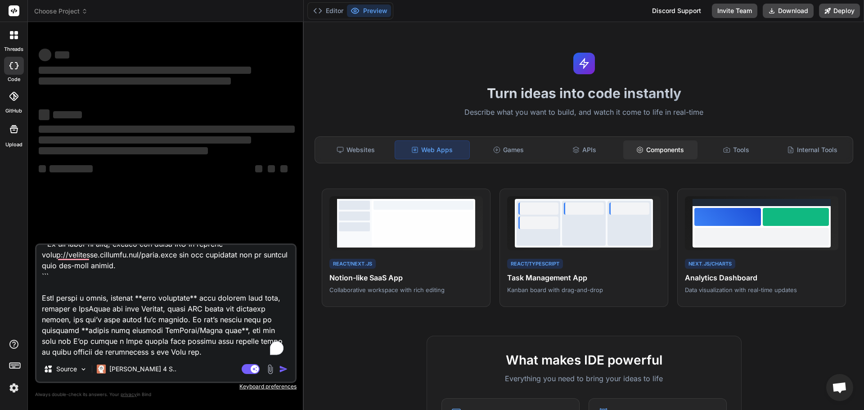
click at [649, 140] on div "Components" at bounding box center [660, 149] width 74 height 19
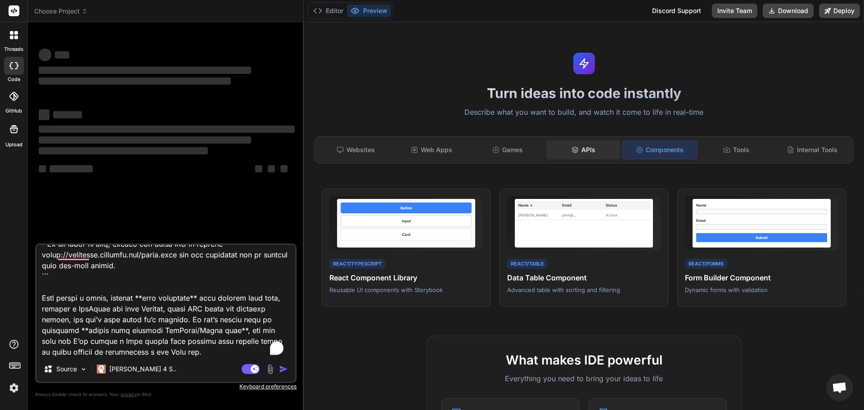
click at [546, 152] on div "APIs" at bounding box center [583, 149] width 74 height 19
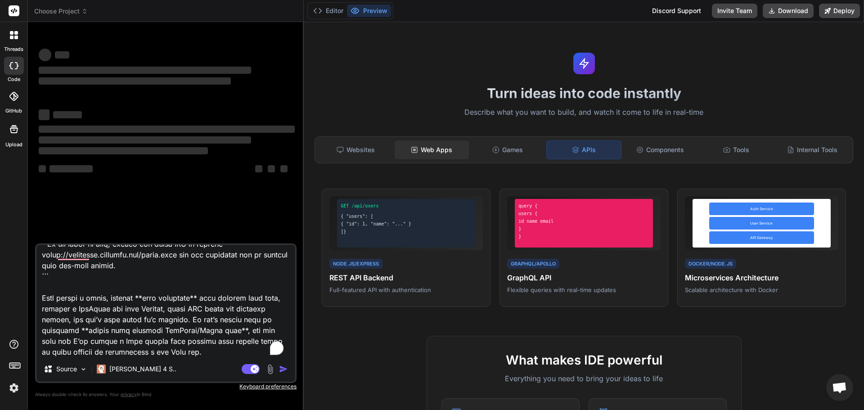
click at [465, 148] on div "Web Apps" at bounding box center [432, 149] width 74 height 19
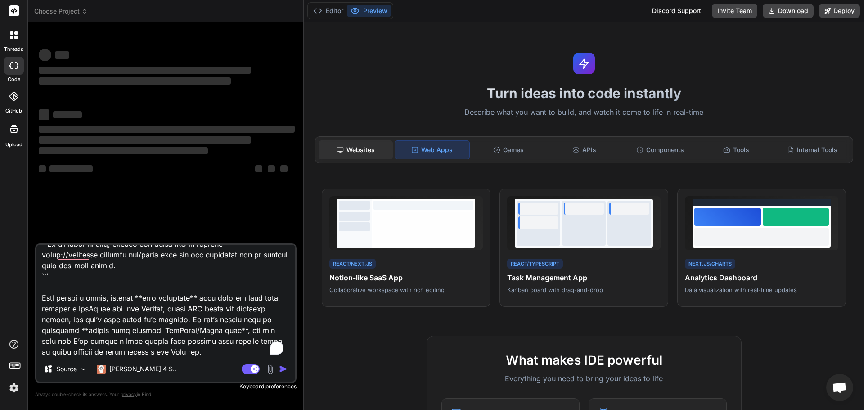
click at [363, 141] on div "Websites" at bounding box center [356, 149] width 74 height 19
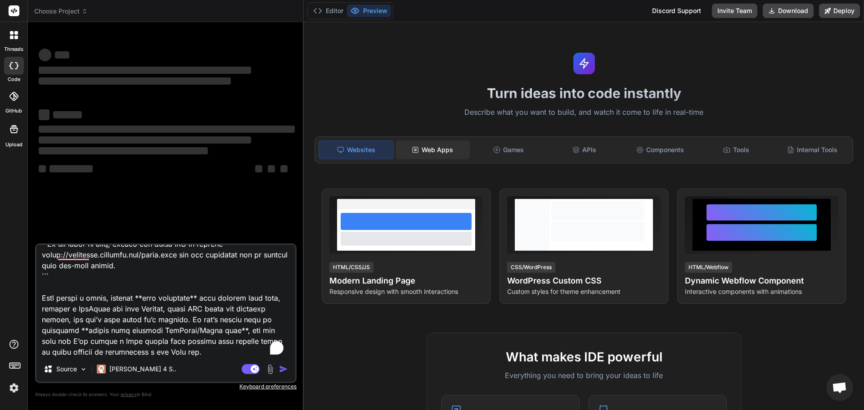
click at [408, 144] on div "Web Apps" at bounding box center [432, 149] width 74 height 19
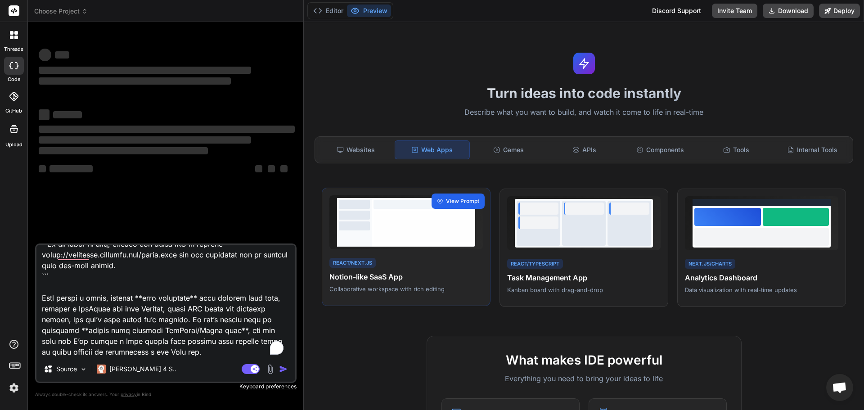
click at [448, 205] on span "View Prompt" at bounding box center [462, 201] width 33 height 8
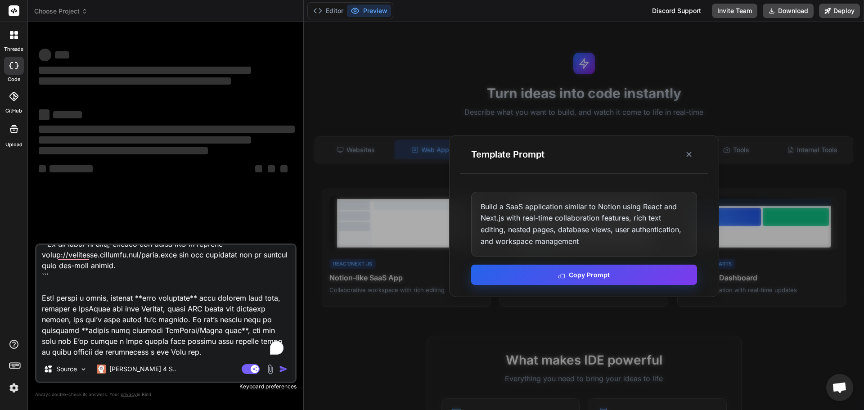
click at [534, 265] on button "Copy Prompt" at bounding box center [584, 275] width 226 height 20
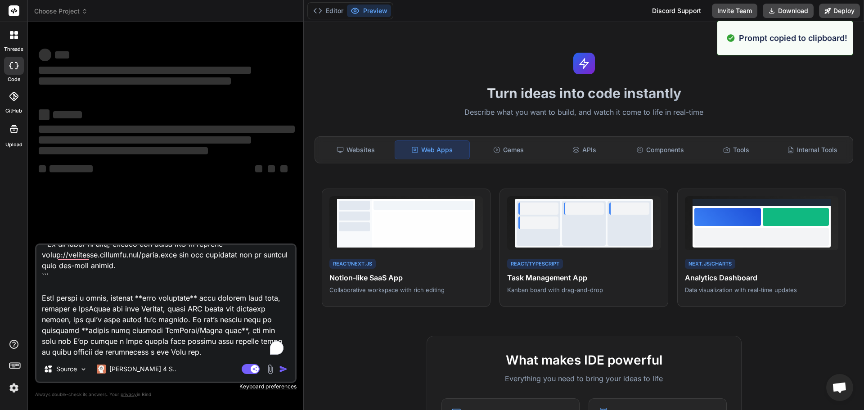
click at [185, 346] on textarea "To enrich screen reader interactions, please activate Accessibility in Grammarl…" at bounding box center [165, 301] width 259 height 112
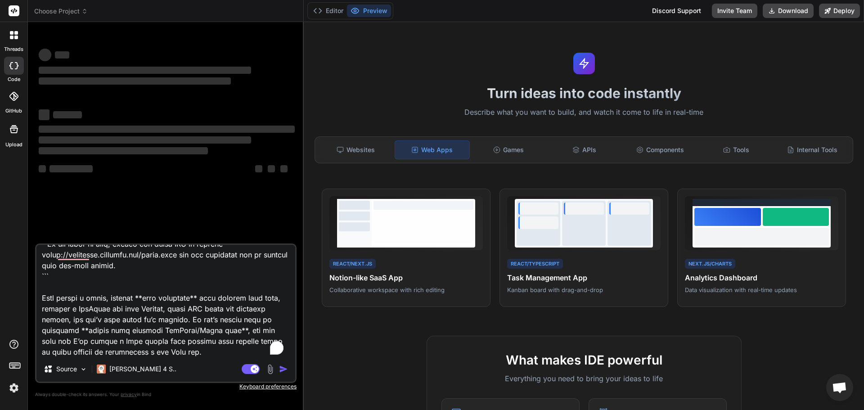
paste textarea "Build a SaaS application similar to Notion using React and Next.js with real-ti…"
type textarea "Here’s a **Bolt prompt** you can paste that will auto-create a fresh React + Vi…"
type textarea "x"
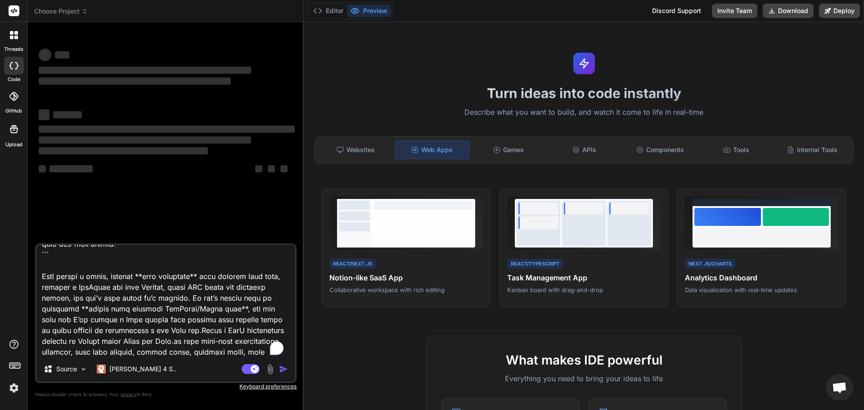
type textarea "Here’s a **Bolt prompt** you can paste that will auto-create a fresh React + Vi…"
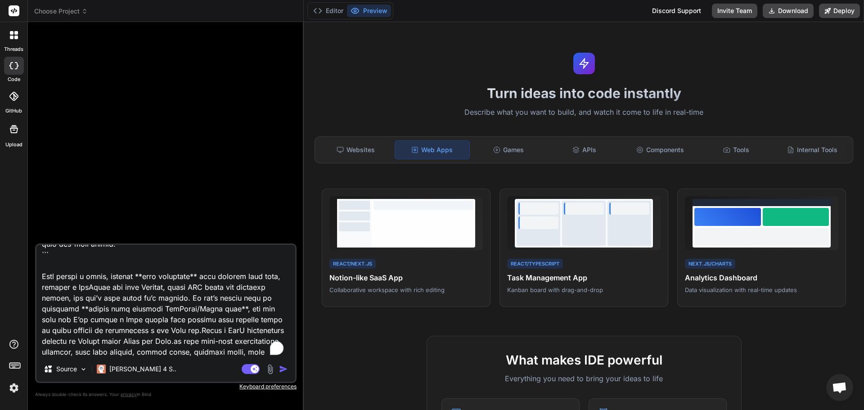
click at [145, 353] on textarea "To enrich screen reader interactions, please activate Accessibility in Grammarl…" at bounding box center [165, 301] width 259 height 112
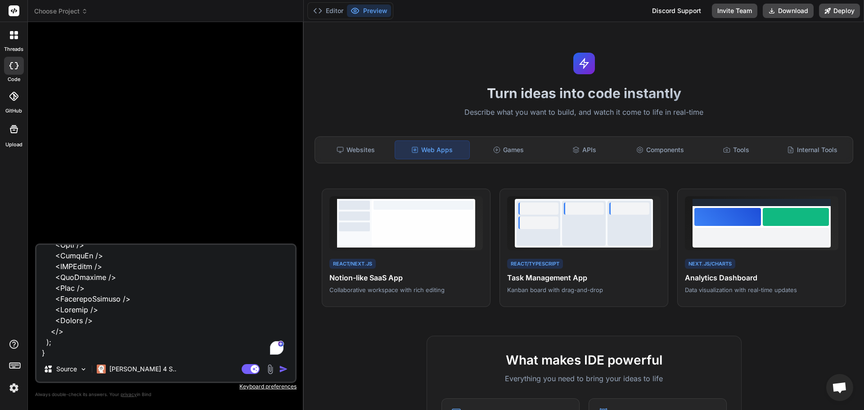
scroll to position [3779, 0]
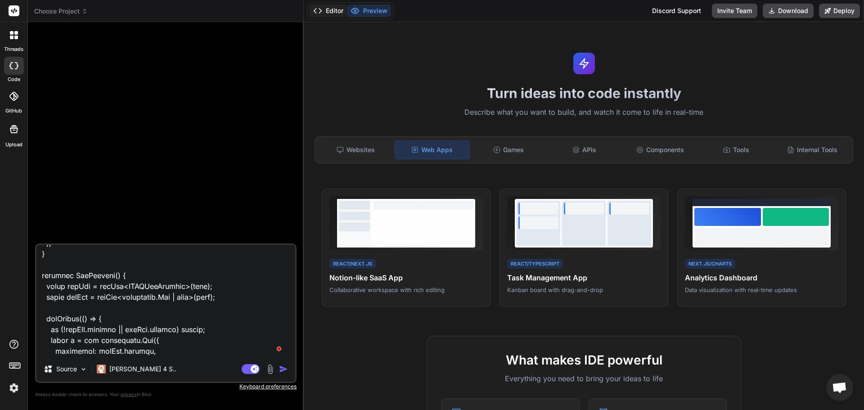
click at [330, 11] on button "Editor" at bounding box center [328, 10] width 37 height 13
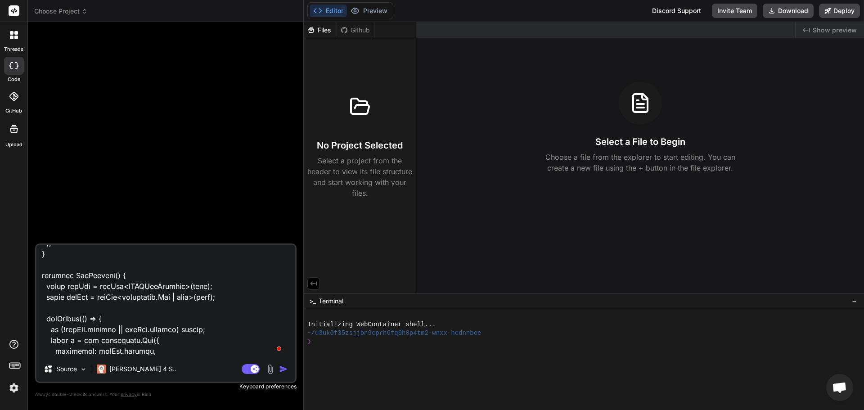
click at [193, 341] on textarea "To enrich screen reader interactions, please activate Accessibility in Grammarl…" at bounding box center [165, 301] width 259 height 112
click at [135, 371] on p "Claude 4 S.." at bounding box center [142, 368] width 67 height 9
click at [127, 368] on p "Claude 4 S.." at bounding box center [142, 368] width 67 height 9
click at [76, 368] on p "Source" at bounding box center [66, 368] width 21 height 9
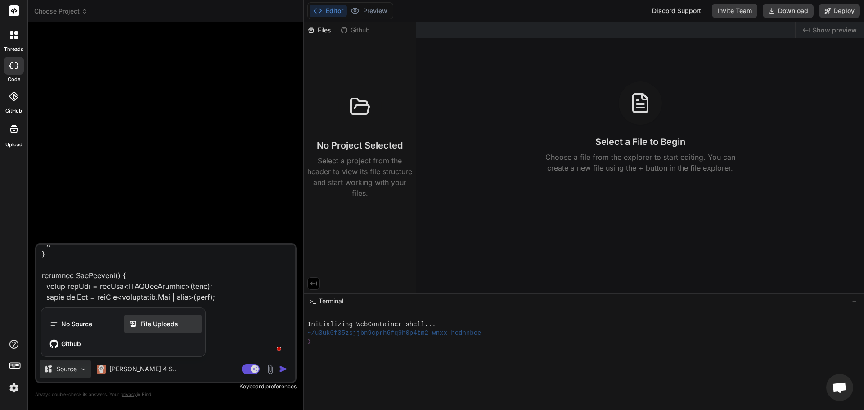
click at [127, 326] on div "File Uploads" at bounding box center [162, 324] width 77 height 18
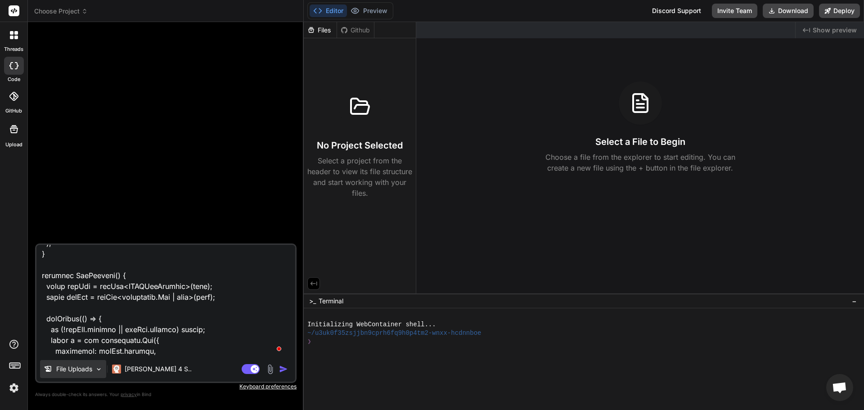
click at [79, 366] on p "File Uploads" at bounding box center [74, 368] width 36 height 9
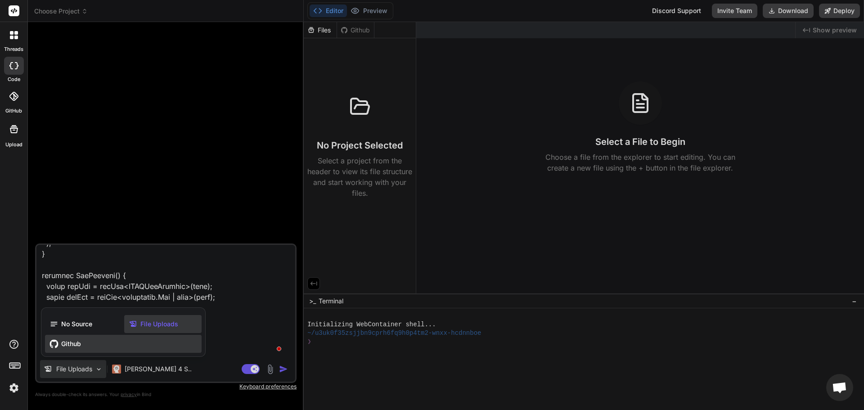
click at [78, 347] on span "Github" at bounding box center [71, 343] width 20 height 9
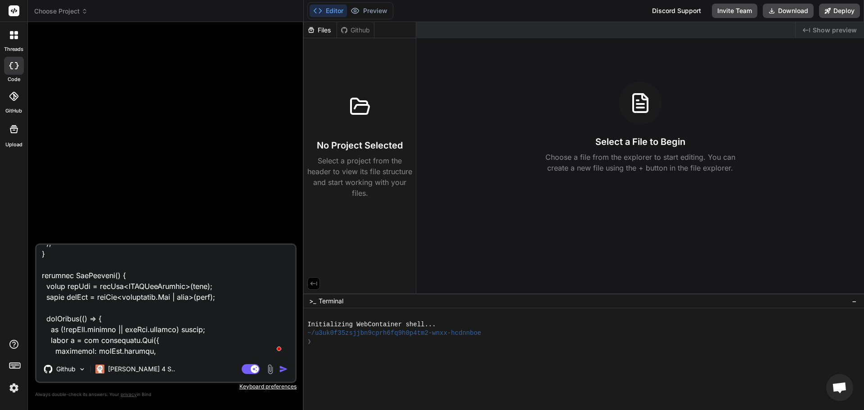
click at [283, 367] on img "button" at bounding box center [283, 368] width 9 height 9
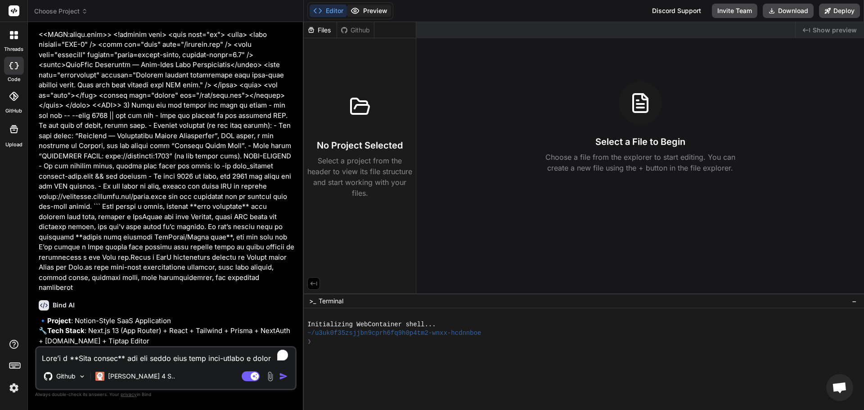
click at [365, 7] on button "Preview" at bounding box center [369, 10] width 44 height 13
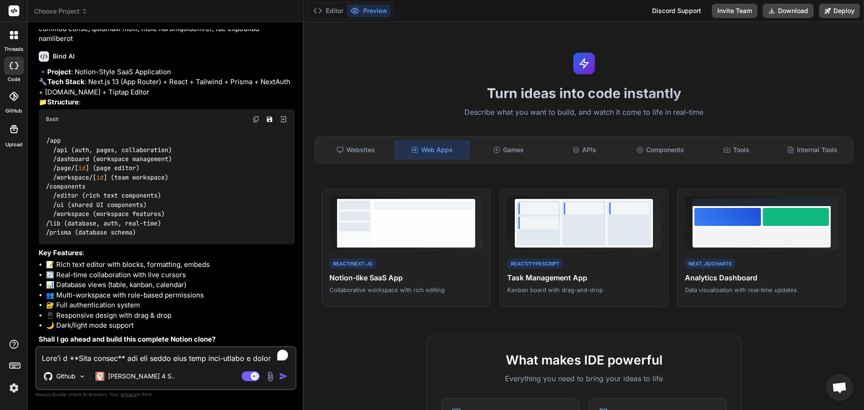
type textarea "x"
click at [198, 357] on textarea "To enrich screen reader interactions, please activate Accessibility in Grammarl…" at bounding box center [165, 355] width 259 height 16
type textarea "y"
type textarea "x"
type textarea "ye"
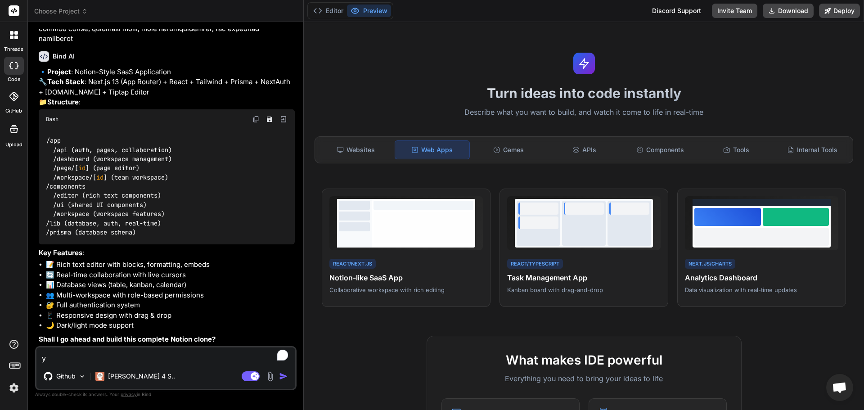
type textarea "x"
type textarea "yes"
type textarea "x"
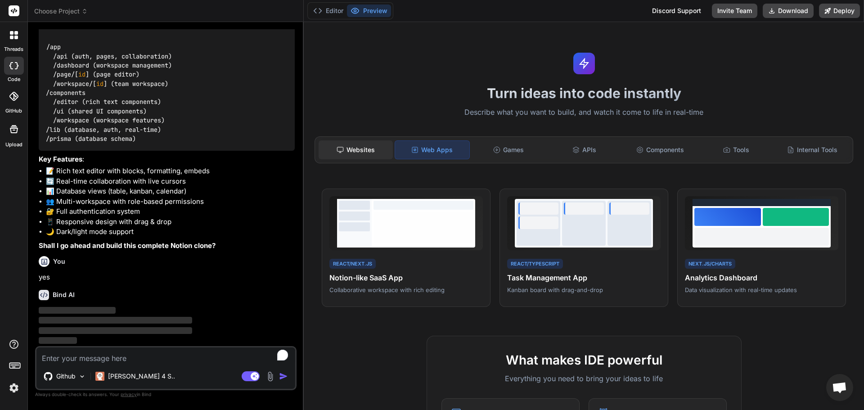
click at [366, 147] on div "Websites" at bounding box center [356, 149] width 74 height 19
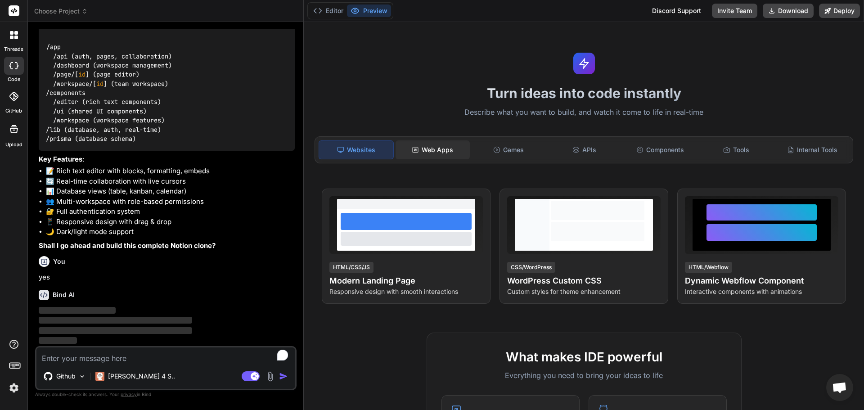
click at [427, 145] on div "Web Apps" at bounding box center [432, 149] width 74 height 19
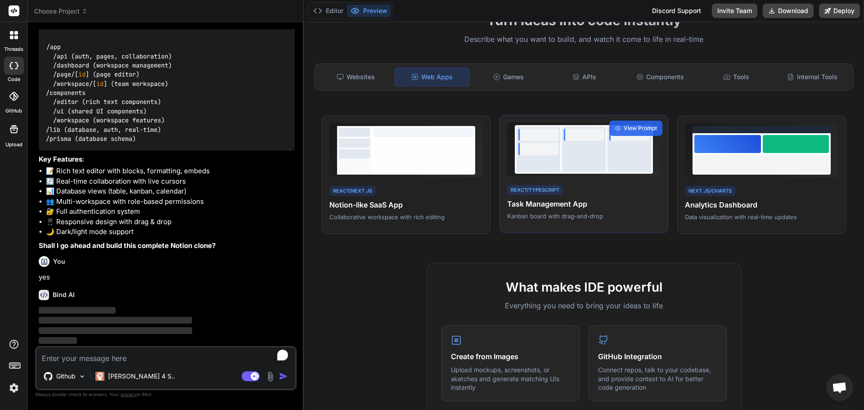
scroll to position [225, 0]
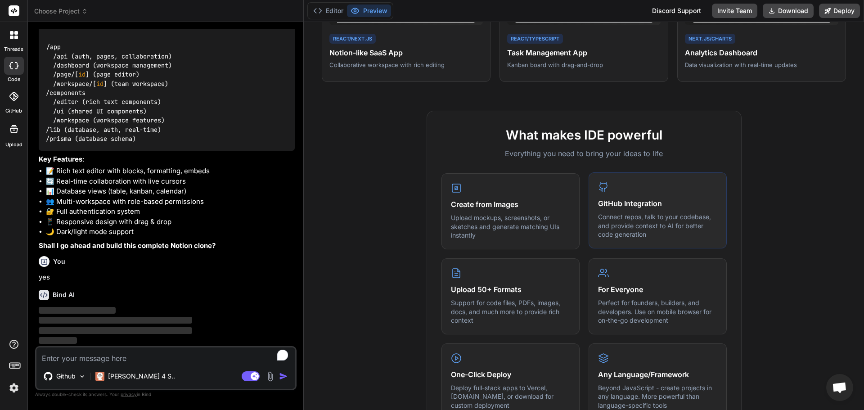
click at [647, 202] on h4 "GitHub Integration" at bounding box center [657, 203] width 119 height 11
click at [631, 238] on p "Connect repos, talk to your codebase, and provide context to AI for better code…" at bounding box center [657, 225] width 119 height 27
click at [624, 328] on div "For Everyone Perfect for founders, builders, and developers. Use on mobile brow…" at bounding box center [657, 295] width 138 height 76
click at [611, 235] on p "Connect repos, talk to your codebase, and provide context to AI for better code…" at bounding box center [657, 225] width 119 height 27
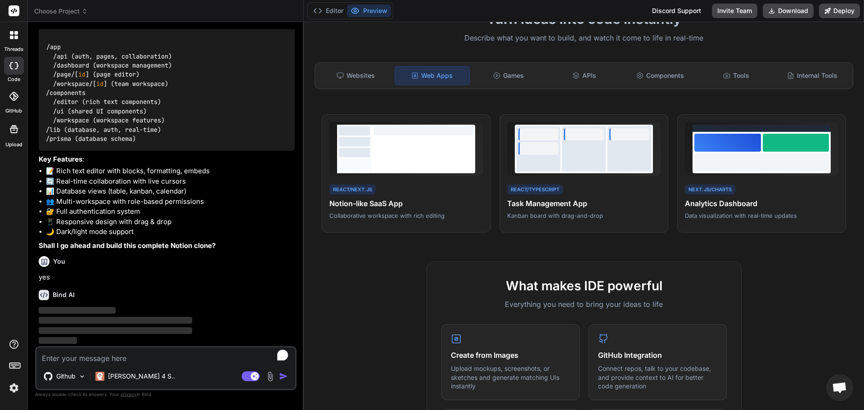
scroll to position [39, 0]
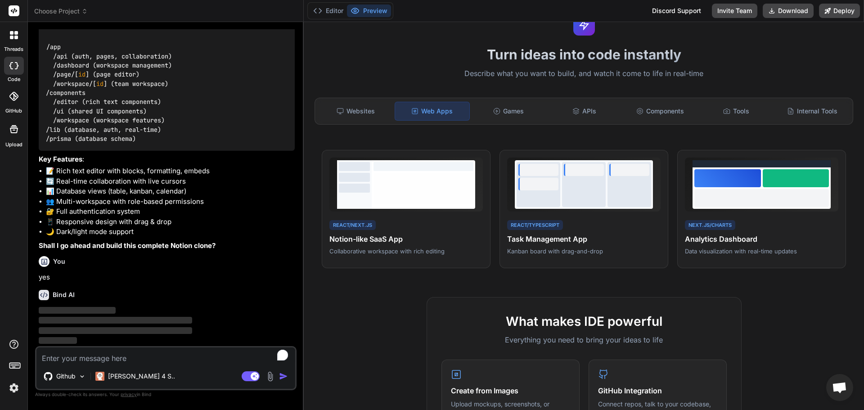
click at [524, 125] on div "Turn ideas into code instantly Describe what you want to build, and watch it co…" at bounding box center [584, 216] width 560 height 388
click at [784, 117] on div "Internal Tools" at bounding box center [812, 111] width 74 height 19
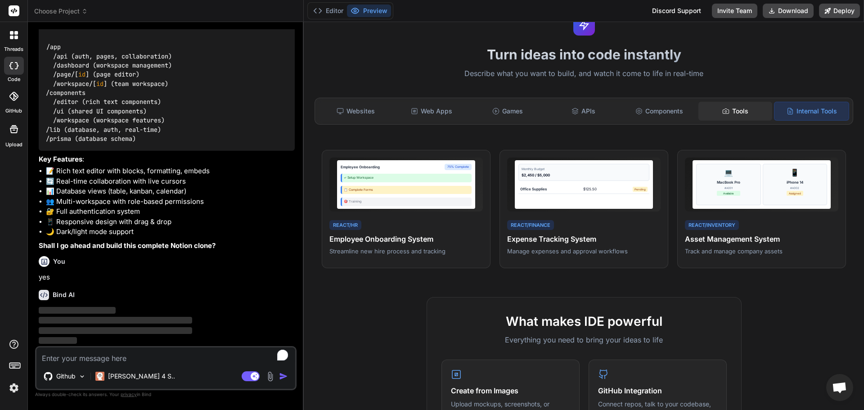
click at [750, 112] on div "Tools" at bounding box center [735, 111] width 74 height 19
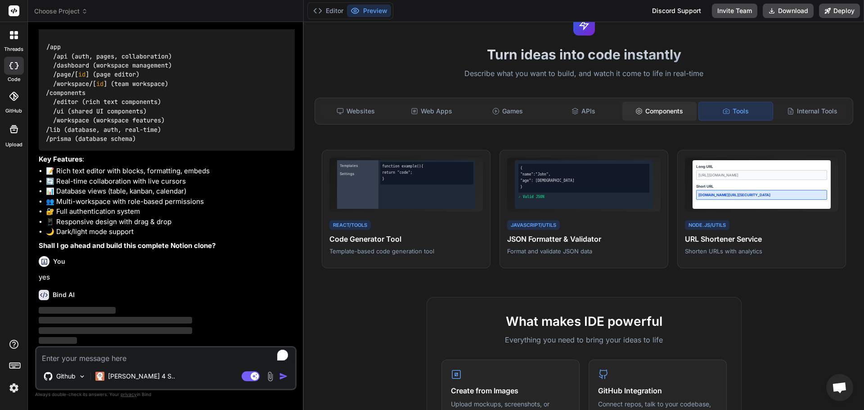
click at [681, 109] on div "Components" at bounding box center [659, 111] width 74 height 19
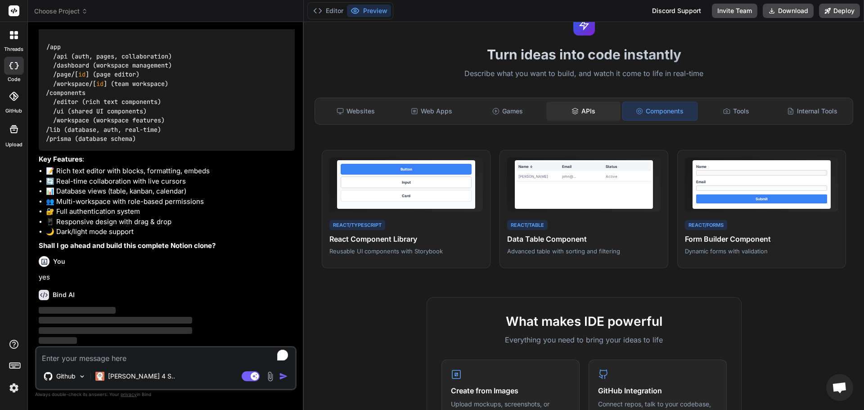
click at [575, 107] on div "APIs" at bounding box center [583, 111] width 74 height 19
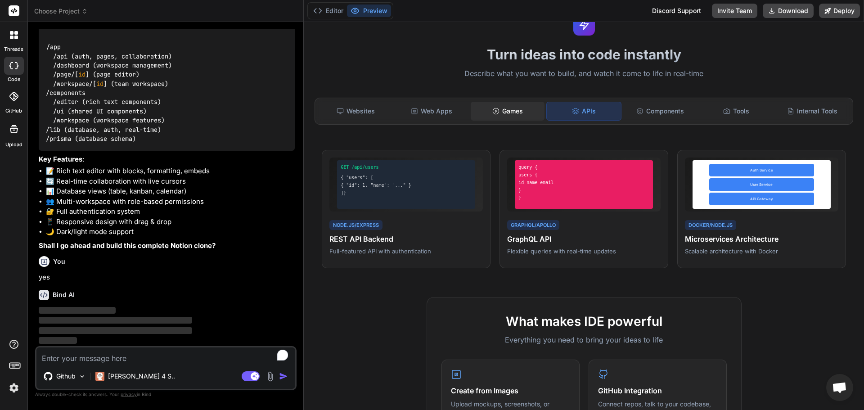
click at [488, 120] on div "Websites Web Apps Games APIs Components Tools Internal Tools" at bounding box center [583, 111] width 539 height 27
click at [511, 112] on div "Games" at bounding box center [508, 111] width 74 height 19
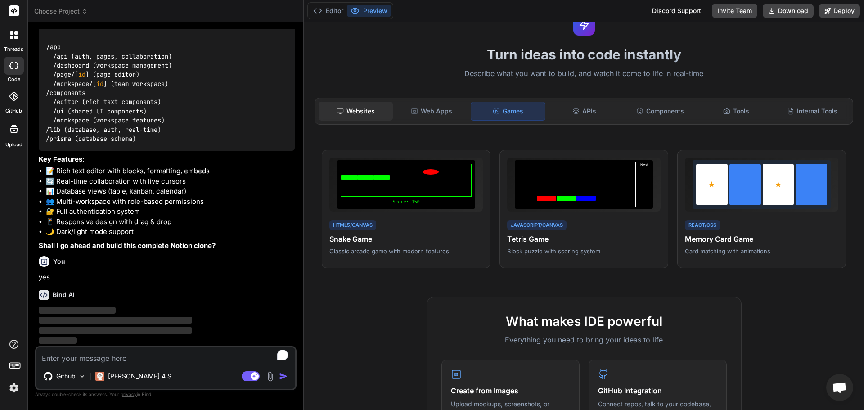
click at [383, 114] on div "Websites" at bounding box center [356, 111] width 74 height 19
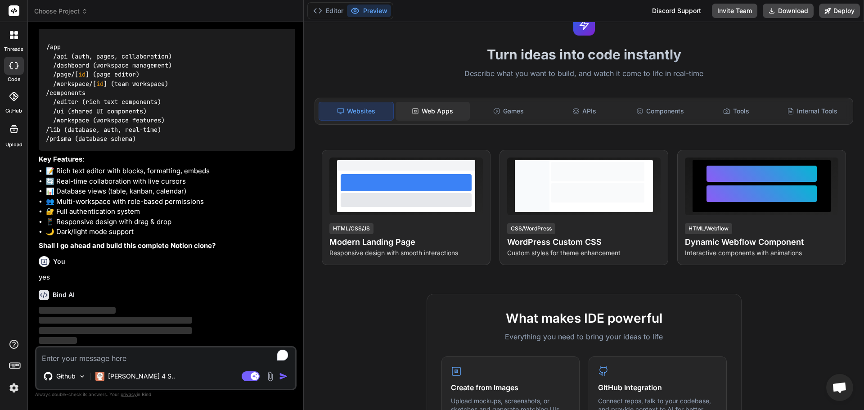
click at [439, 115] on div "Web Apps" at bounding box center [432, 111] width 74 height 19
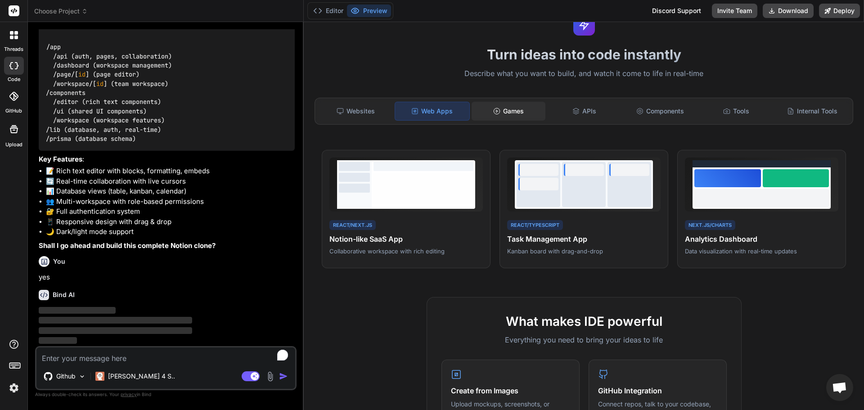
click at [501, 116] on div "Games" at bounding box center [509, 111] width 74 height 19
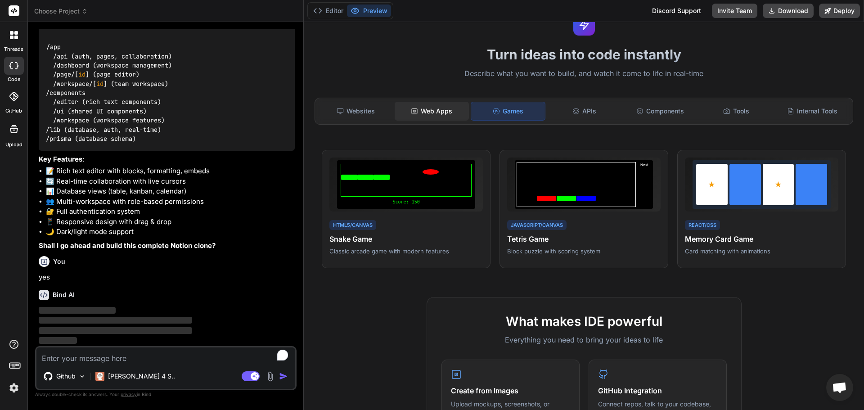
click at [431, 112] on div "Web Apps" at bounding box center [432, 111] width 74 height 19
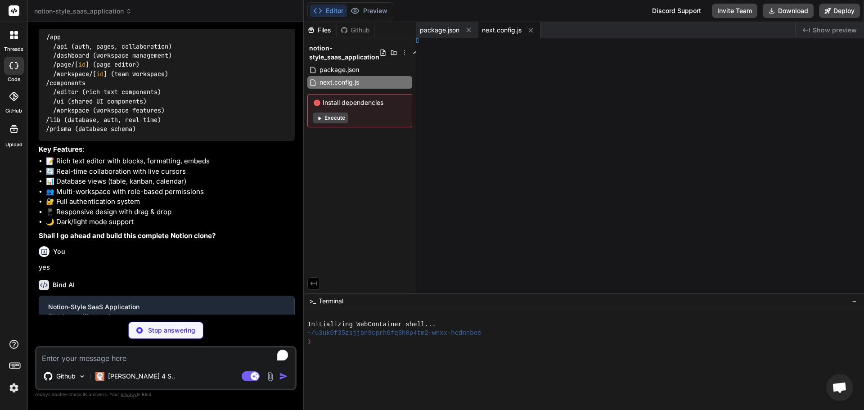
type textarea "x"
type textarea ")], }"
type textarea "x"
type textarea ", }, }"
type textarea "x"
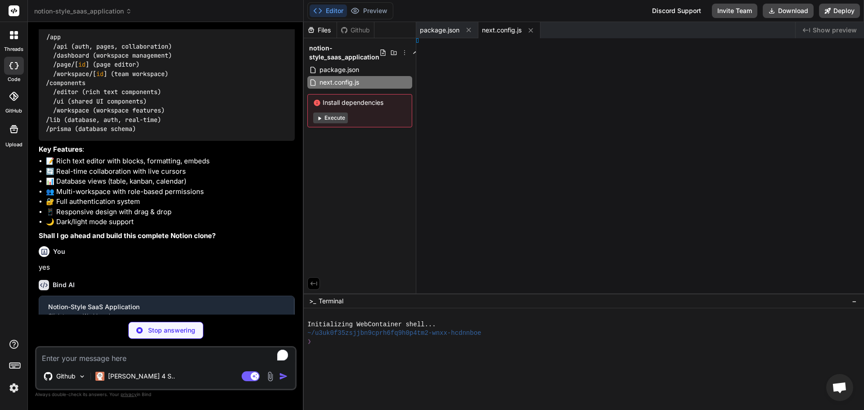
type textarea "s"] }"
type textarea "x"
type textarea "}"
type textarea "x"
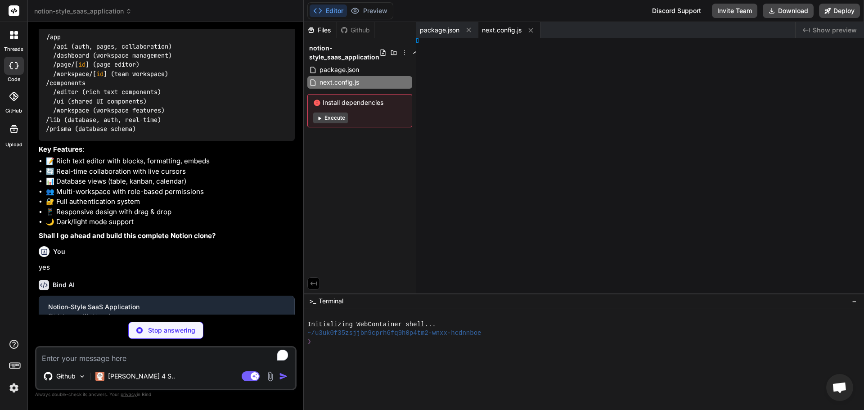
type textarea "}"
type textarea "x"
type textarea "/> }"
type textarea "x"
type textarea "T }"
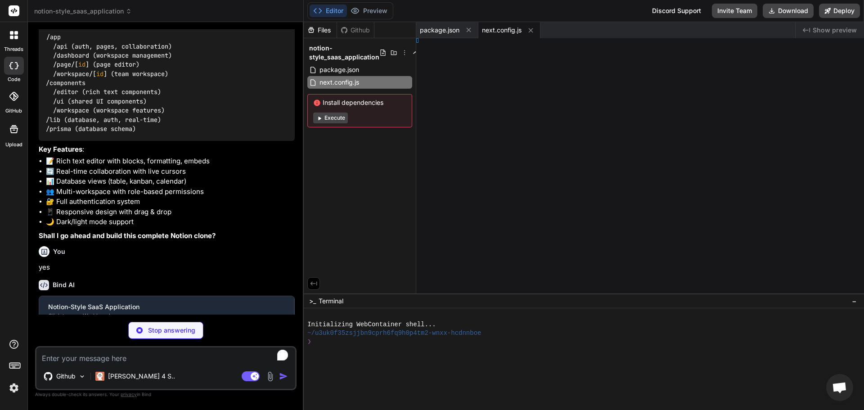
type textarea "x"
type textarea ") } }"
type textarea "x"
type textarea "}"
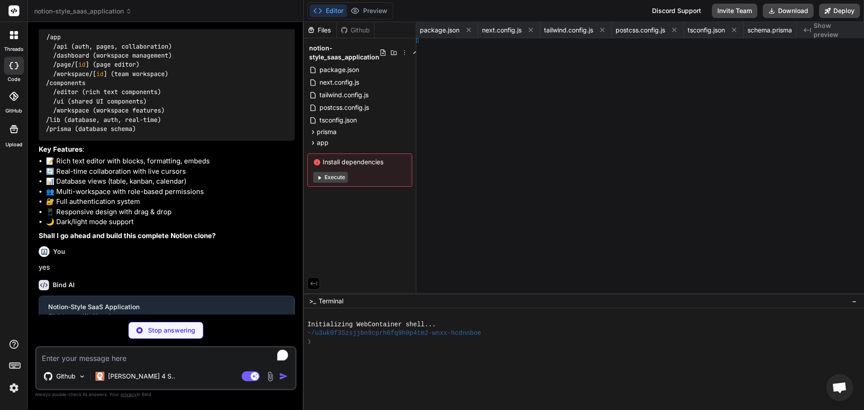
type textarea "x"
type textarea ") } }"
type textarea "x"
type textarea ") } }"
type textarea "x"
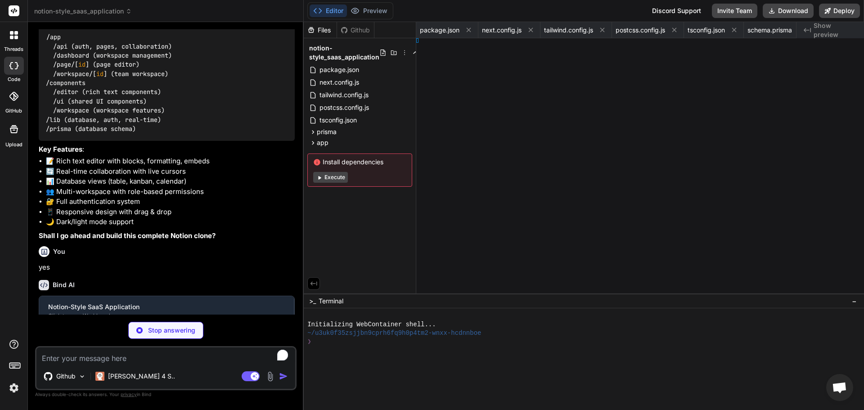
type textarea "x"
type textarea "> }"
type textarea "x"
type textarea ") }"
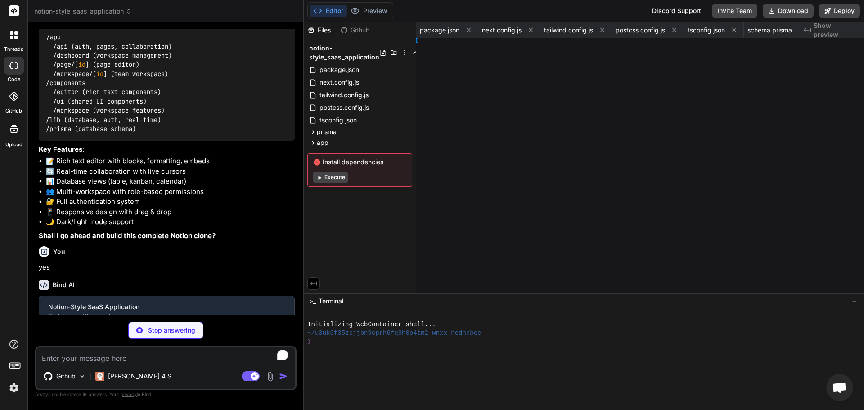
type textarea "x"
type textarea "p', } }"
type textarea "x"
type textarea "sma"
type textarea "x"
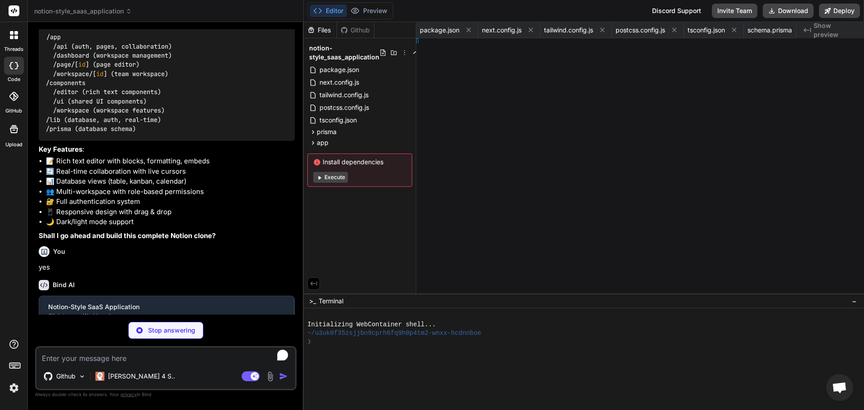
type textarea "}"
type textarea "x"
type textarea "der> ) }"
type textarea "x"
type textarea "ontext }"
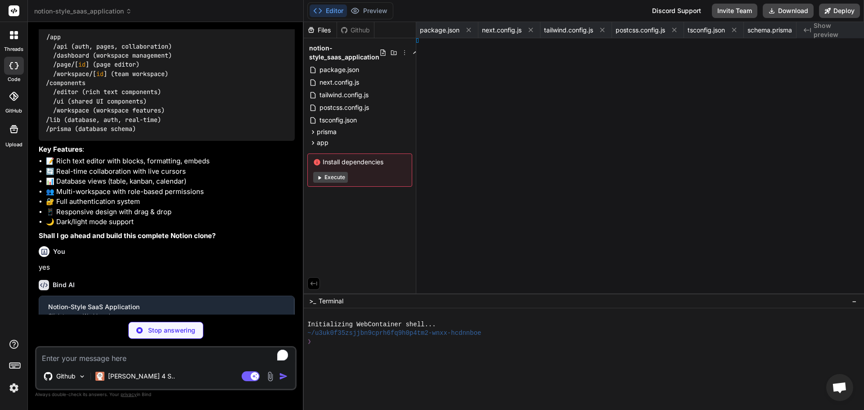
type textarea "x"
type textarea "}"
type textarea "x"
type textarea "}"
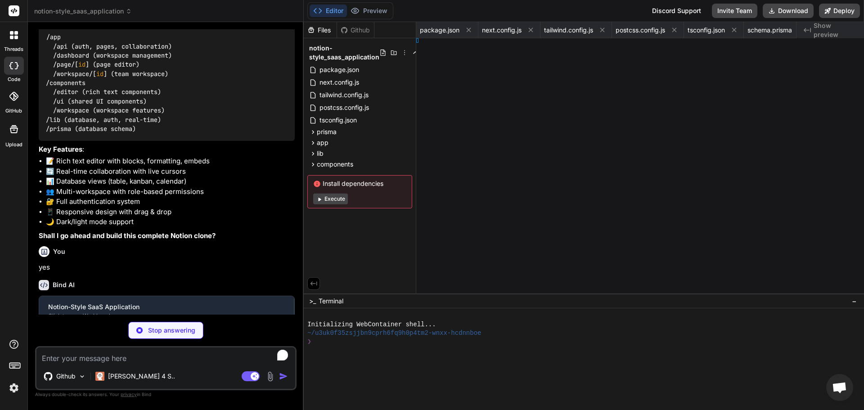
type textarea "x"
type textarea "> ) }"
type textarea "x"
type textarea ") }"
type textarea "x"
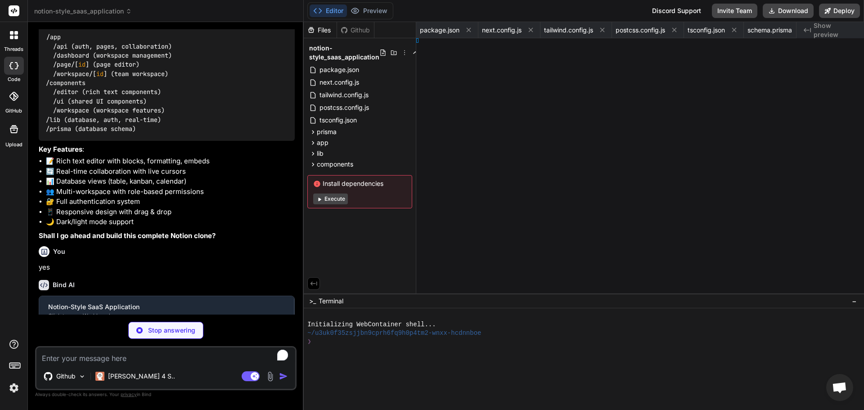
type textarea "iv> ) }"
type textarea "x"
type textarea ") }"
type textarea "x"
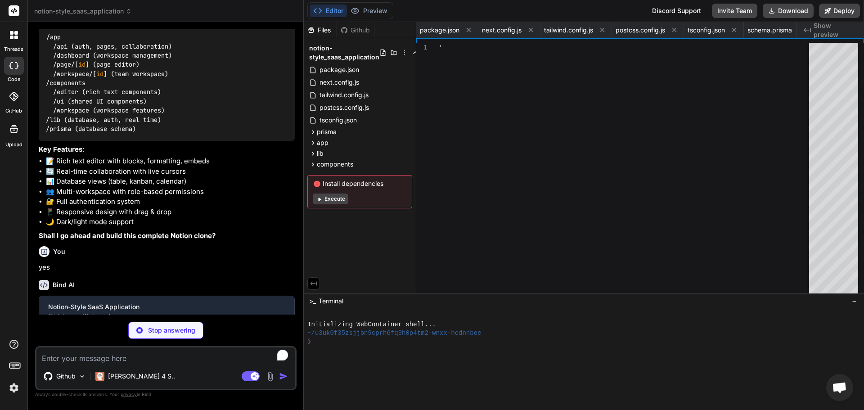
type textarea "}"
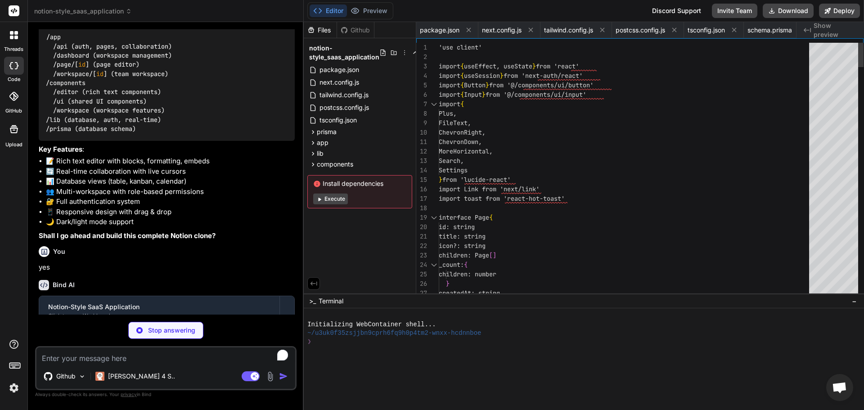
scroll to position [0, 1568]
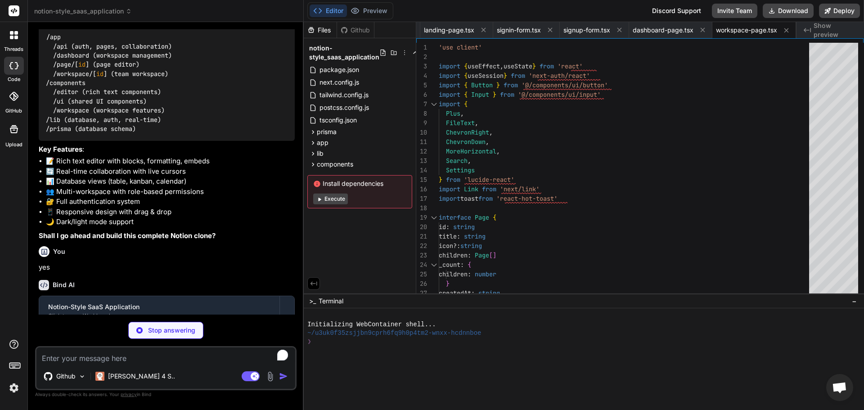
click at [329, 203] on button "Execute" at bounding box center [330, 198] width 35 height 11
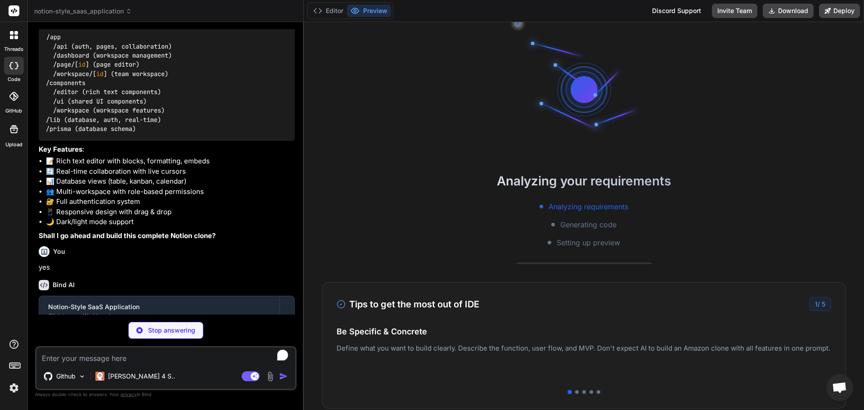
type textarea "x"
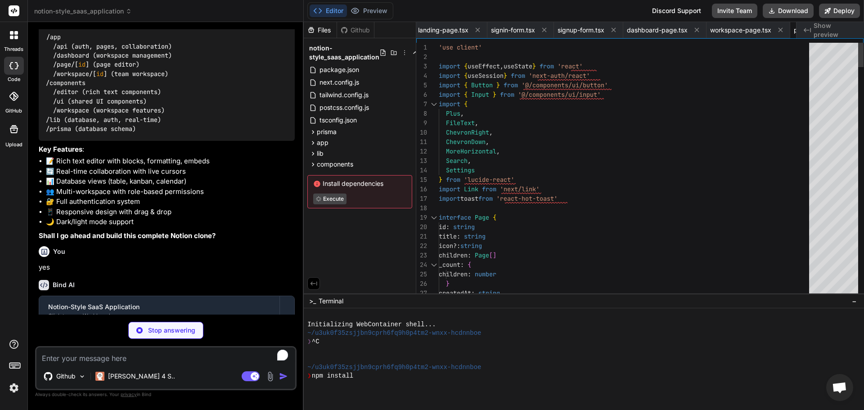
type textarea "x"
type textarea "/// <reference types="next" /> /// <reference types="next/image-types/global" /…"
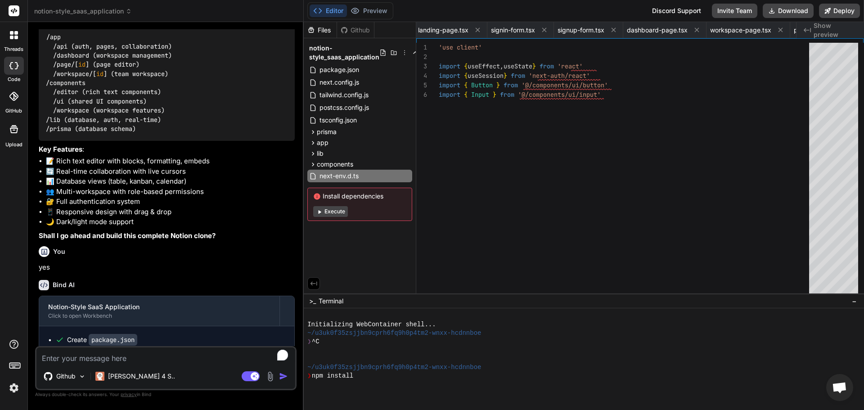
type textarea "x"
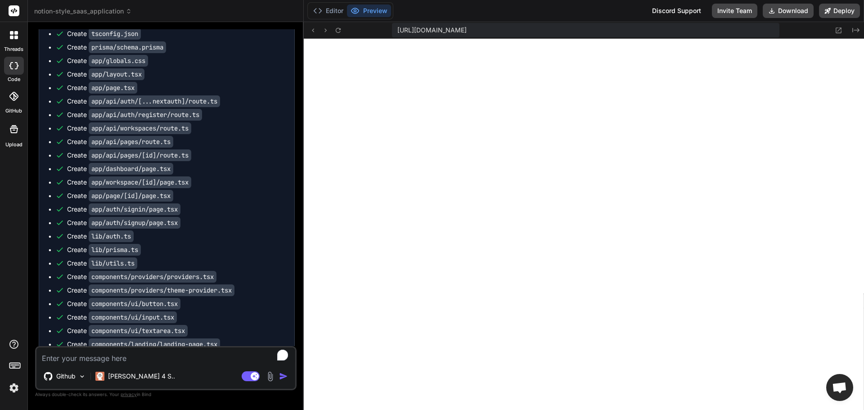
scroll to position [2608, 0]
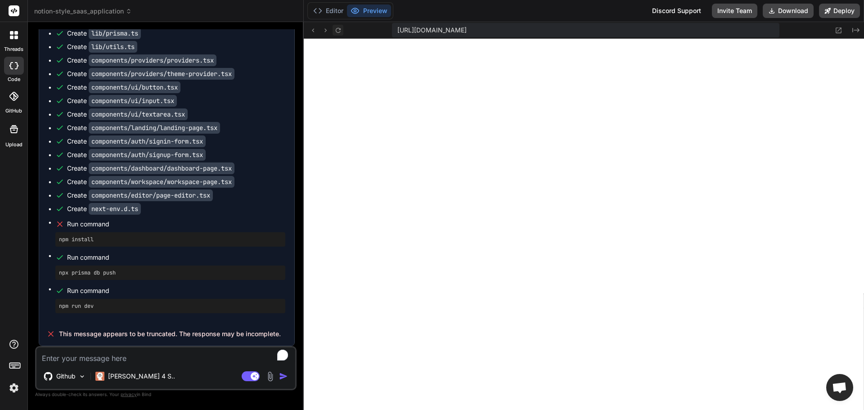
click at [339, 28] on icon at bounding box center [338, 31] width 8 height 8
click at [165, 352] on textarea "To enrich screen reader interactions, please activate Accessibility in Grammarl…" at bounding box center [165, 355] width 259 height 16
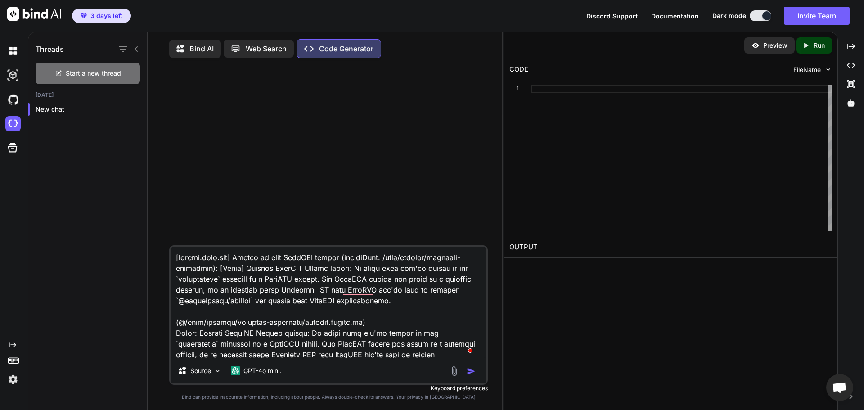
scroll to position [130, 0]
